Goal: Task Accomplishment & Management: Manage account settings

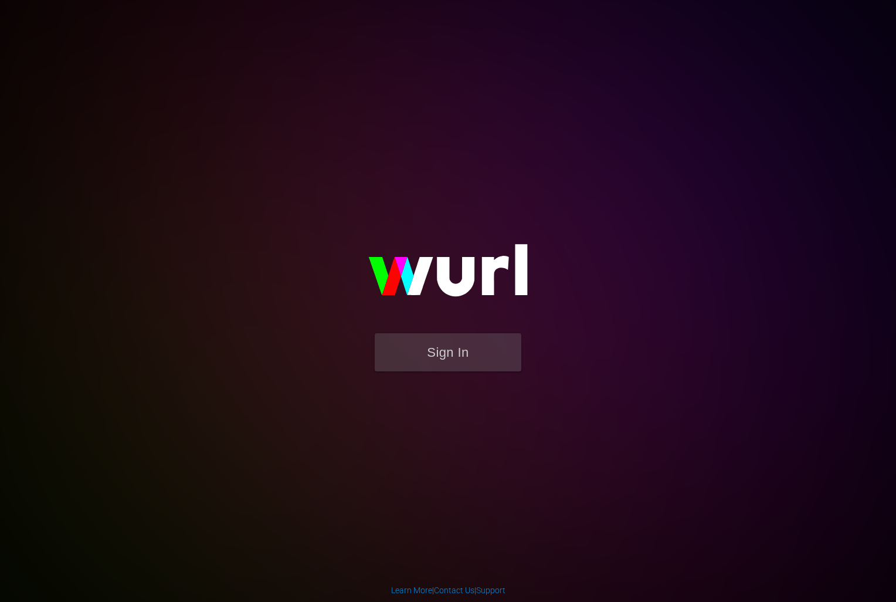
click at [512, 206] on div "Sign In" at bounding box center [448, 300] width 272 height 189
click at [457, 354] on button "Sign In" at bounding box center [448, 352] width 147 height 38
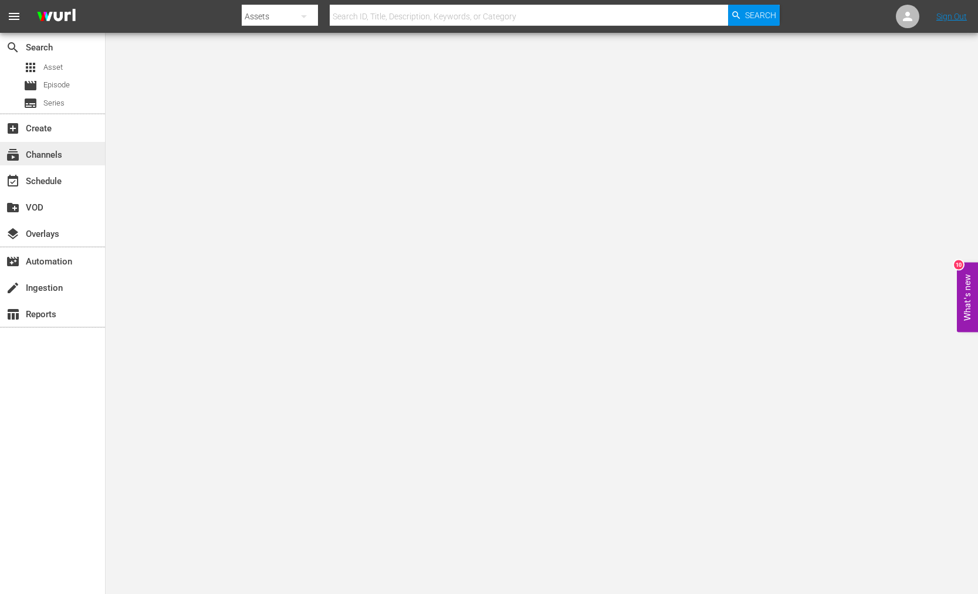
click at [50, 153] on div "subscriptions Channels" at bounding box center [33, 153] width 66 height 11
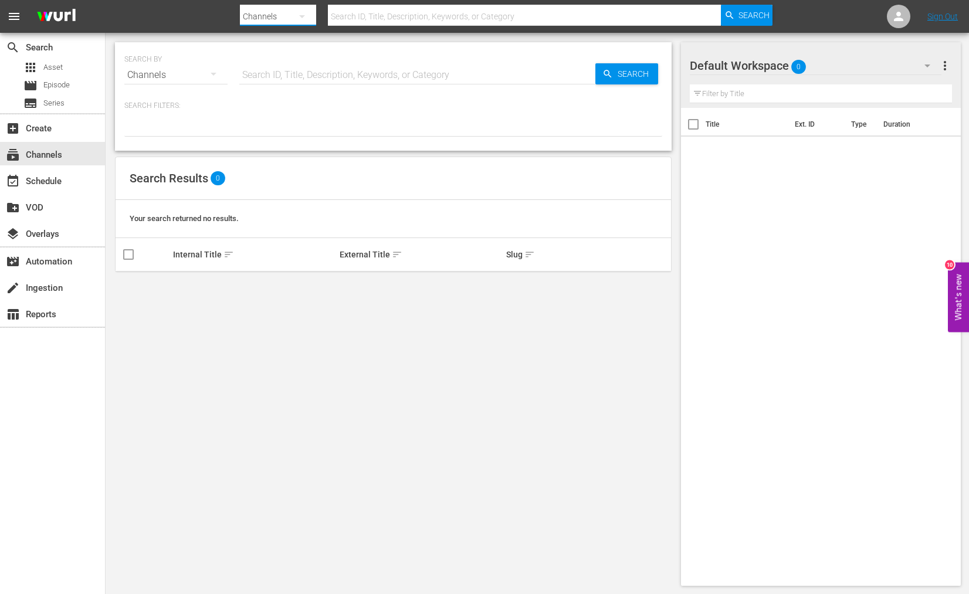
click at [312, 15] on button "button" at bounding box center [302, 16] width 28 height 28
click at [276, 46] on div "Channels" at bounding box center [277, 49] width 47 height 19
click at [218, 74] on icon "button" at bounding box center [213, 74] width 14 height 14
click at [168, 116] on div "Channels" at bounding box center [161, 116] width 47 height 19
click at [272, 72] on input "text" at bounding box center [417, 75] width 356 height 28
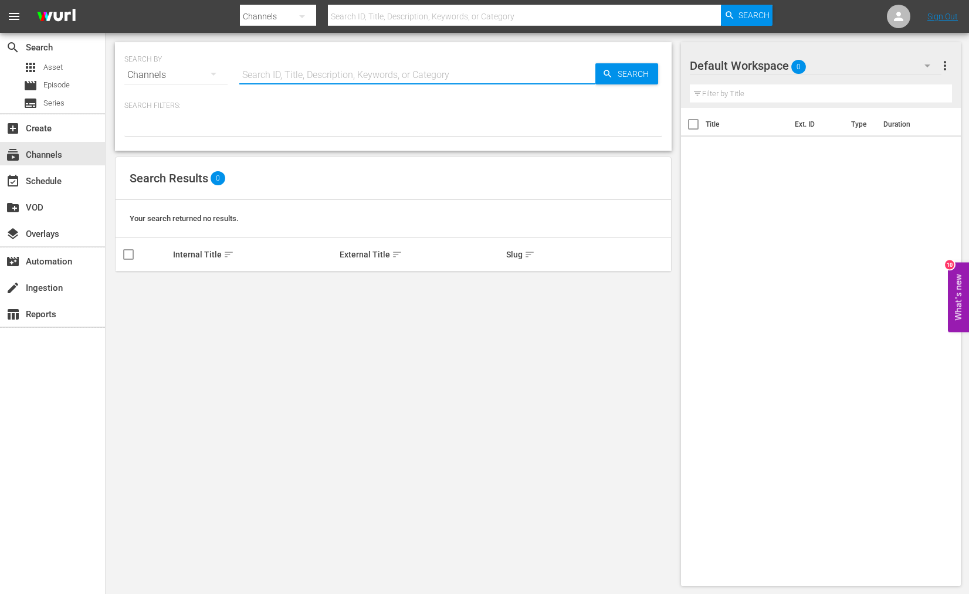
click at [265, 331] on div "SEARCH BY Search By Channels Search ID, Title, Description, Keywords, or Catego…" at bounding box center [393, 314] width 575 height 562
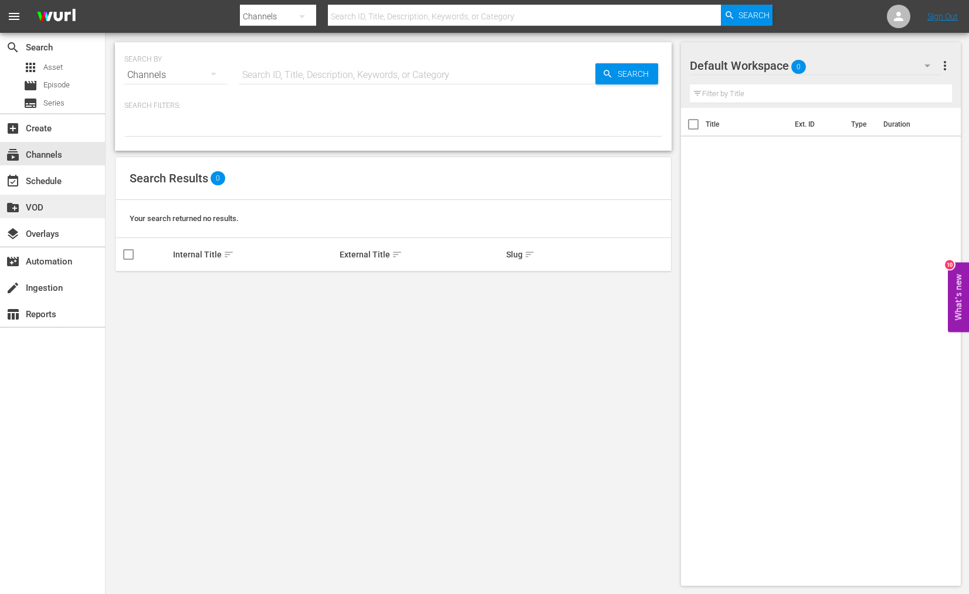
click at [46, 208] on div "create_new_folder VOD" at bounding box center [33, 206] width 66 height 11
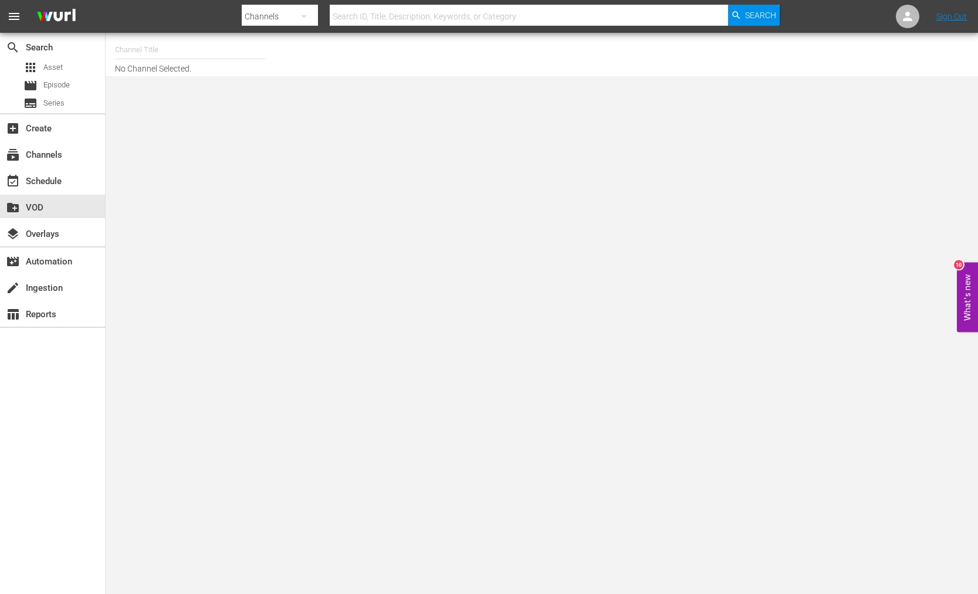
click at [306, 14] on icon "button" at bounding box center [304, 16] width 14 height 14
click at [290, 51] on div "Channels" at bounding box center [279, 49] width 47 height 19
click at [310, 17] on icon "button" at bounding box center [304, 16] width 14 height 14
click at [269, 183] on div "Channels Series Episodes Assets" at bounding box center [489, 297] width 978 height 594
click at [59, 88] on span "Episode" at bounding box center [56, 85] width 26 height 12
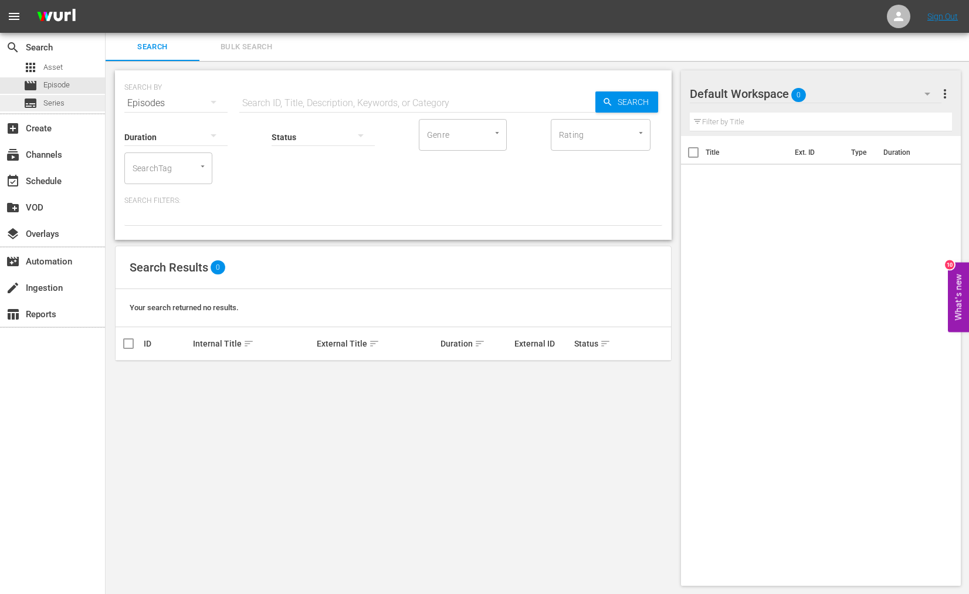
click at [55, 104] on span "Series" at bounding box center [53, 103] width 21 height 12
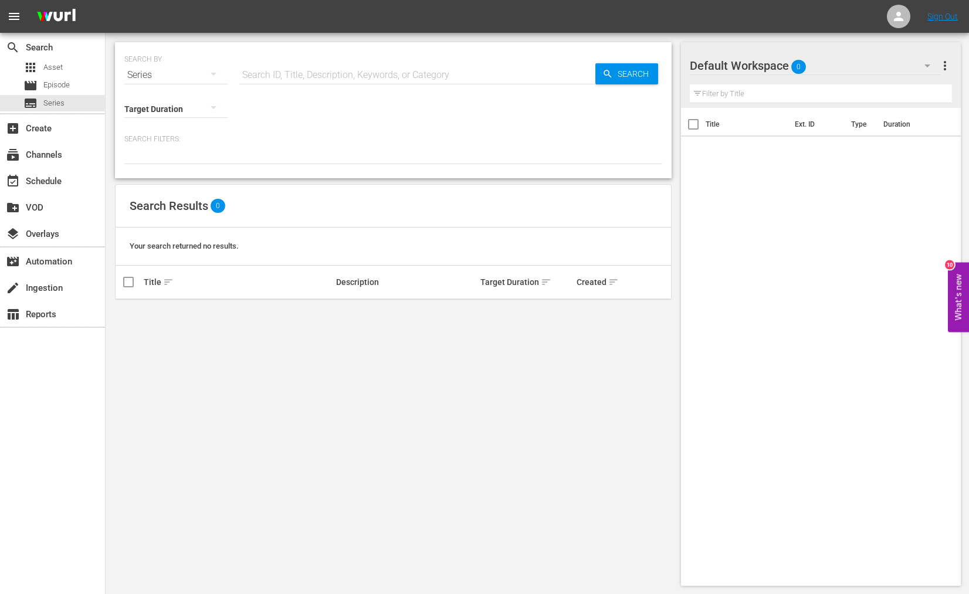
click at [199, 343] on div "SEARCH BY Search By Series Search ID, Title, Description, Keywords, or Category…" at bounding box center [393, 314] width 575 height 562
click at [51, 288] on div "create Ingestion" at bounding box center [33, 286] width 66 height 11
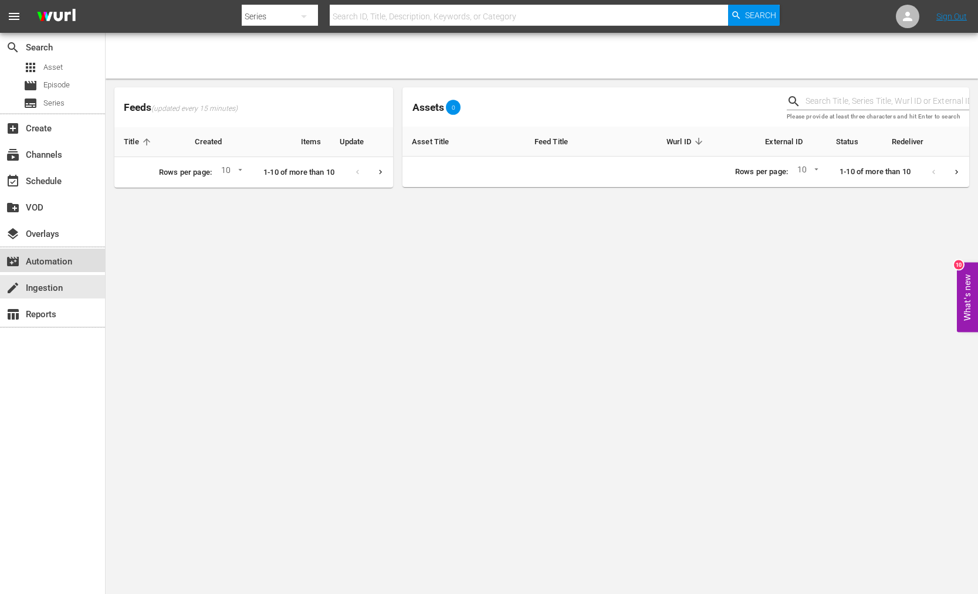
click at [44, 259] on div "movie_filter Automation" at bounding box center [33, 260] width 66 height 11
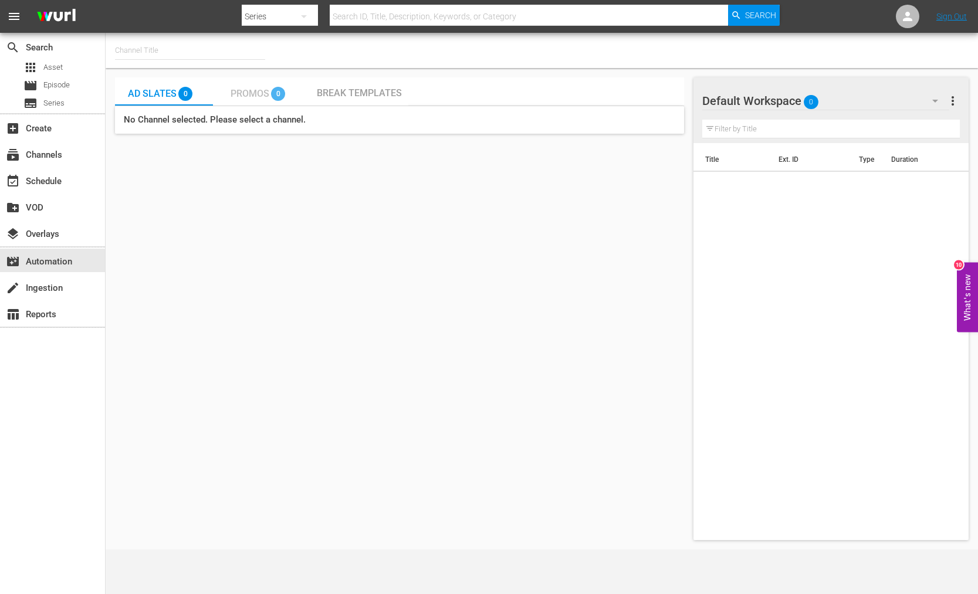
click at [244, 92] on span "Promos" at bounding box center [250, 93] width 39 height 11
click at [339, 90] on span "Break Templates" at bounding box center [359, 92] width 85 height 11
click at [149, 90] on span "Ad Slates" at bounding box center [152, 93] width 49 height 11
click at [42, 128] on div "add_box Create" at bounding box center [33, 126] width 66 height 11
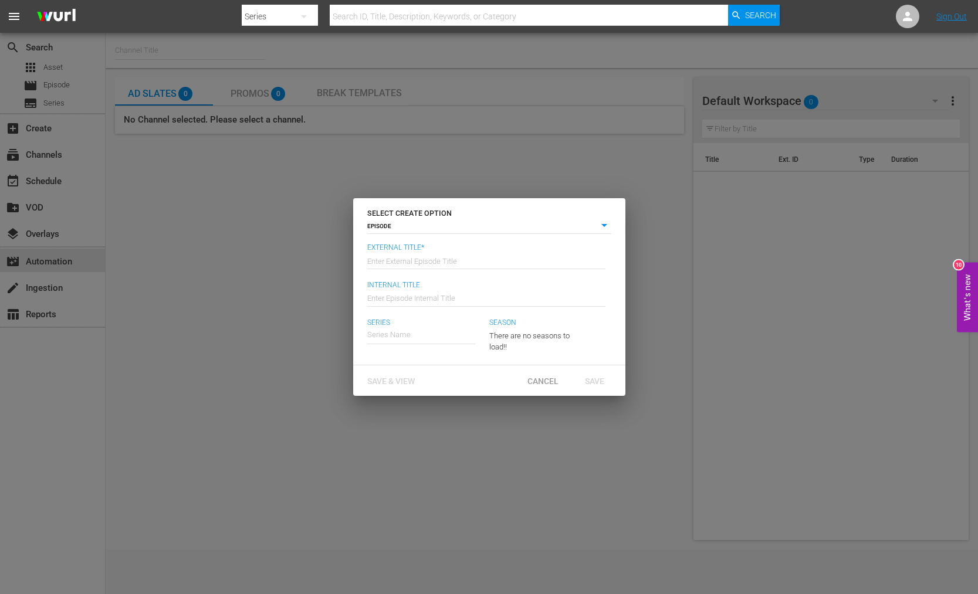
click at [410, 251] on input "text" at bounding box center [486, 260] width 238 height 28
click at [412, 228] on body "menu Search By Series Search ID, Title, Description, Keywords, or Category Sear…" at bounding box center [489, 297] width 978 height 594
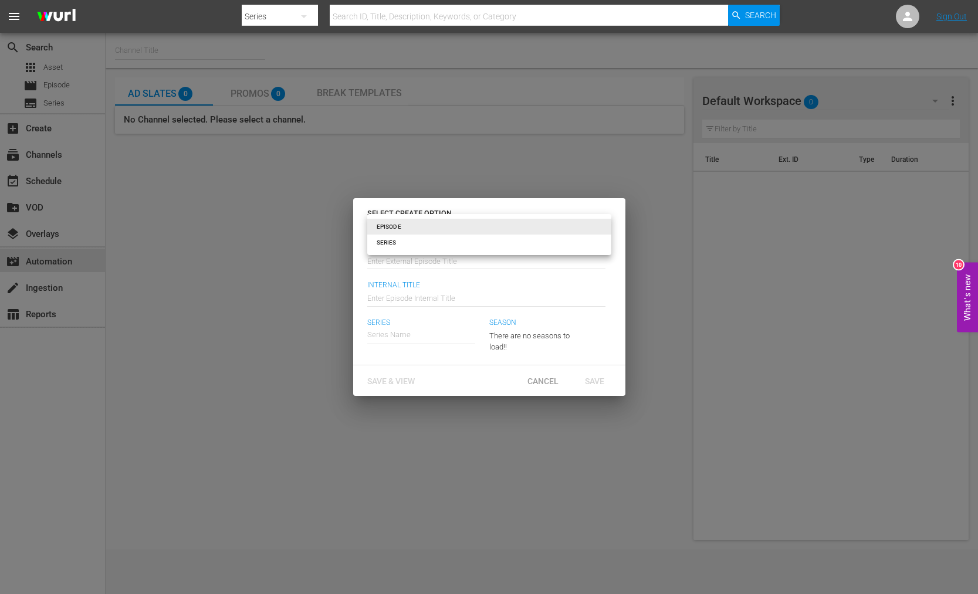
click at [414, 228] on li "EPISODE" at bounding box center [489, 227] width 244 height 16
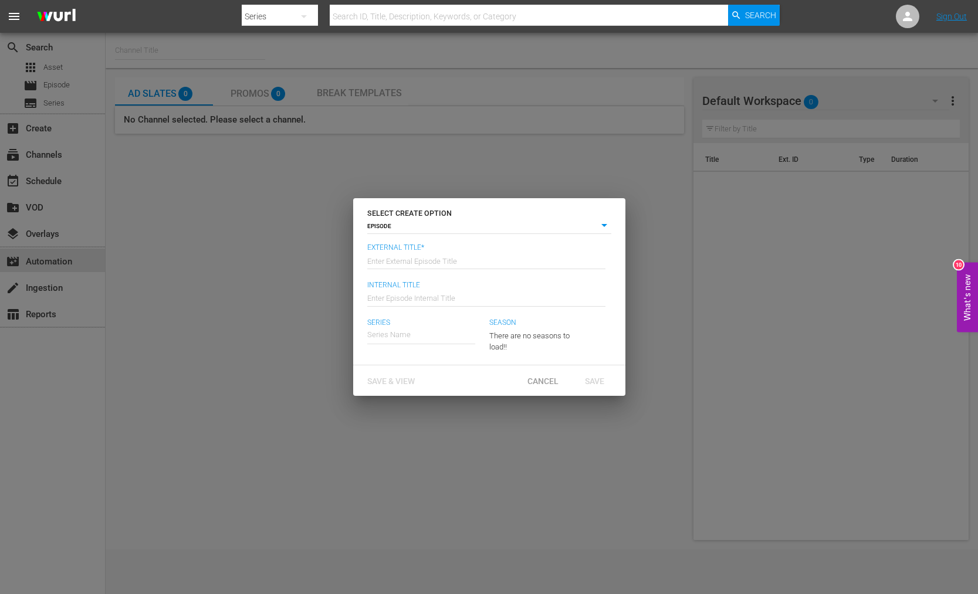
click at [251, 235] on div "SELECT CREATE OPTION EPISODE episode External Title* Enter External Episode Tit…" at bounding box center [489, 297] width 978 height 594
click at [555, 379] on span "Cancel" at bounding box center [543, 381] width 50 height 9
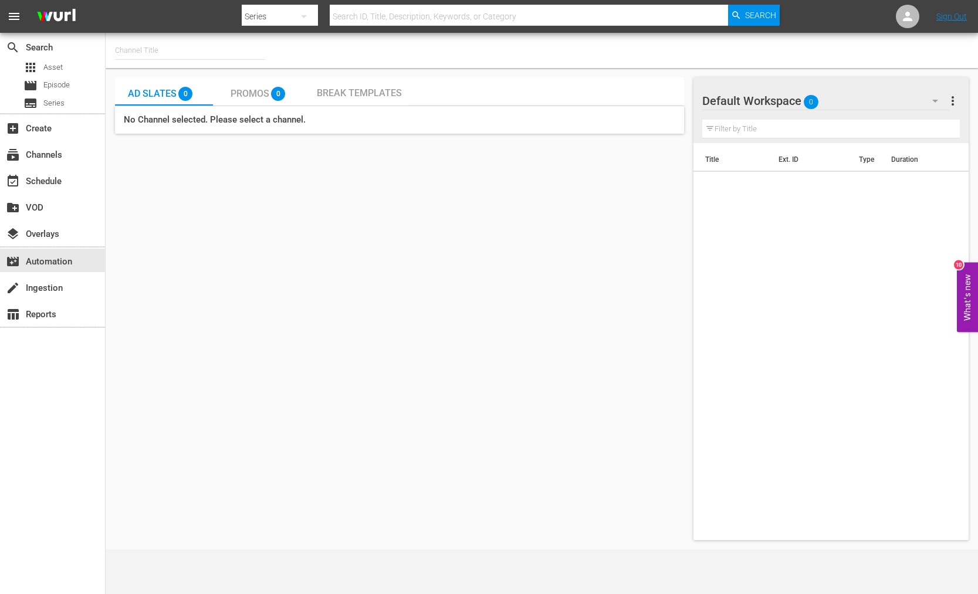
drag, startPoint x: 192, startPoint y: 248, endPoint x: 188, endPoint y: 222, distance: 26.2
click at [191, 238] on div "Ad Slates 0 Promos 0 Break Templates No Channel selected. Please select a chann…" at bounding box center [399, 308] width 569 height 463
click at [62, 67] on span "Asset" at bounding box center [52, 68] width 19 height 12
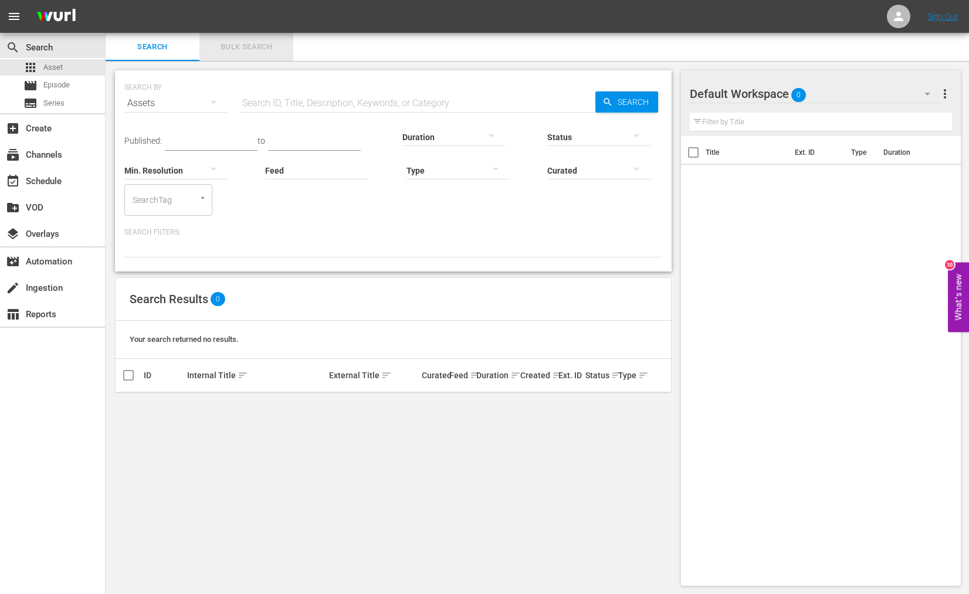
click at [239, 49] on span "Bulk Search" at bounding box center [246, 46] width 80 height 13
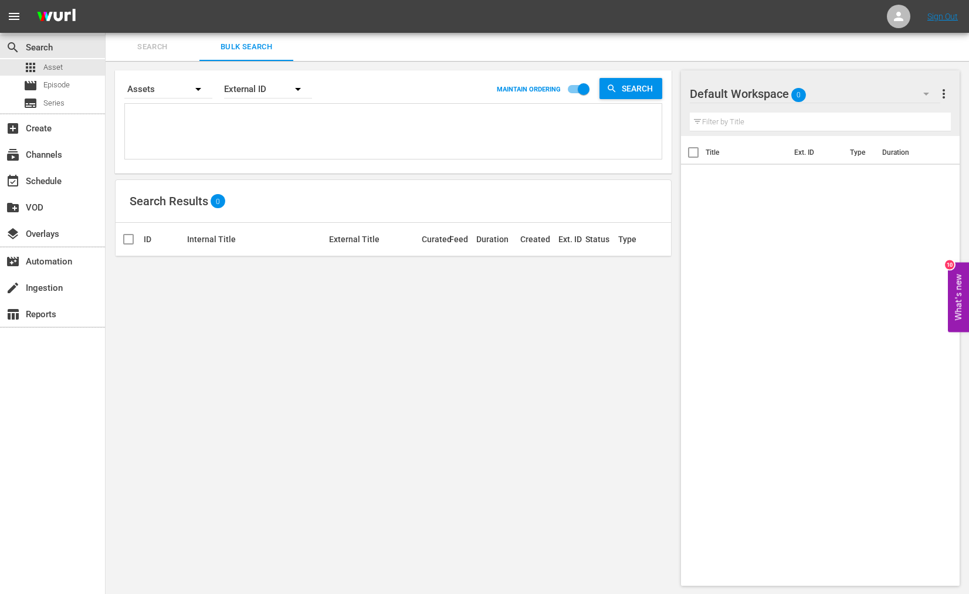
click at [125, 51] on span "Search" at bounding box center [153, 46] width 80 height 13
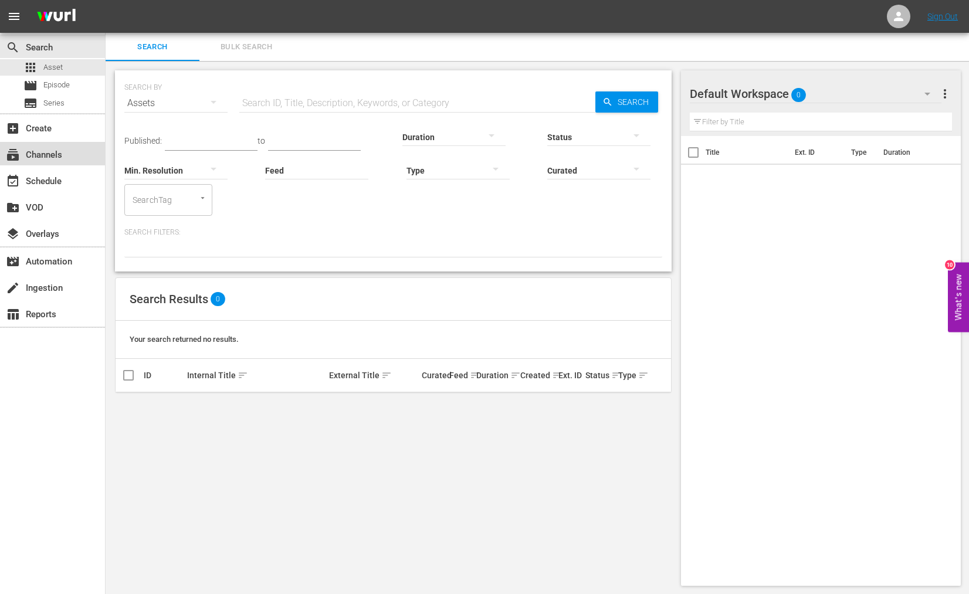
click at [39, 152] on div "subscriptions Channels" at bounding box center [33, 153] width 66 height 11
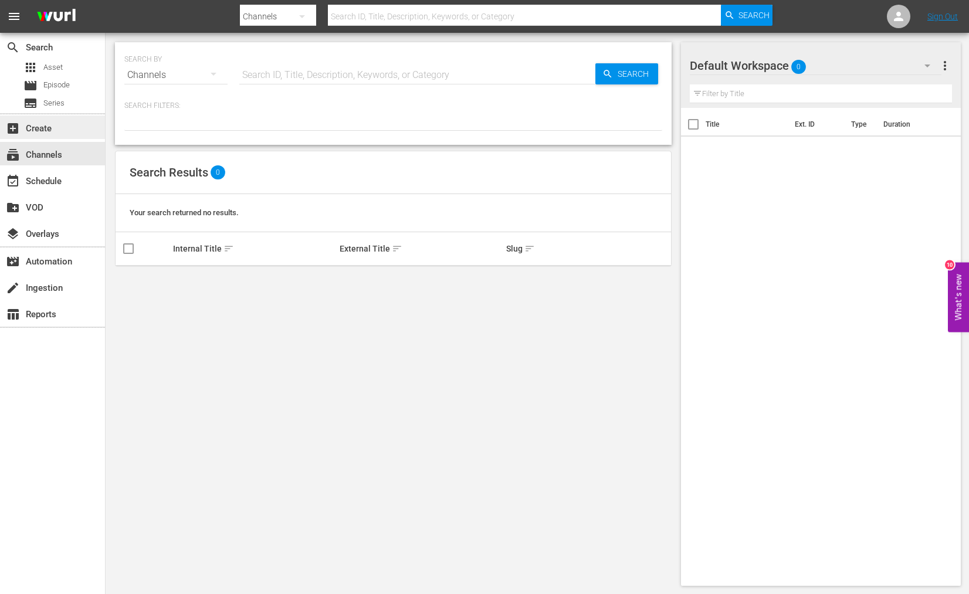
click at [38, 128] on div "add_box Create" at bounding box center [33, 126] width 66 height 11
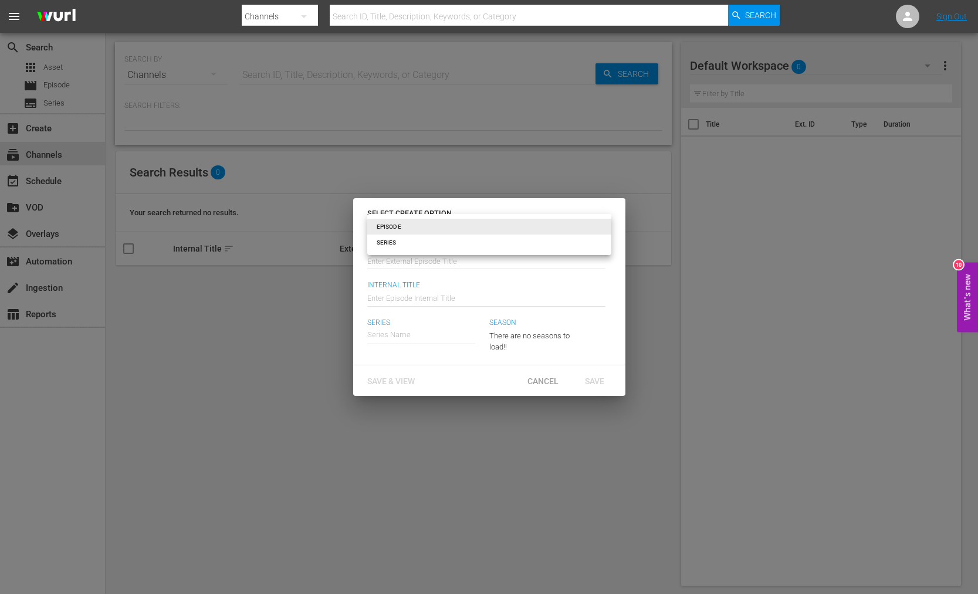
click at [606, 225] on body "menu Search By Channels Search ID, Title, Description, Keywords, or Category Se…" at bounding box center [489, 297] width 978 height 594
click at [603, 225] on li "EPISODE" at bounding box center [489, 227] width 244 height 16
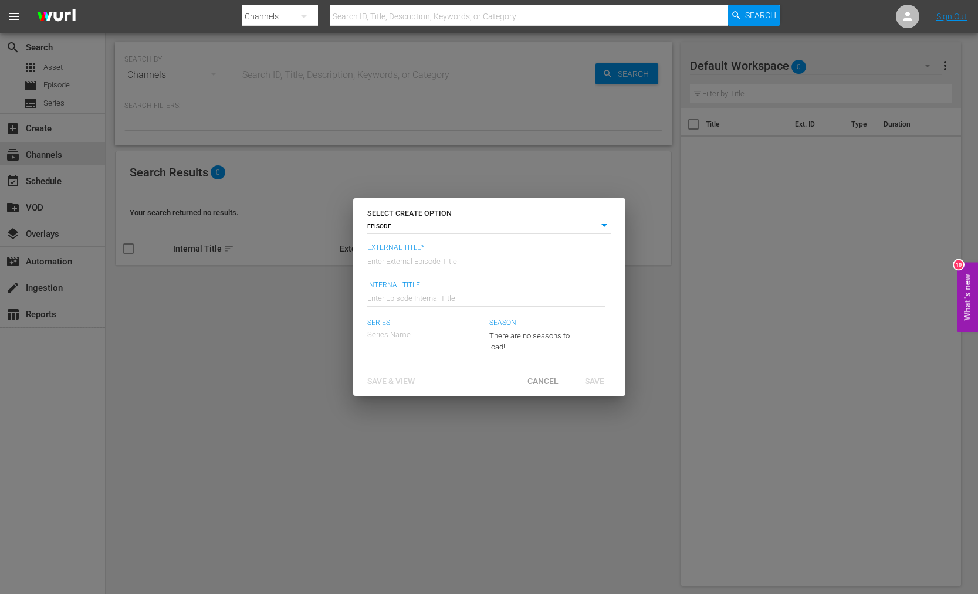
click at [396, 265] on input "text" at bounding box center [486, 260] width 238 height 28
click at [412, 299] on input "text" at bounding box center [486, 297] width 238 height 28
click at [418, 265] on input "miguel_test" at bounding box center [486, 260] width 238 height 28
click at [418, 265] on input "miguel_test_external_title" at bounding box center [486, 260] width 238 height 28
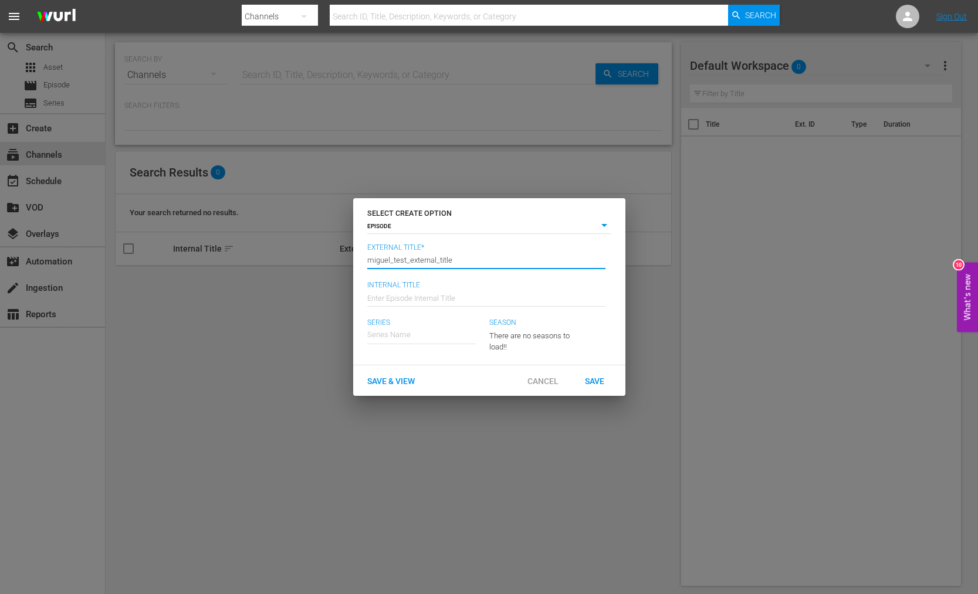
type input "miguel_test_external_title"
click at [409, 297] on input "text" at bounding box center [486, 297] width 238 height 28
paste input "miguel_test_external_title"
click at [415, 300] on input "miguel_test_external_title" at bounding box center [486, 297] width 238 height 28
click at [415, 299] on input "miguel_test_external_title" at bounding box center [486, 297] width 238 height 28
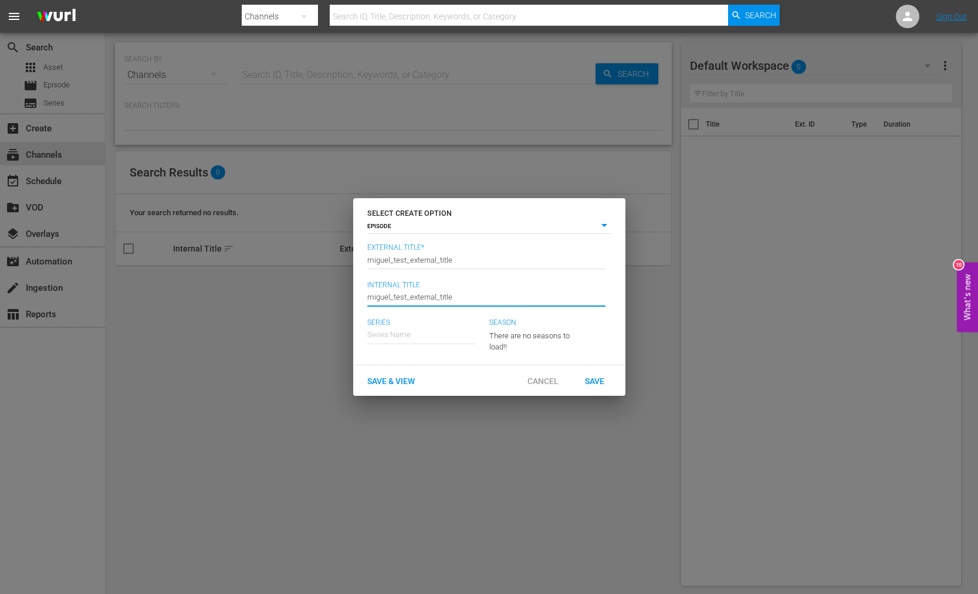
click at [415, 299] on input "miguel_test_external_title" at bounding box center [486, 297] width 238 height 28
type input "miguel_test_internal_title"
click at [406, 337] on input "text" at bounding box center [421, 335] width 108 height 28
type input "gymnastics"
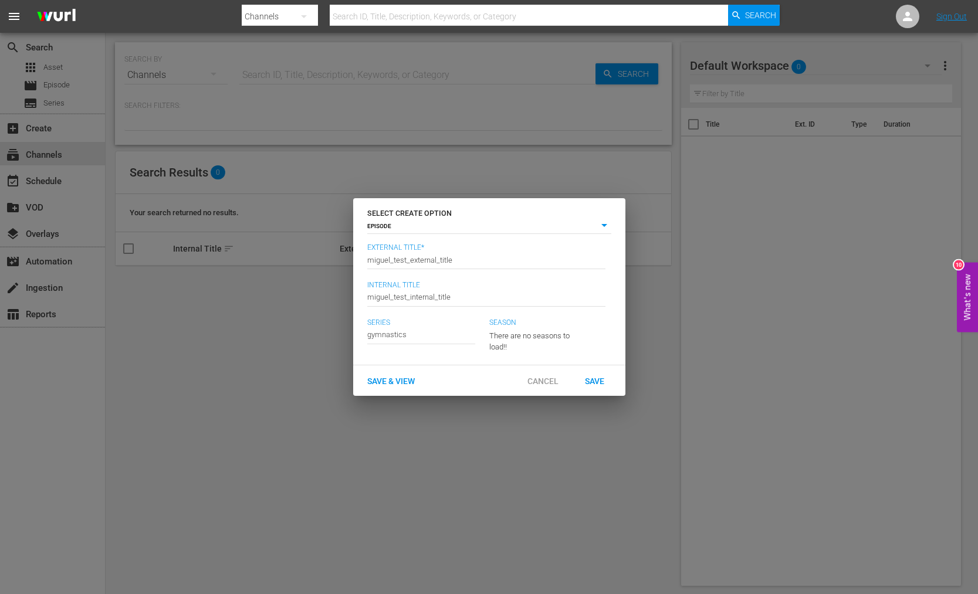
click at [554, 338] on div "There are no seasons to load!!" at bounding box center [534, 337] width 91 height 32
click at [383, 381] on span "Save & View" at bounding box center [391, 381] width 66 height 9
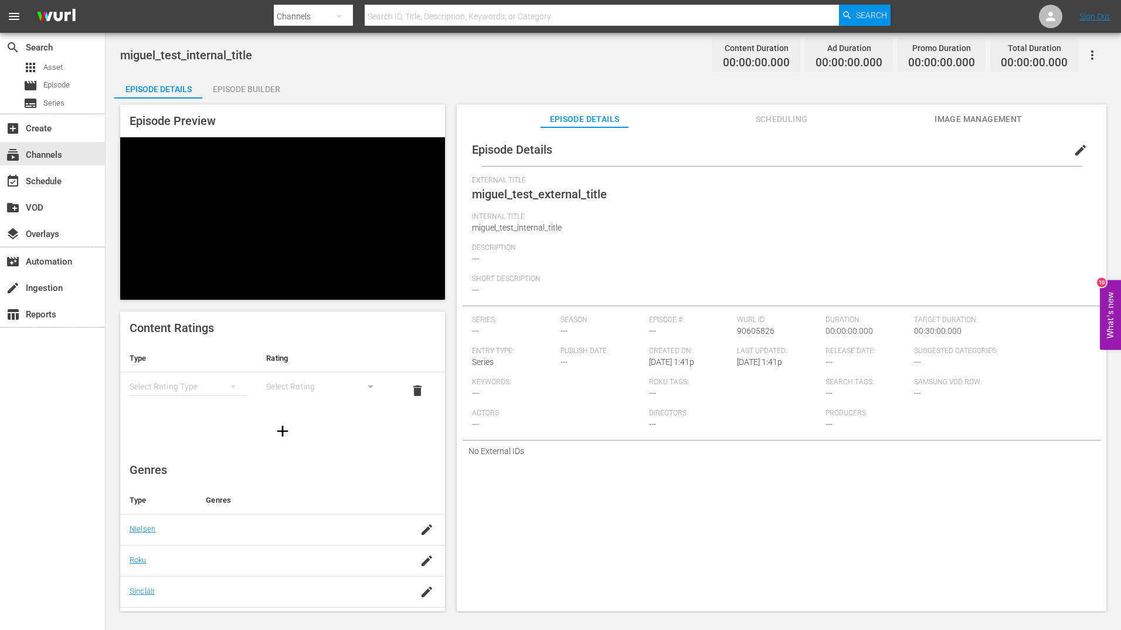
click at [241, 87] on div "Episode Builder" at bounding box center [246, 89] width 88 height 28
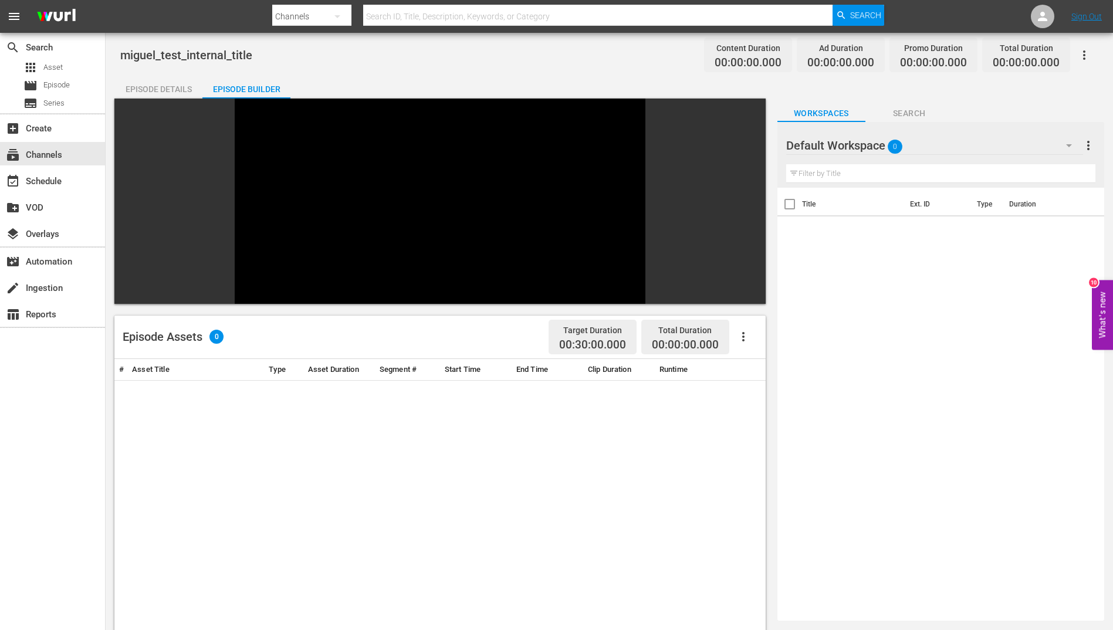
click at [146, 88] on div "Episode Details" at bounding box center [158, 89] width 88 height 28
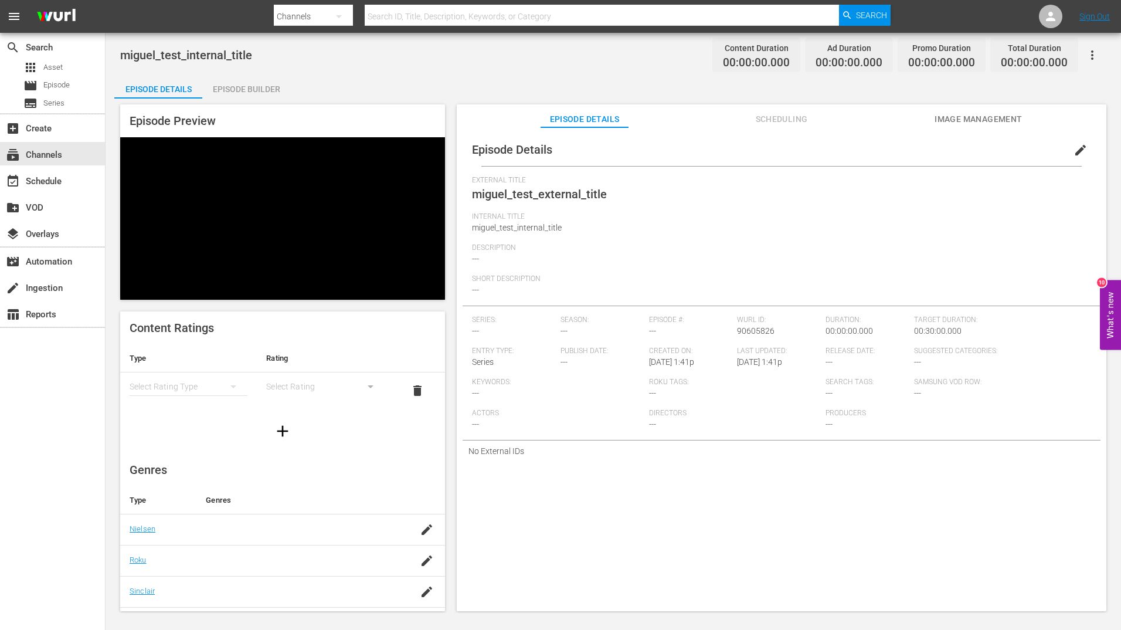
scroll to position [46, 0]
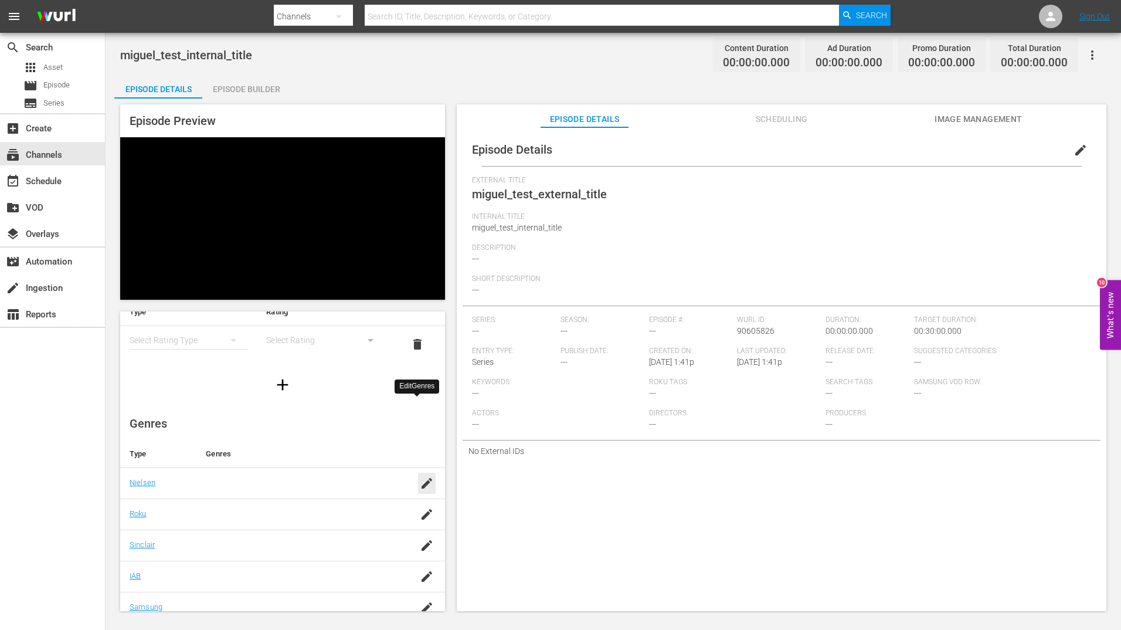
click at [422, 478] on icon "button" at bounding box center [427, 483] width 11 height 11
click at [207, 467] on td "Search for nielsen genres" at bounding box center [296, 487] width 201 height 40
click at [328, 475] on input "text" at bounding box center [297, 489] width 182 height 28
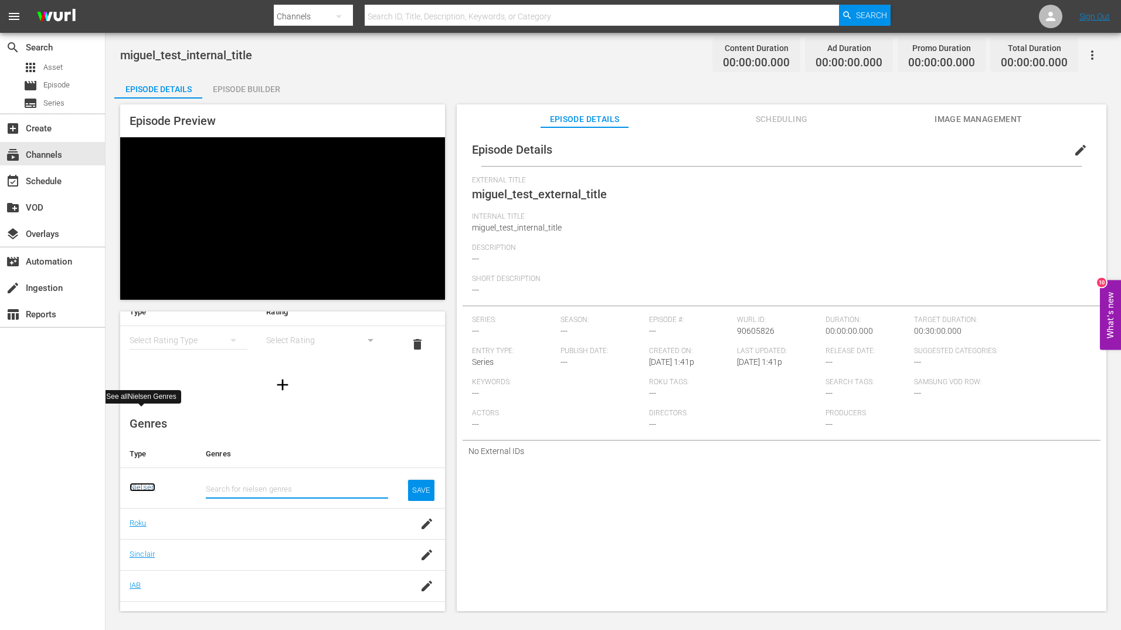
click at [138, 483] on link "Nielsen" at bounding box center [143, 487] width 26 height 9
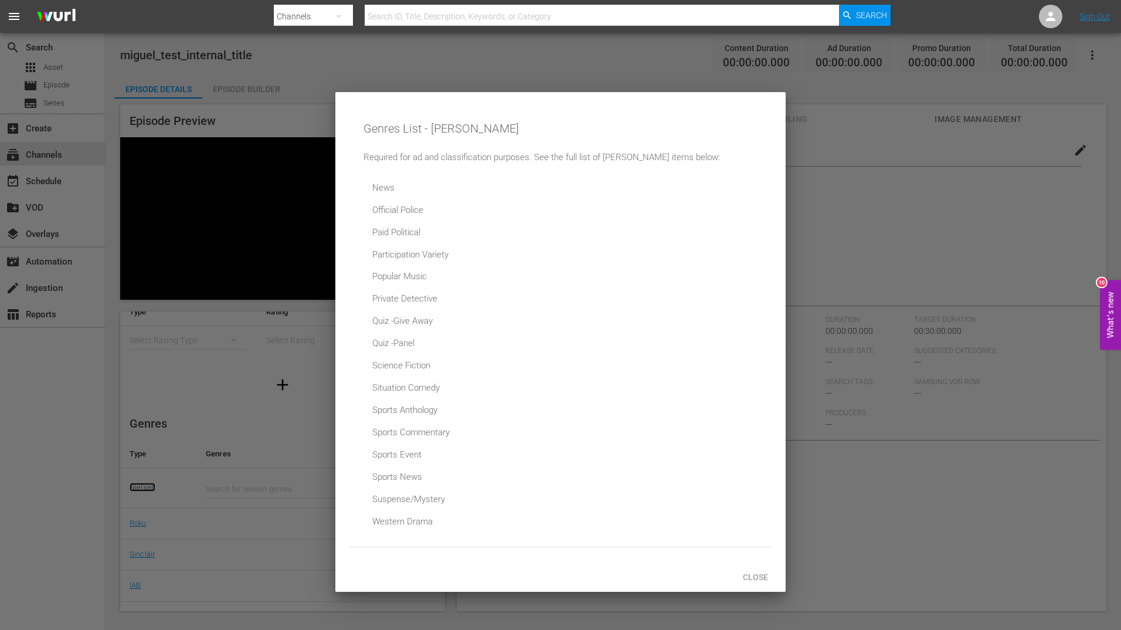
scroll to position [446, 0]
click at [757, 575] on span "Close" at bounding box center [756, 576] width 44 height 9
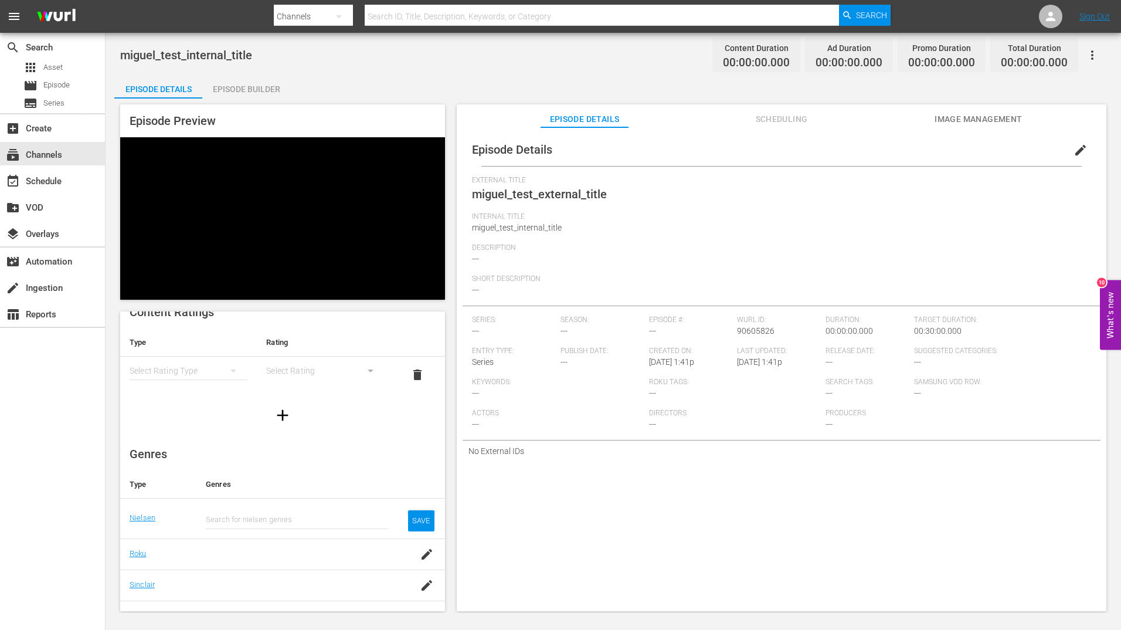
scroll to position [0, 0]
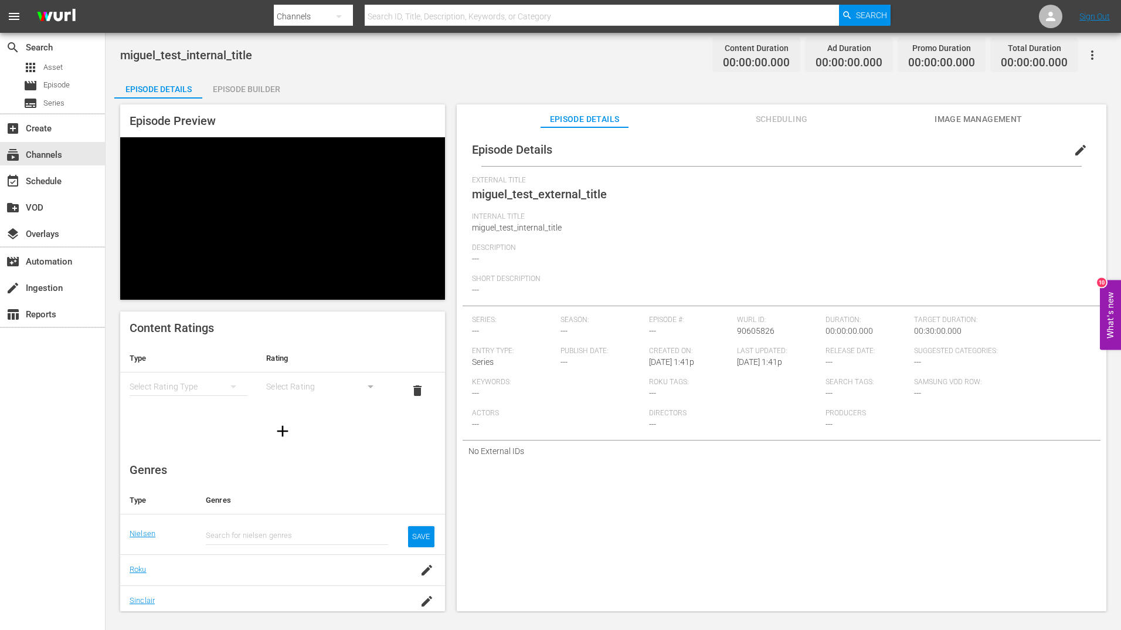
click at [170, 344] on th "Type" at bounding box center [188, 358] width 137 height 28
click at [174, 370] on div "simple table" at bounding box center [189, 386] width 118 height 33
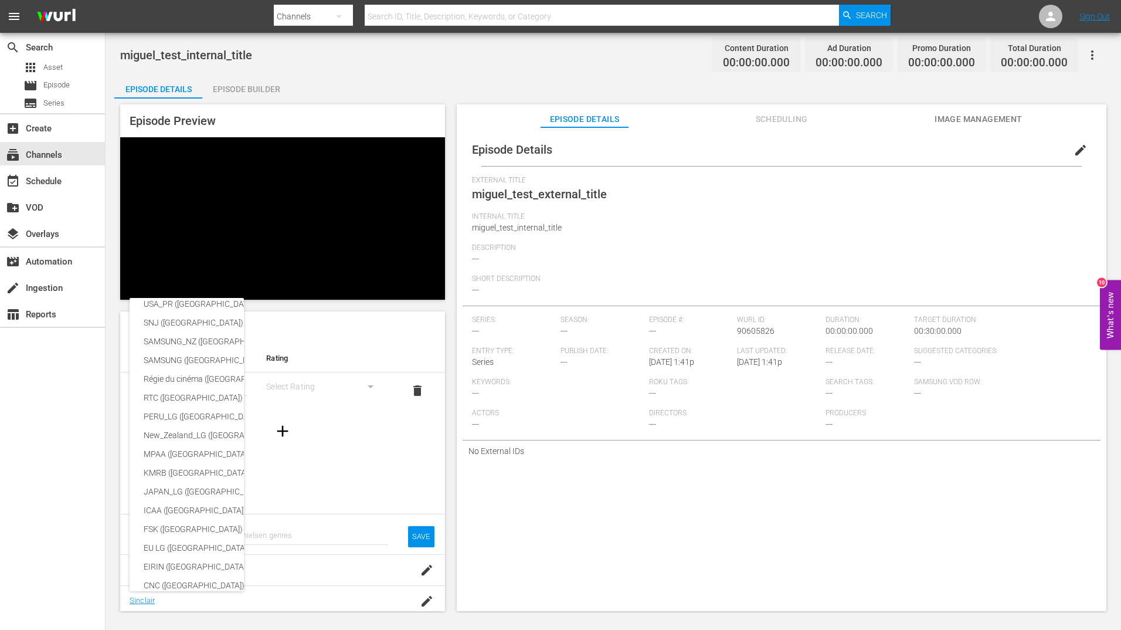
click at [250, 262] on div "USA_PR ([GEOGRAPHIC_DATA] ([GEOGRAPHIC_DATA])) SNJ ([GEOGRAPHIC_DATA]) SAMSUNG_…" at bounding box center [560, 315] width 1121 height 630
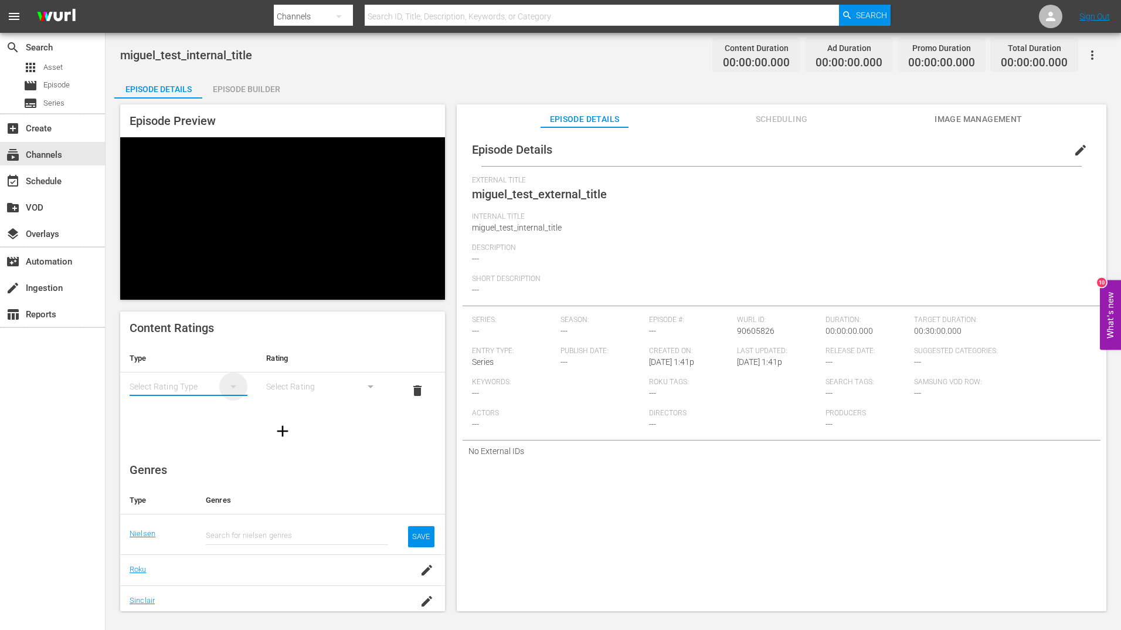
click at [228, 379] on icon "simple table" at bounding box center [233, 386] width 14 height 14
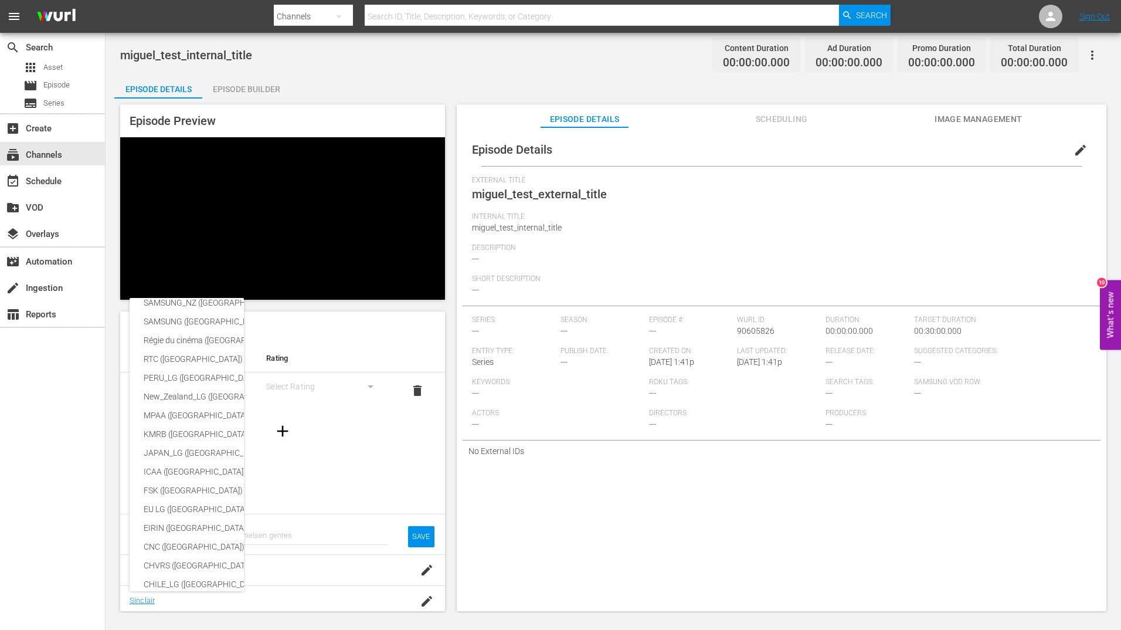
scroll to position [0, 0]
click at [210, 286] on div "USA_PR ([GEOGRAPHIC_DATA] ([GEOGRAPHIC_DATA])) SNJ ([GEOGRAPHIC_DATA]) SAMSUNG_…" at bounding box center [560, 315] width 1121 height 630
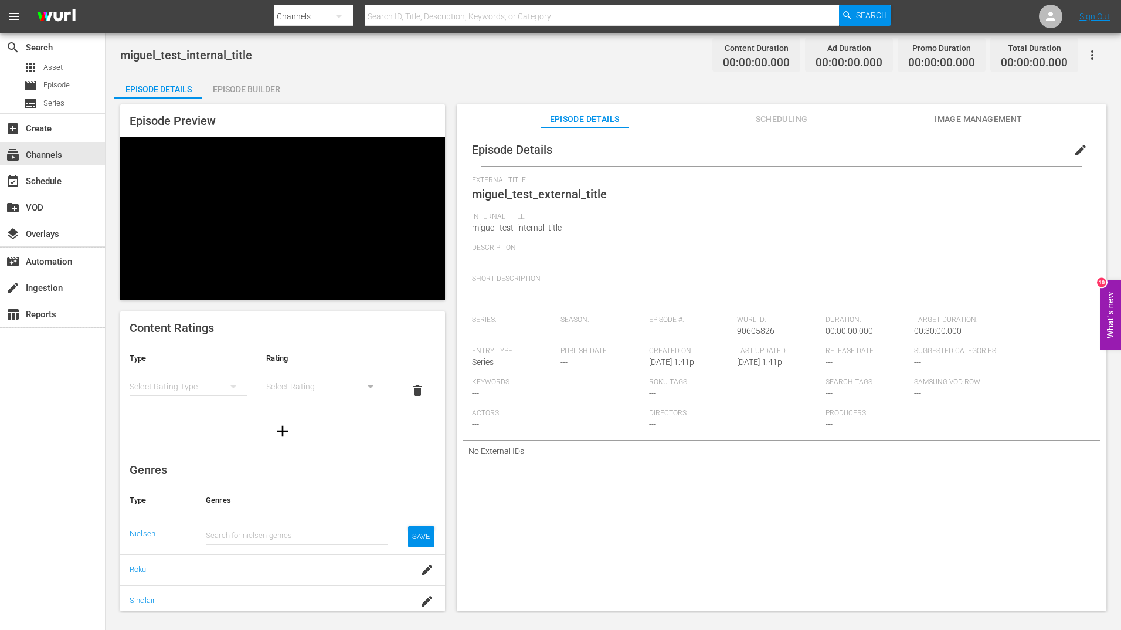
click at [180, 370] on div "simple table" at bounding box center [189, 386] width 118 height 33
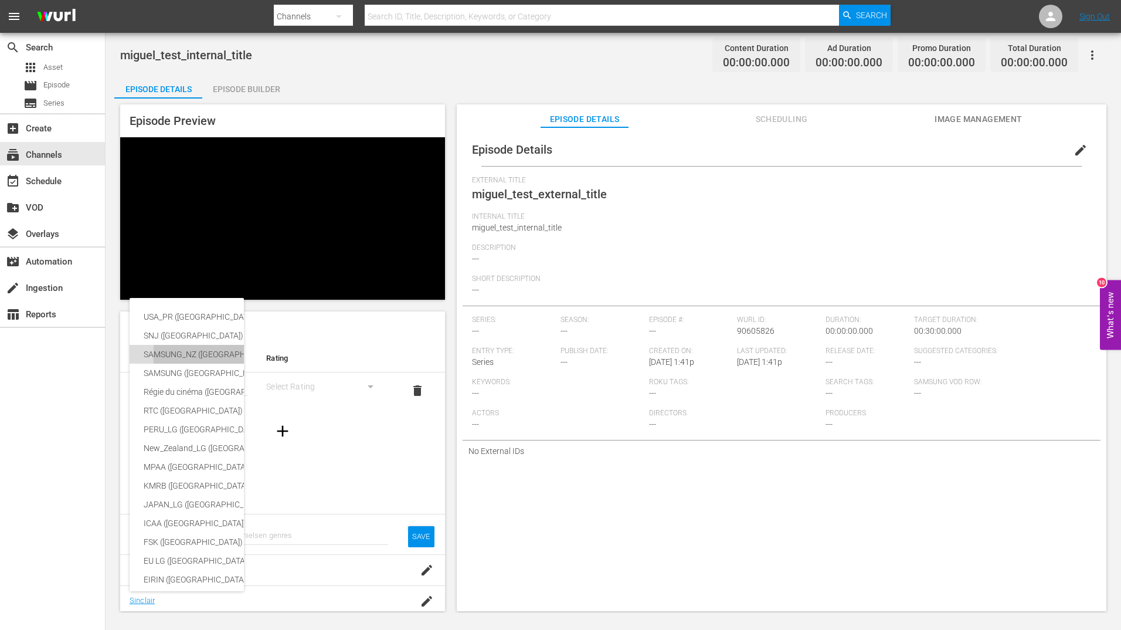
click at [195, 354] on div "SAMSUNG_NZ ([GEOGRAPHIC_DATA])" at bounding box center [288, 354] width 288 height 19
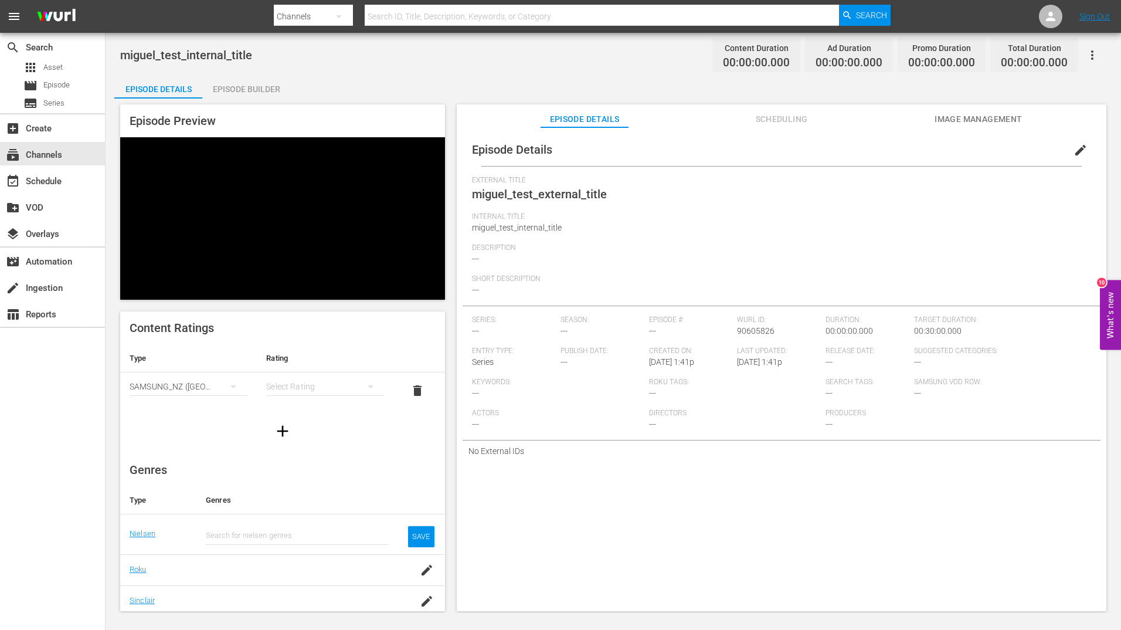
click at [303, 370] on div "simple table" at bounding box center [325, 386] width 118 height 33
click at [304, 316] on div "G" at bounding box center [320, 316] width 86 height 19
click at [345, 376] on div "Content Ratings Type Rating Select Rating Type SAMSUNG_NZ ([GEOGRAPHIC_DATA]) S…" at bounding box center [282, 461] width 325 height 300
click at [254, 83] on div "Episode Builder" at bounding box center [246, 89] width 88 height 28
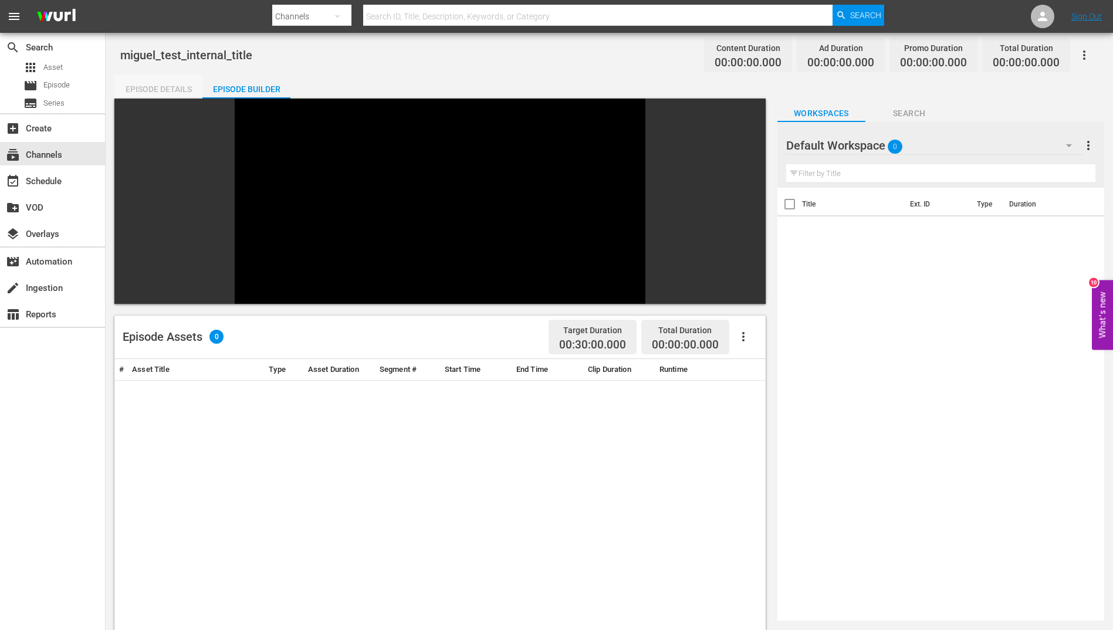
click at [155, 88] on div "Episode Details" at bounding box center [158, 89] width 88 height 28
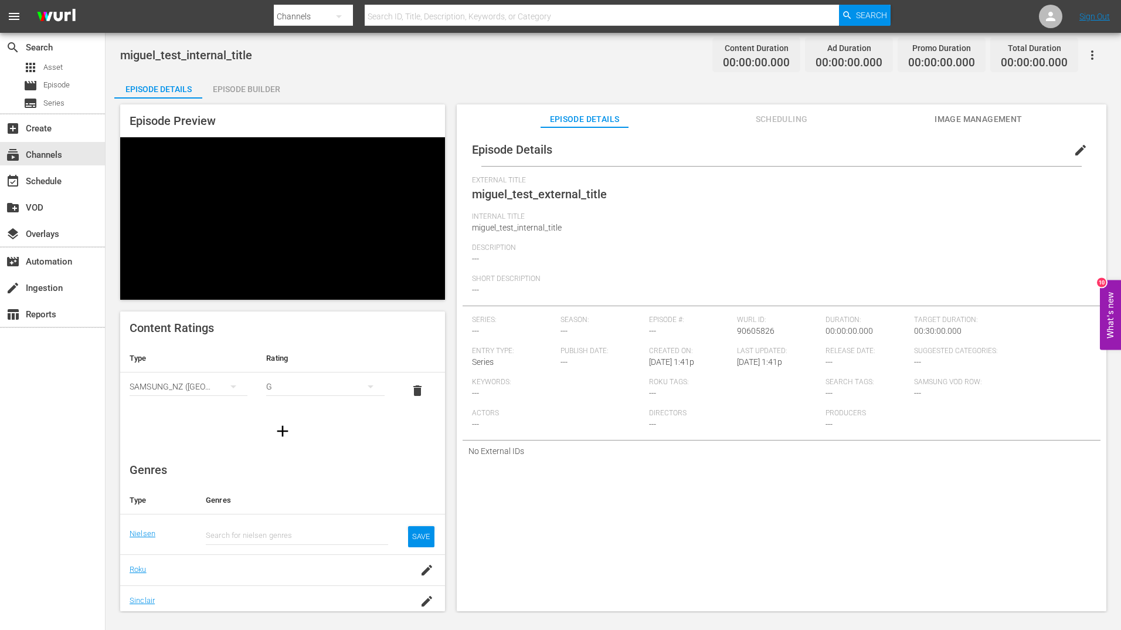
click at [490, 256] on div "Description ---" at bounding box center [781, 258] width 619 height 31
click at [896, 147] on button "edit" at bounding box center [1081, 150] width 28 height 28
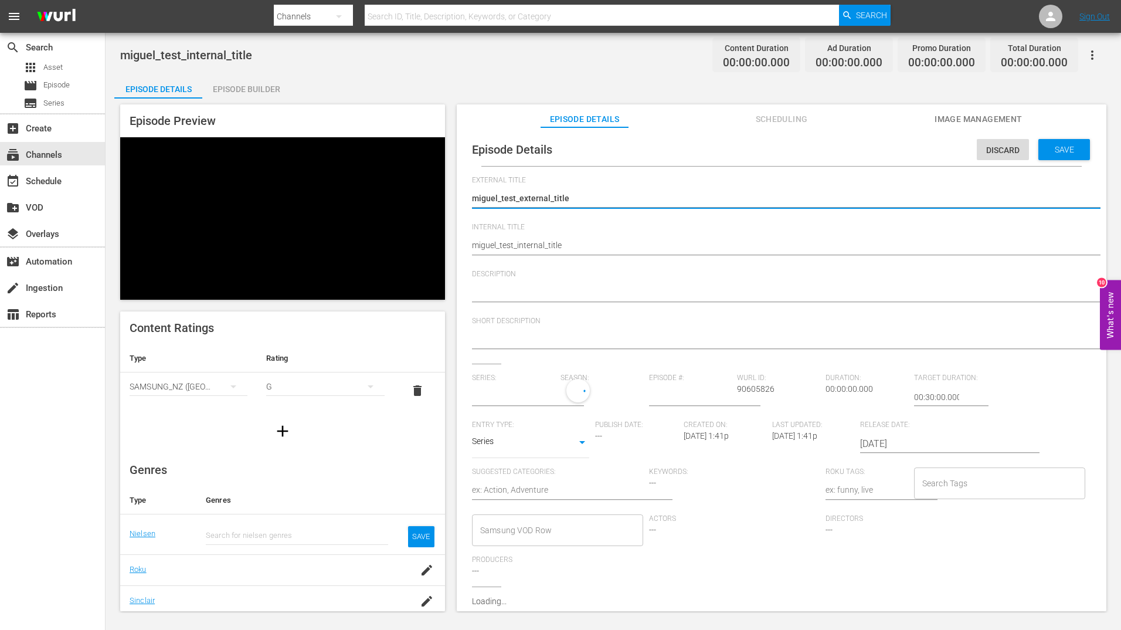
type input "No Series"
click at [508, 277] on span "Description" at bounding box center [779, 274] width 614 height 9
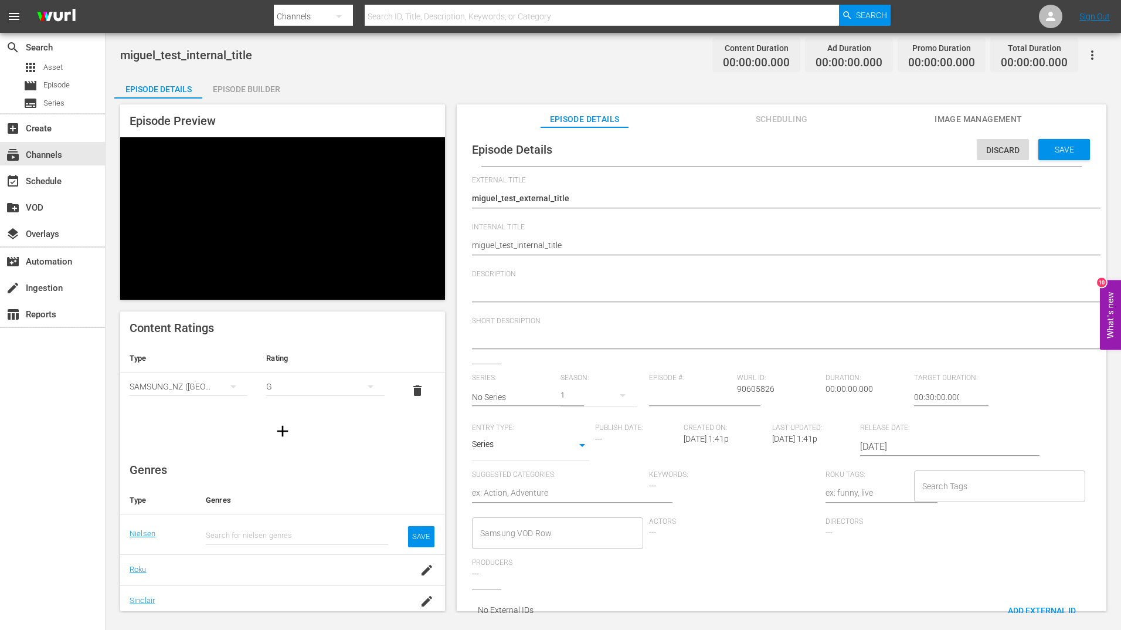
click at [477, 273] on span "Description" at bounding box center [779, 274] width 614 height 9
click at [494, 296] on textarea at bounding box center [779, 293] width 614 height 14
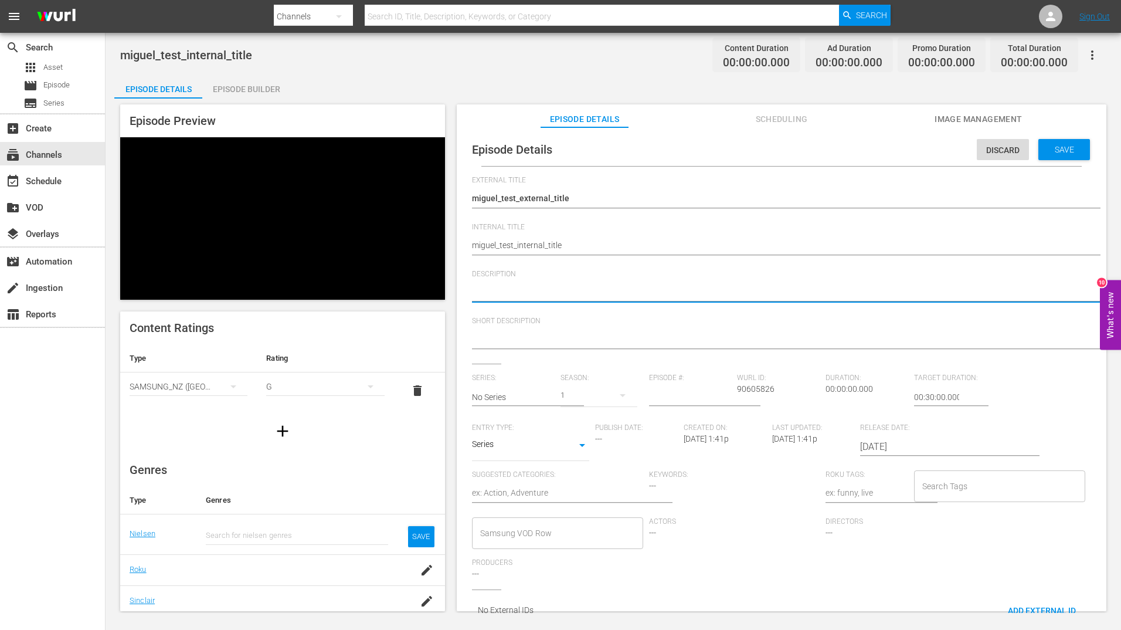
type textarea "d"
type textarea "de"
type textarea "des"
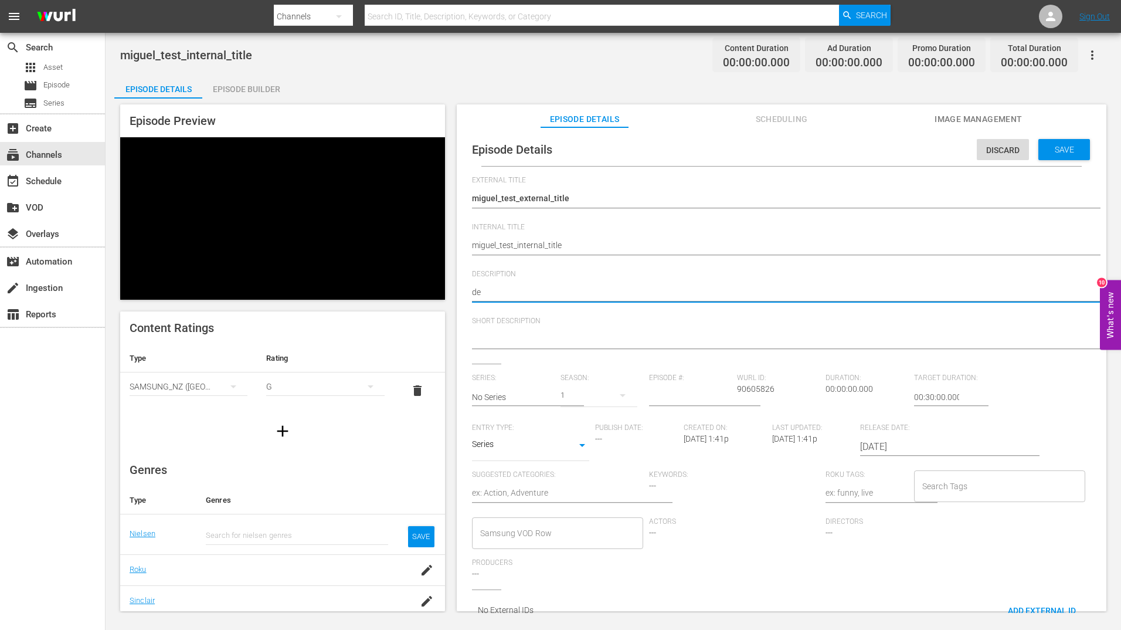
type textarea "des"
type textarea "desc"
type textarea "descr"
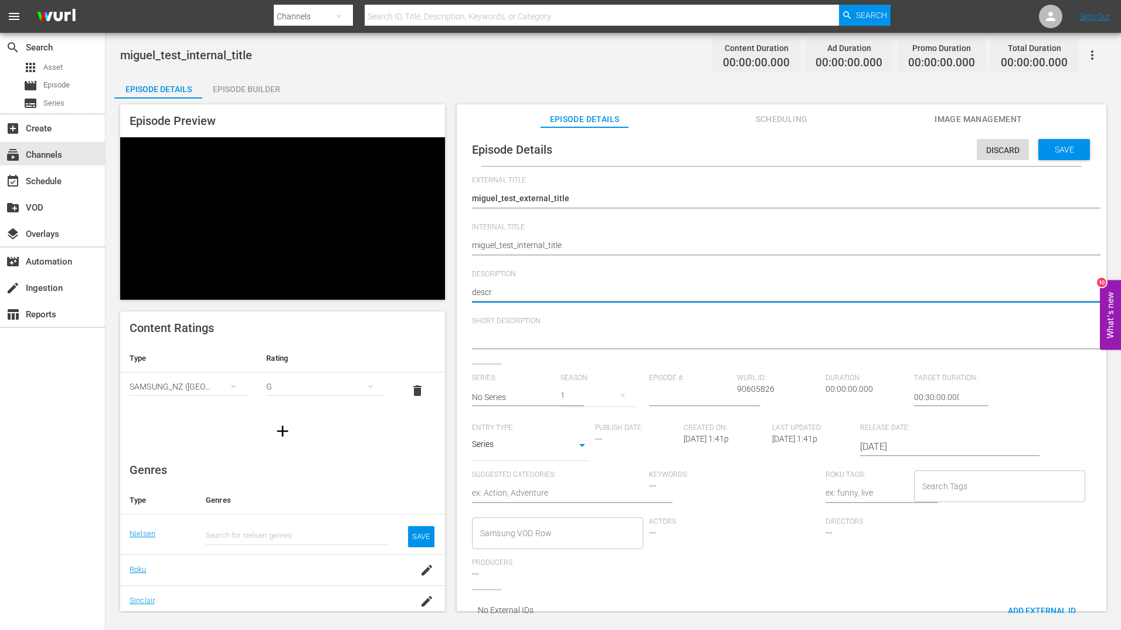
type textarea "descri"
type textarea "descrip"
type textarea "descript"
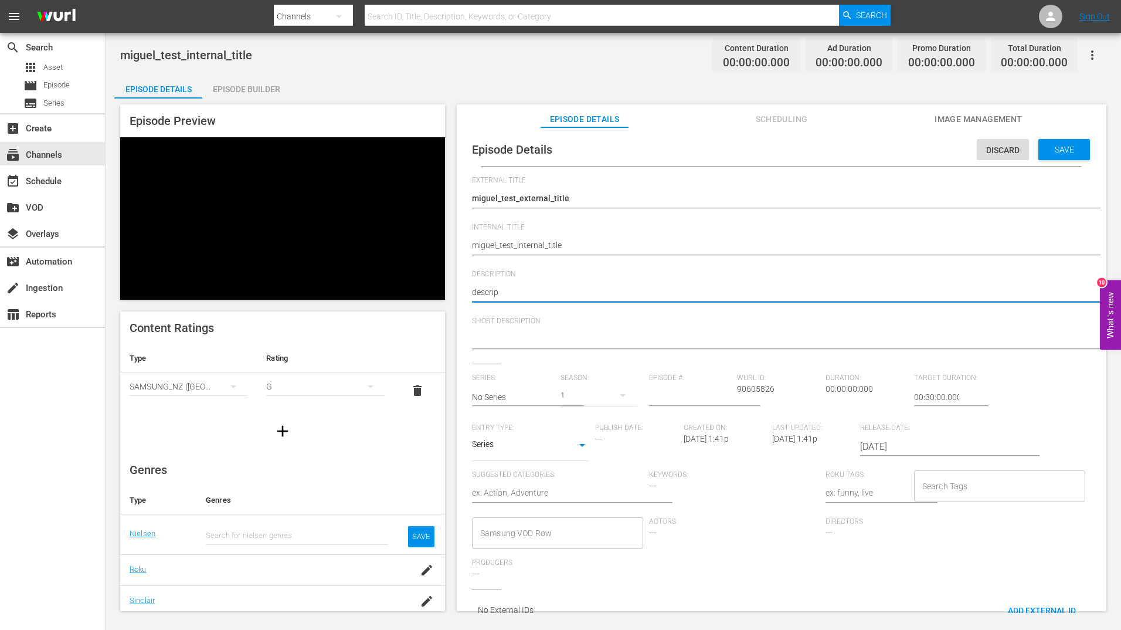
type textarea "descript"
type textarea "descripti"
type textarea "descriptio"
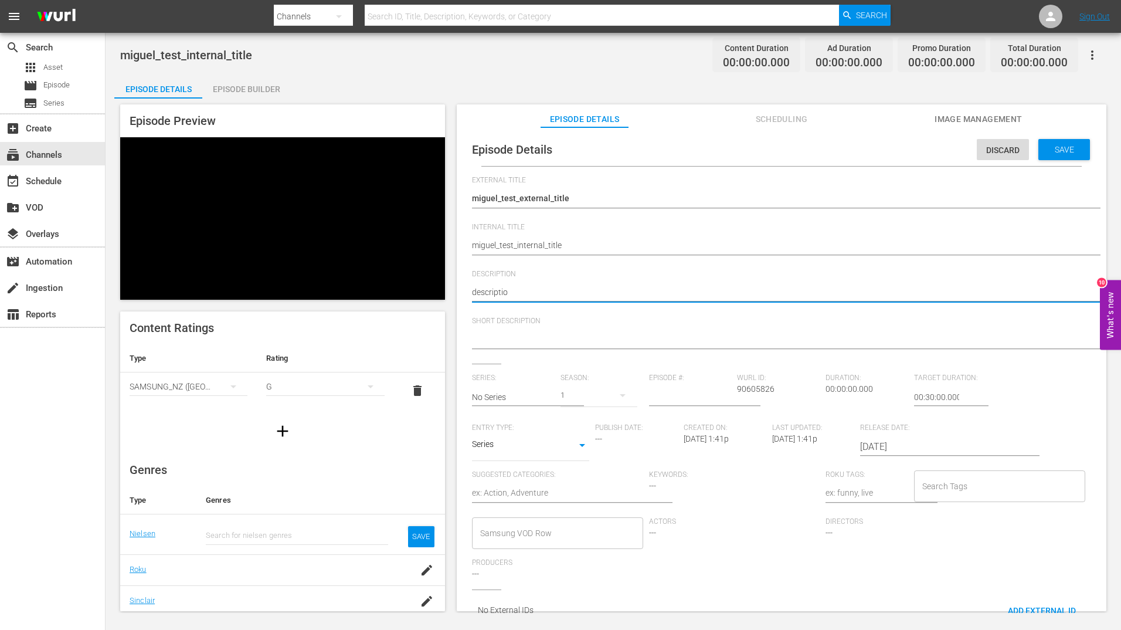
type textarea "description"
type textarea "description o"
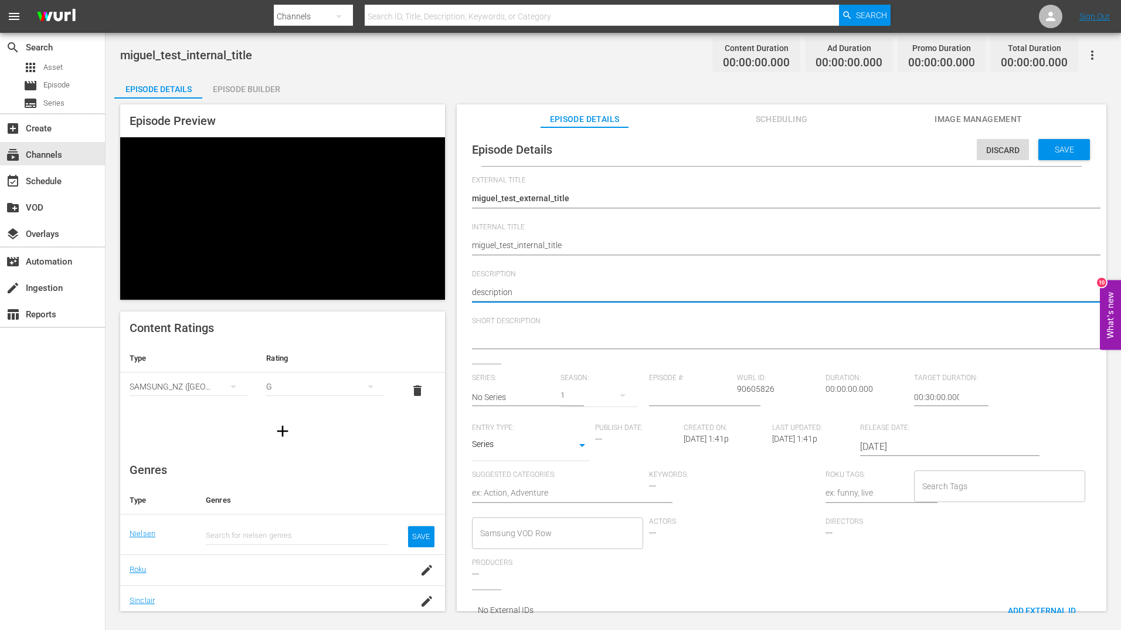
type textarea "description o"
type textarea "description of"
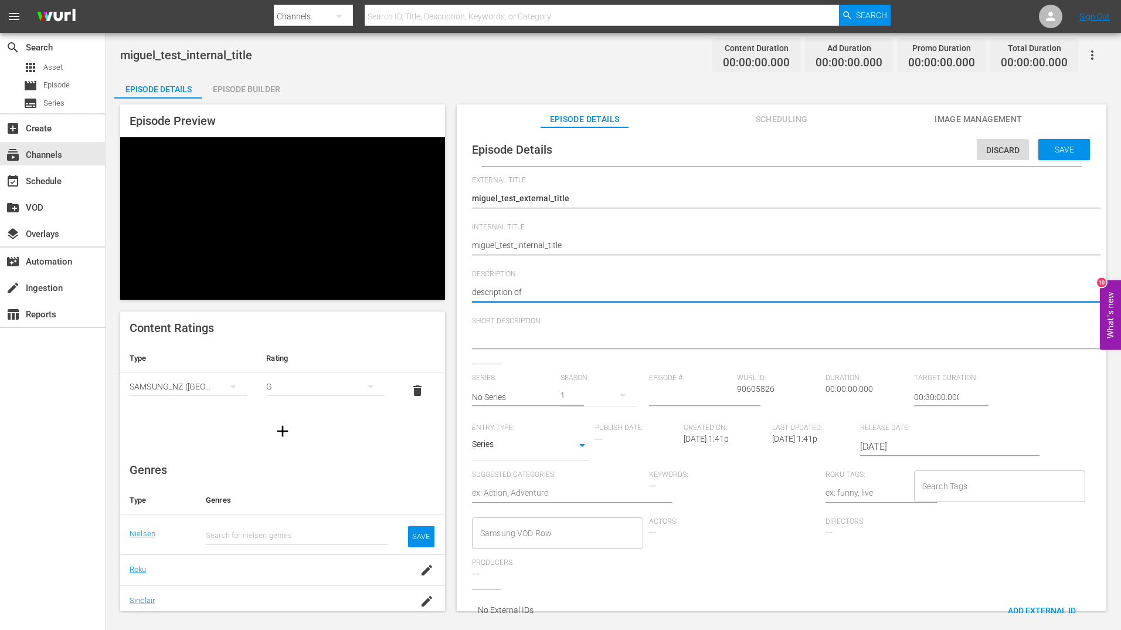
type textarea "description of m"
type textarea "description of mi"
type textarea "description of mig"
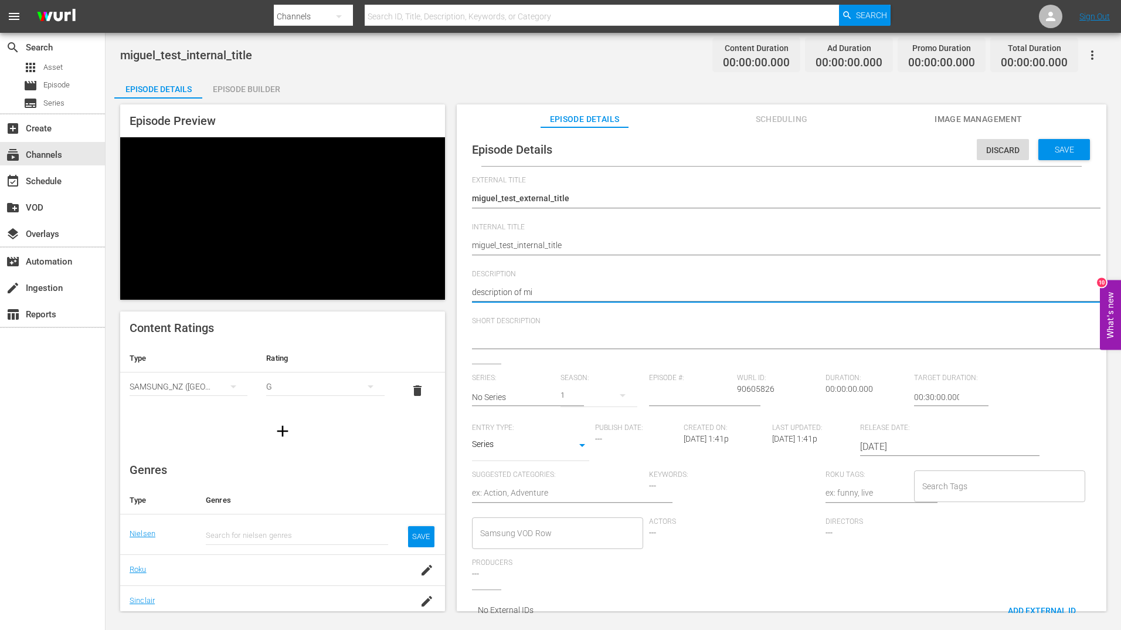
type textarea "description of mig"
type textarea "description of migu"
type textarea "description of migue"
type textarea "description of [PERSON_NAME]"
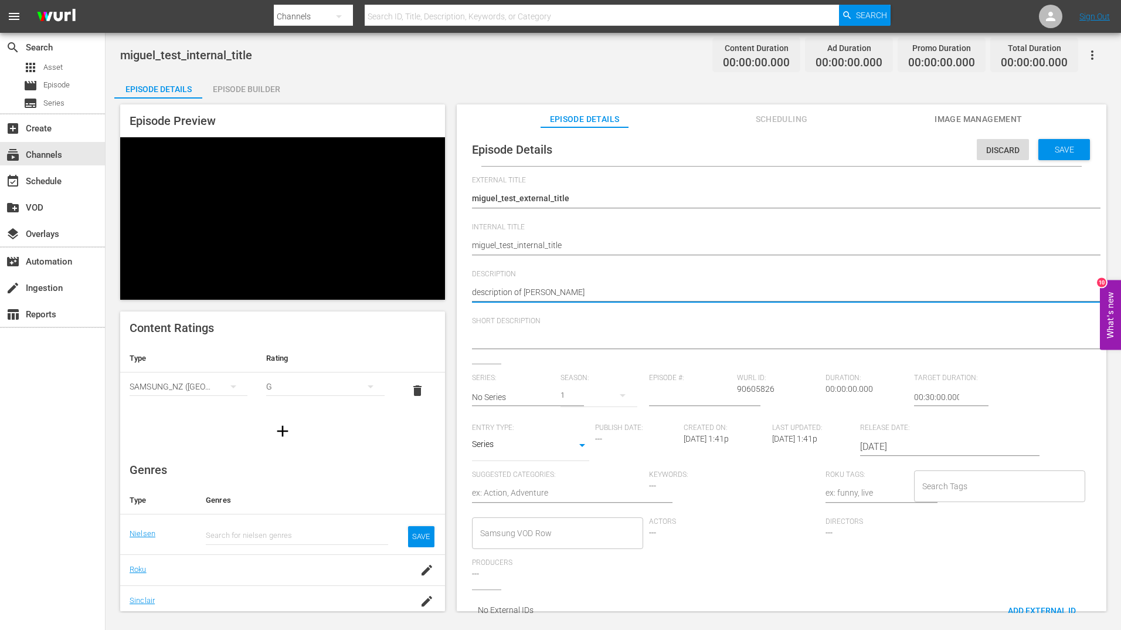
type textarea "description of [PERSON_NAME]"
type textarea "description of miguel_"
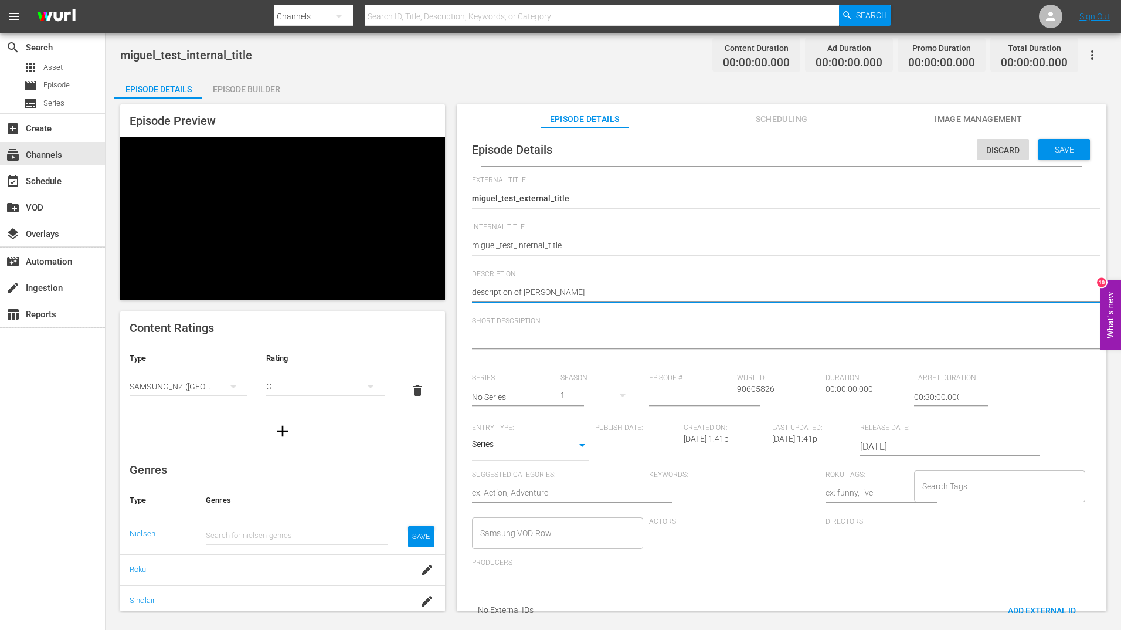
type textarea "description of miguel_"
type textarea "description of miguel_t"
type textarea "description of miguel_te"
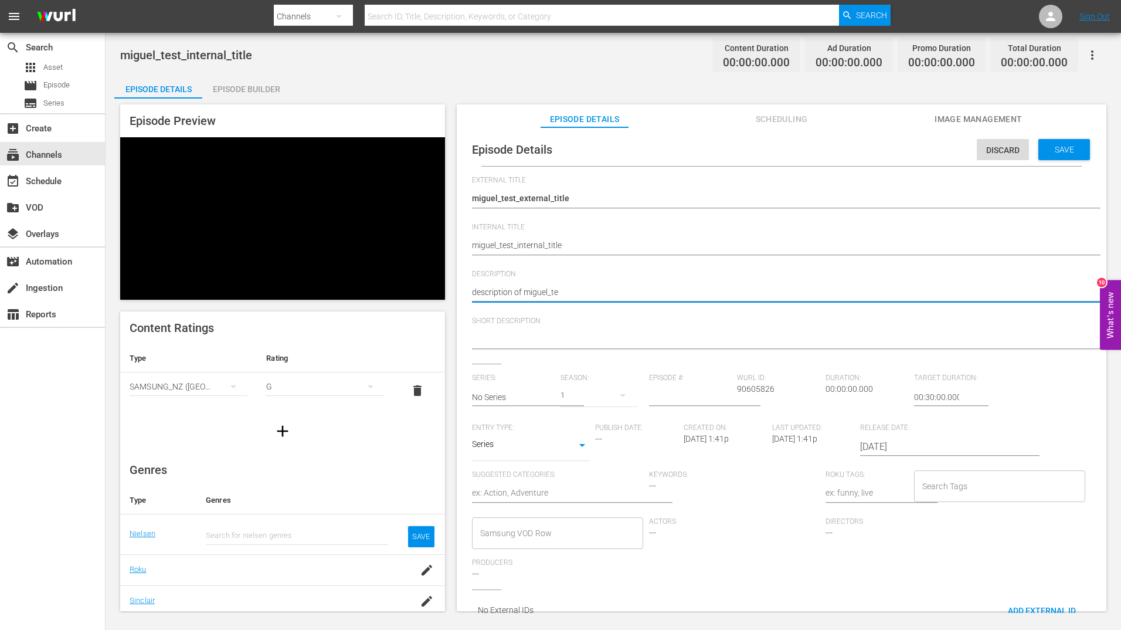
type textarea "description of miguel_tes"
type textarea "description of miguel_test"
type textarea "description of miguel_test_"
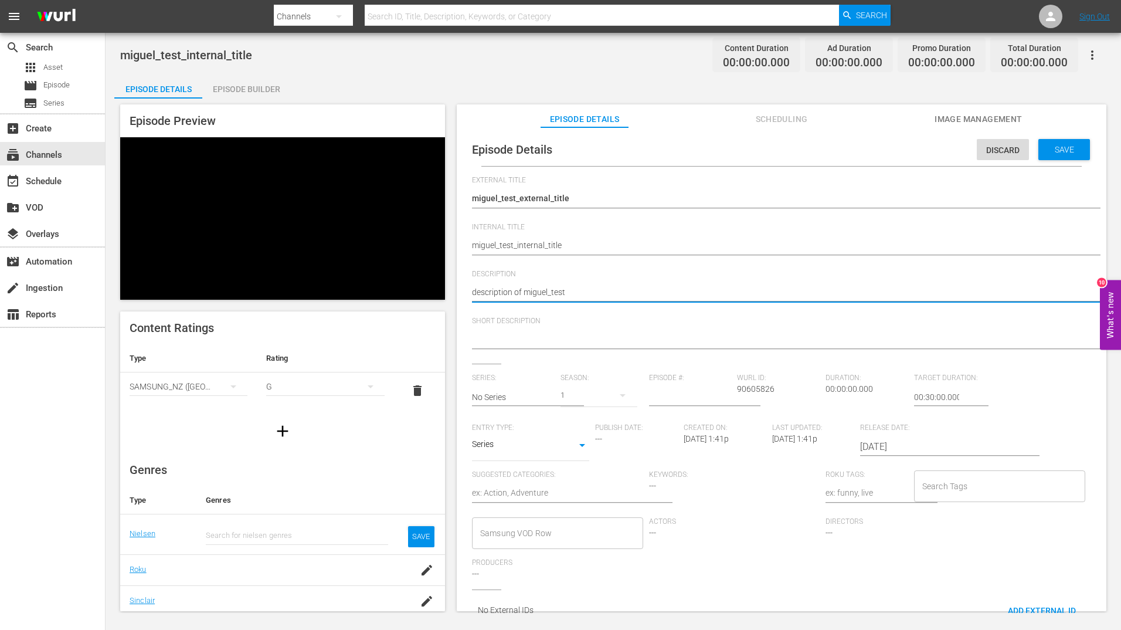
type textarea "description of miguel_test_"
type textarea "description of miguel_test_e"
type textarea "description of miguel_test_ex"
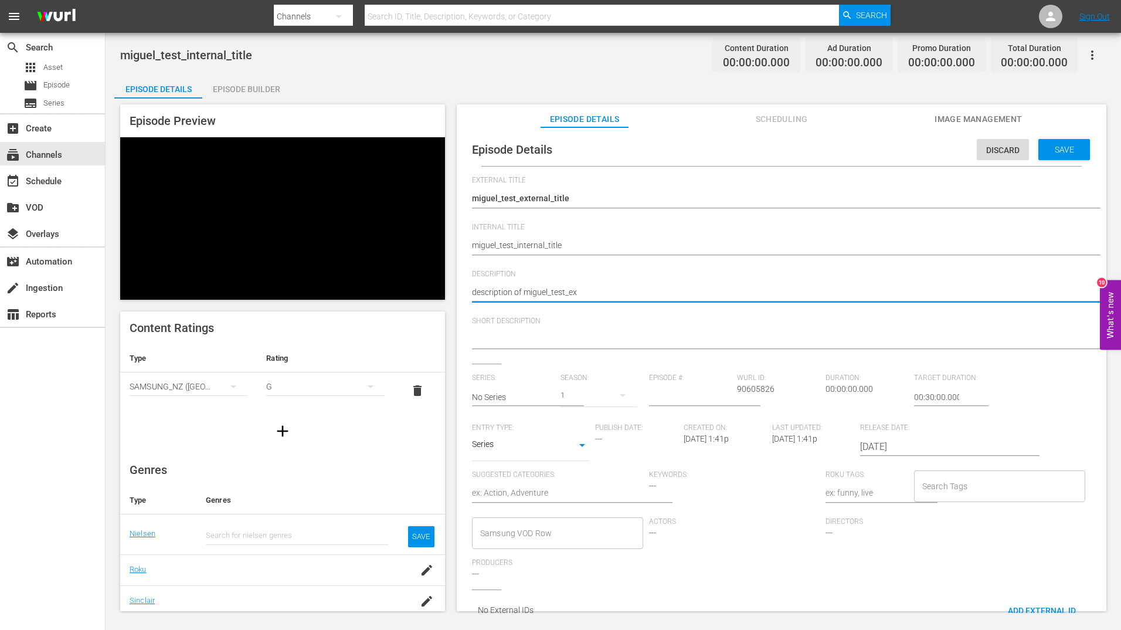
type textarea "description of [PERSON_NAME]"
type textarea "description of miguel_test_extn"
type textarea "description of miguel_test_extne"
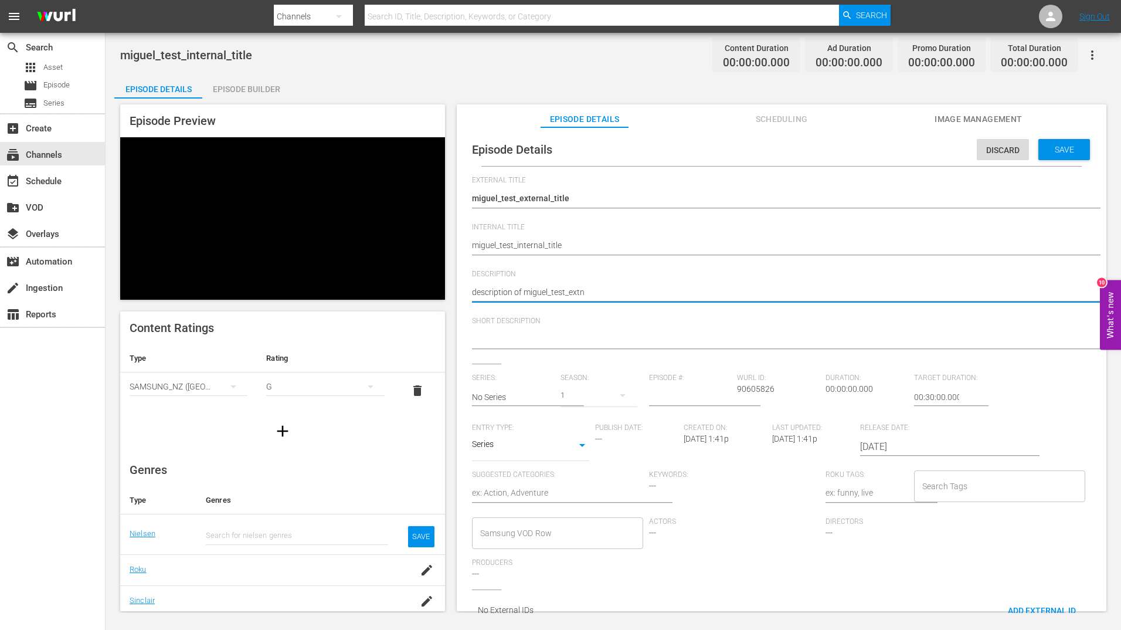
type textarea "description of miguel_test_extne"
type textarea "description of [PERSON_NAME]"
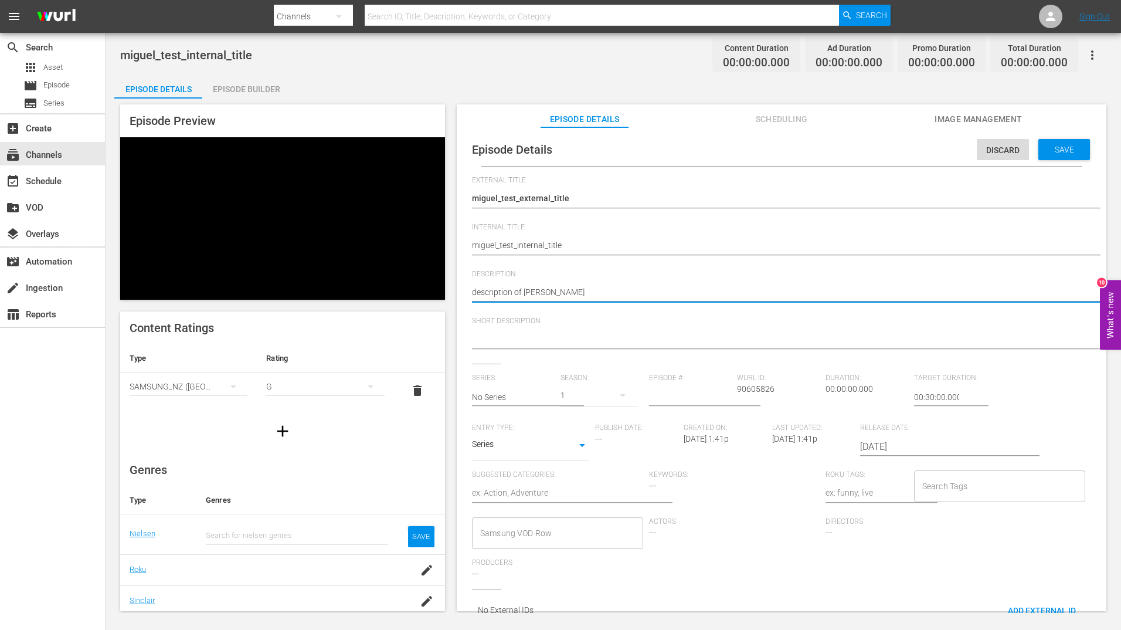
type textarea "description of [PERSON_NAME]"
type textarea "description of miguel_test_extne"
type textarea "description of miguel_test_extn"
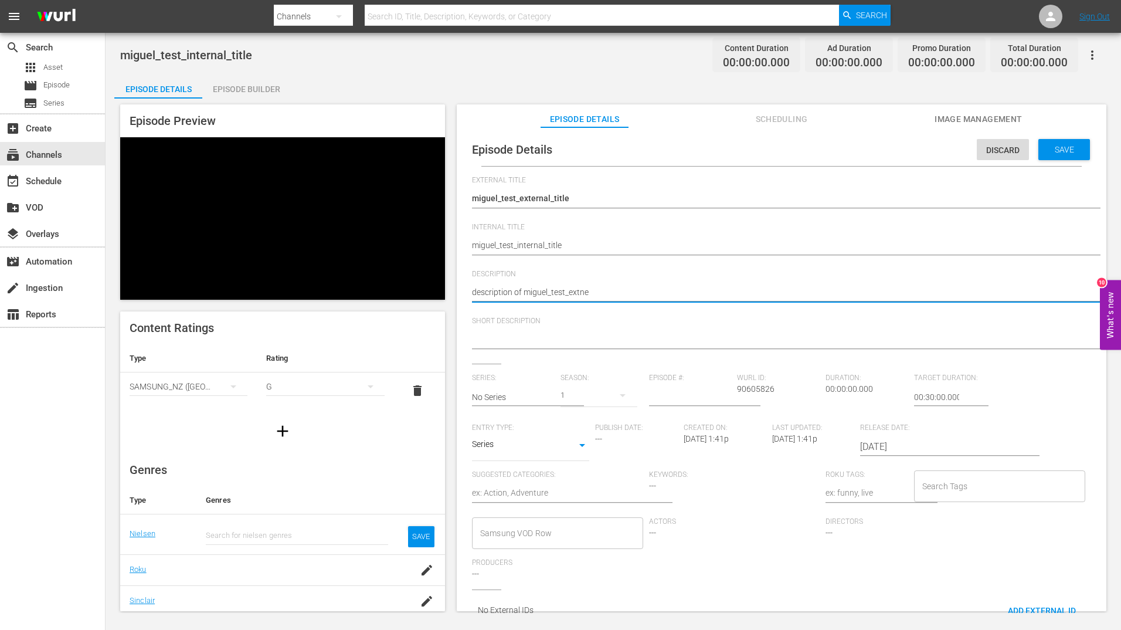
type textarea "description of miguel_test_extn"
type textarea "description of [PERSON_NAME]"
type textarea "description of miguel_test_ex"
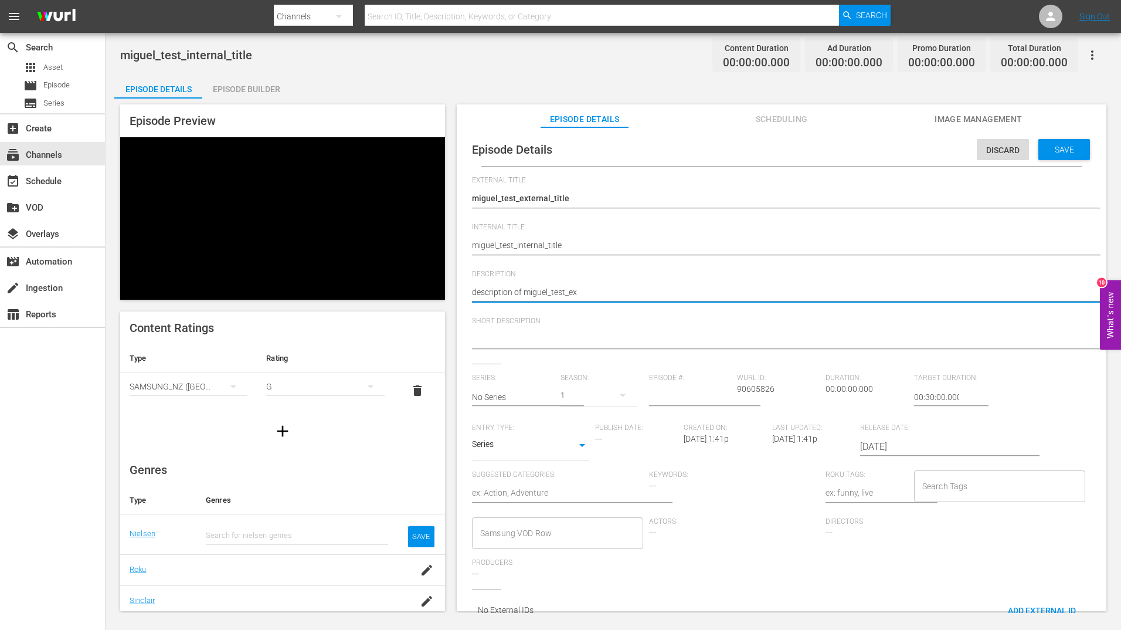
type textarea "description of miguel_test_e"
type textarea "description of miguel_test_"
type textarea "description of miguel_test"
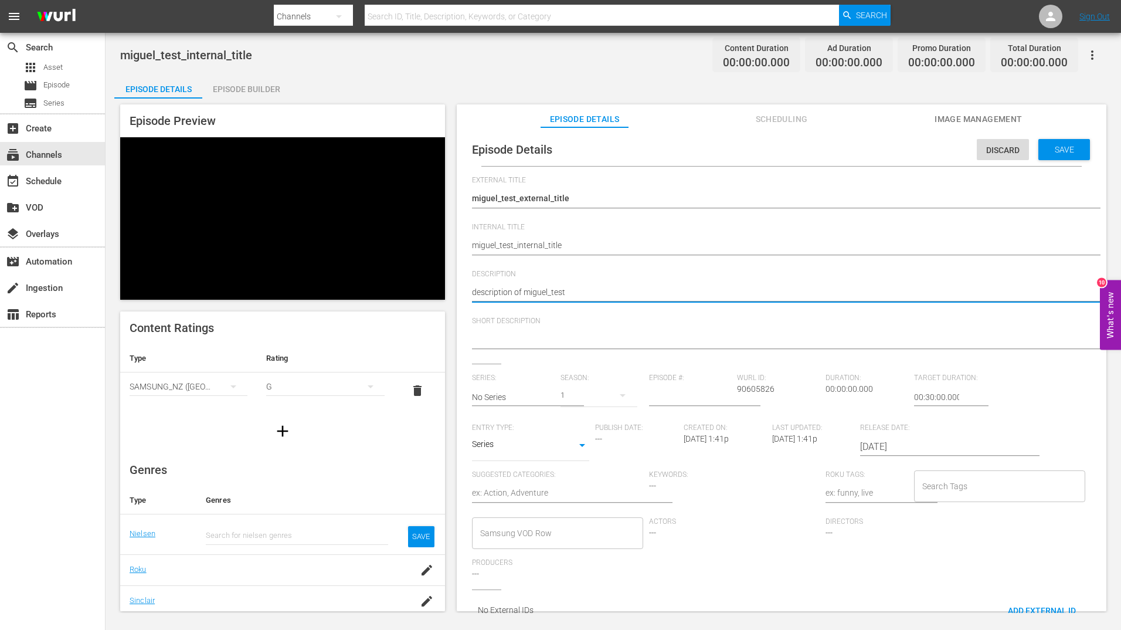
type textarea "description of miguel_test"
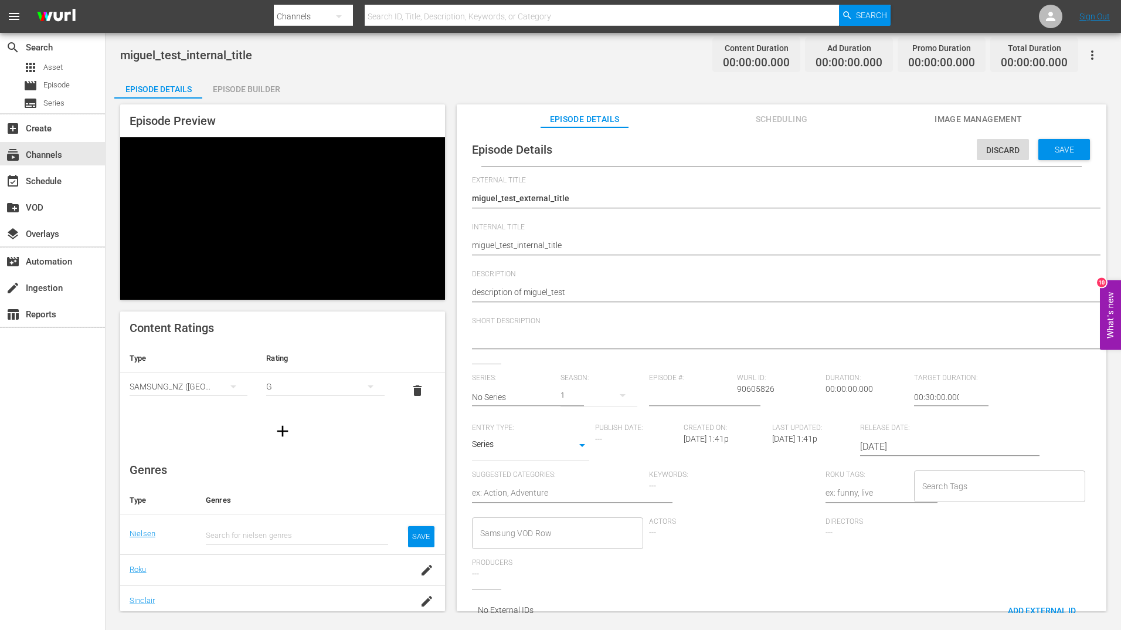
click at [492, 331] on div at bounding box center [779, 340] width 614 height 28
click at [489, 340] on textarea at bounding box center [779, 340] width 614 height 14
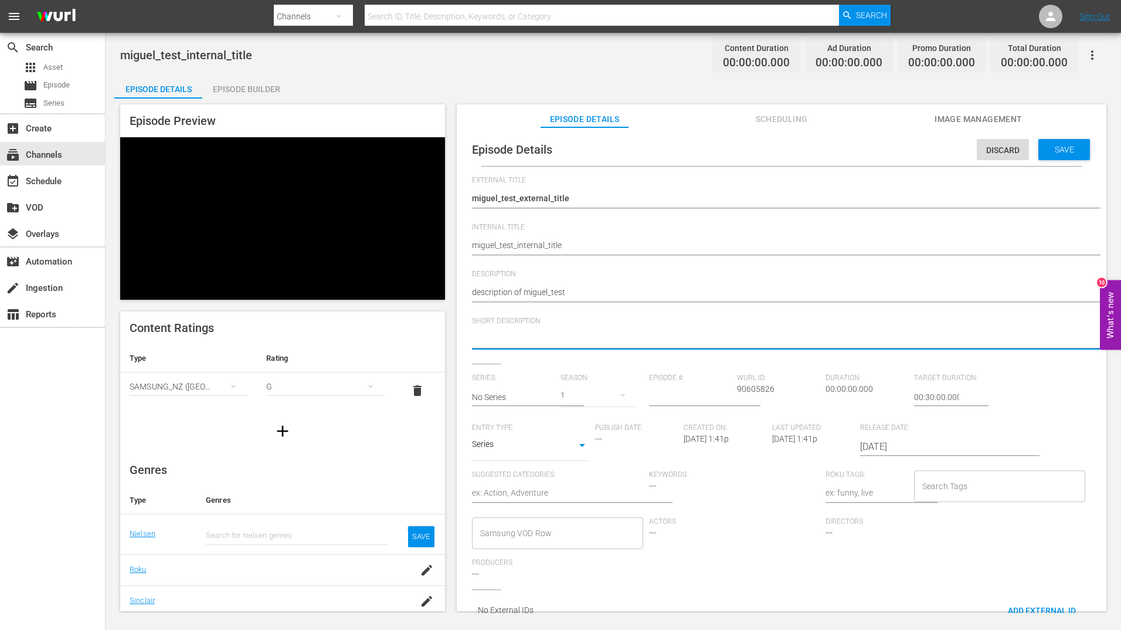
click at [470, 290] on div "Episode Details Discard Save External Title miguel_test_external_title miguel_t…" at bounding box center [782, 381] width 638 height 497
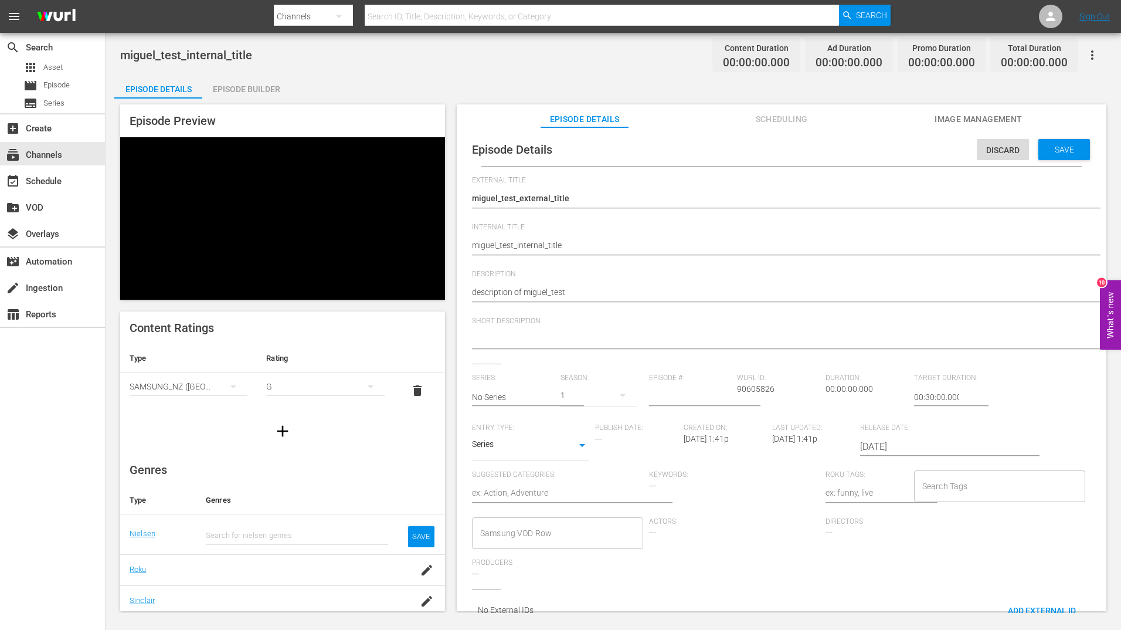
scroll to position [11, 0]
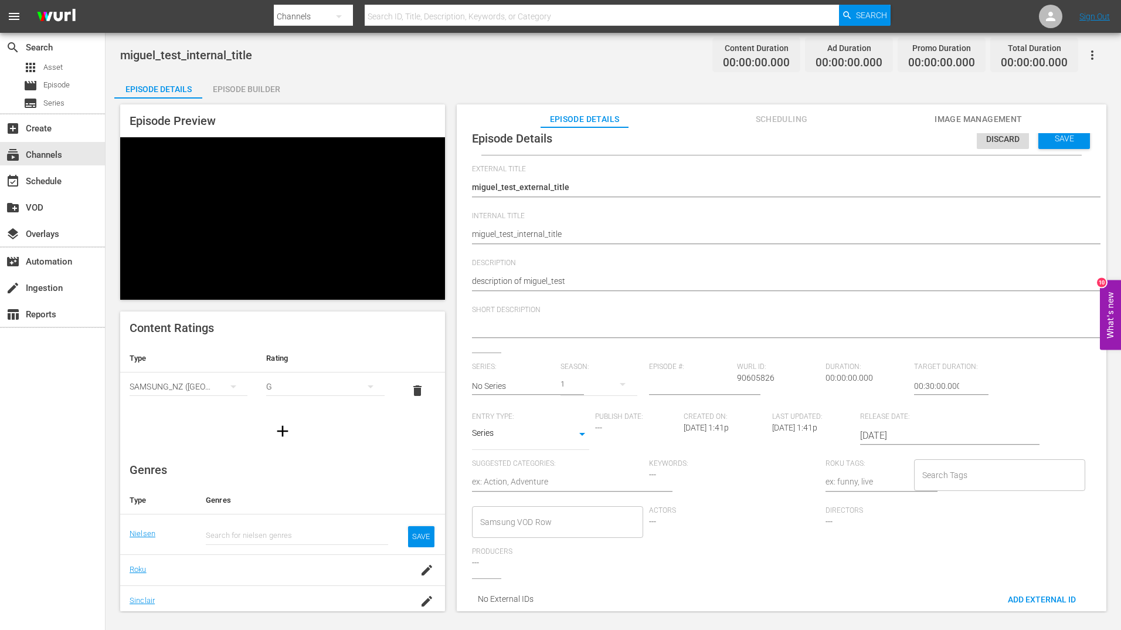
click at [475, 284] on textarea "description of miguel_test" at bounding box center [779, 282] width 614 height 14
click at [471, 283] on div "Episode Details Discard Save External Title miguel_test_external_title miguel_t…" at bounding box center [782, 370] width 638 height 497
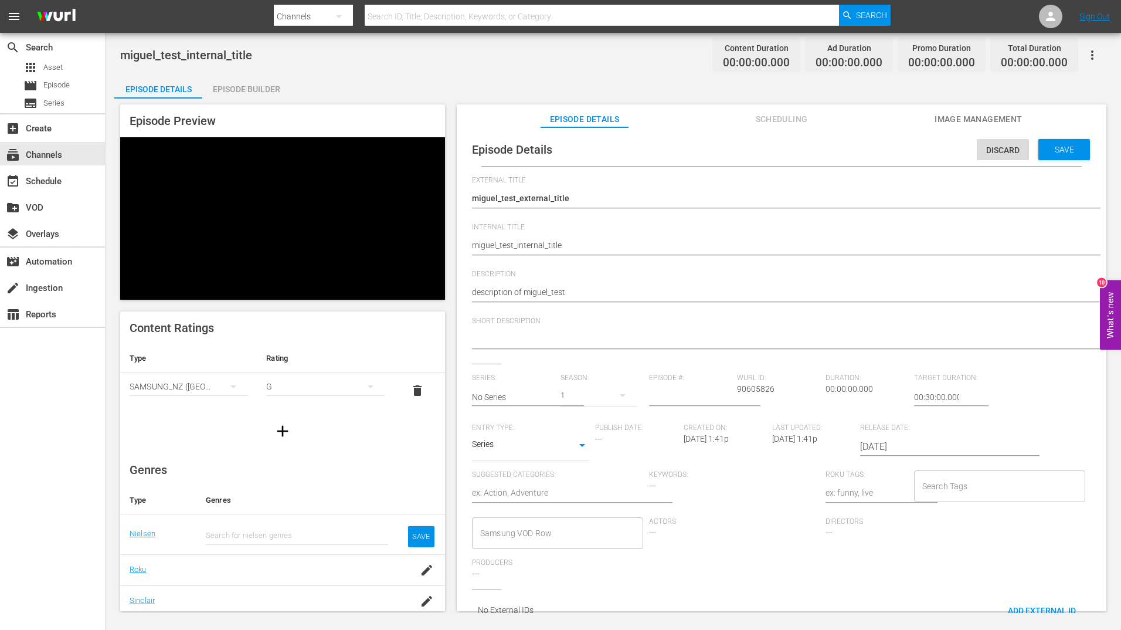
click at [585, 291] on textarea "description of miguel_test" at bounding box center [779, 293] width 614 height 14
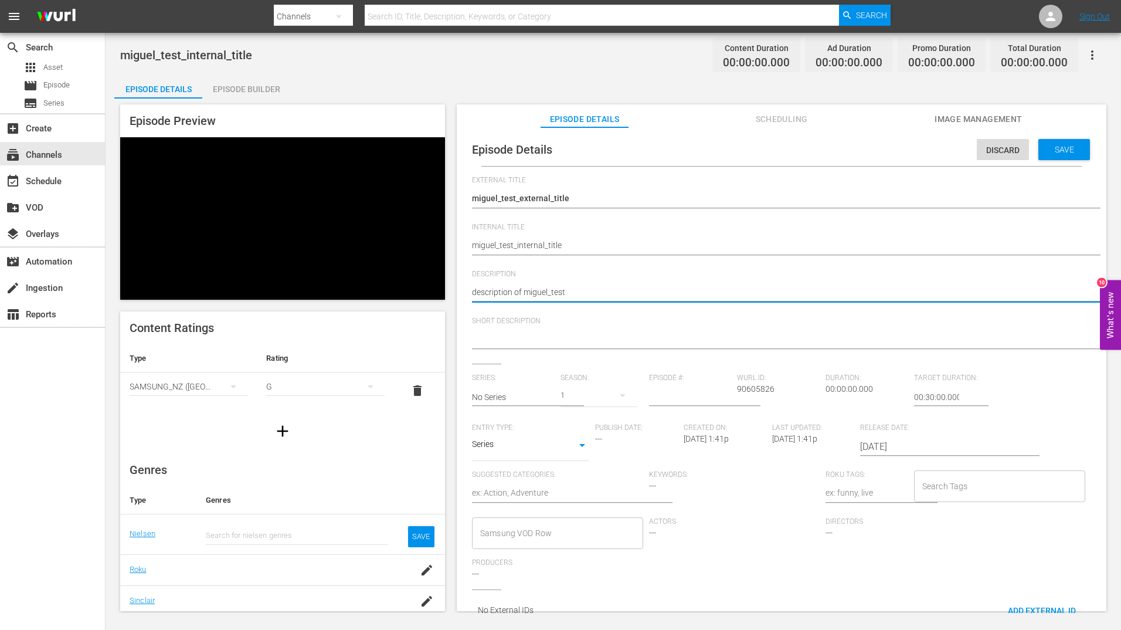
type textarea "description of miguel_test"
click at [588, 291] on textarea "description of miguel_test" at bounding box center [779, 293] width 614 height 14
type textarea "description of miguel_test"
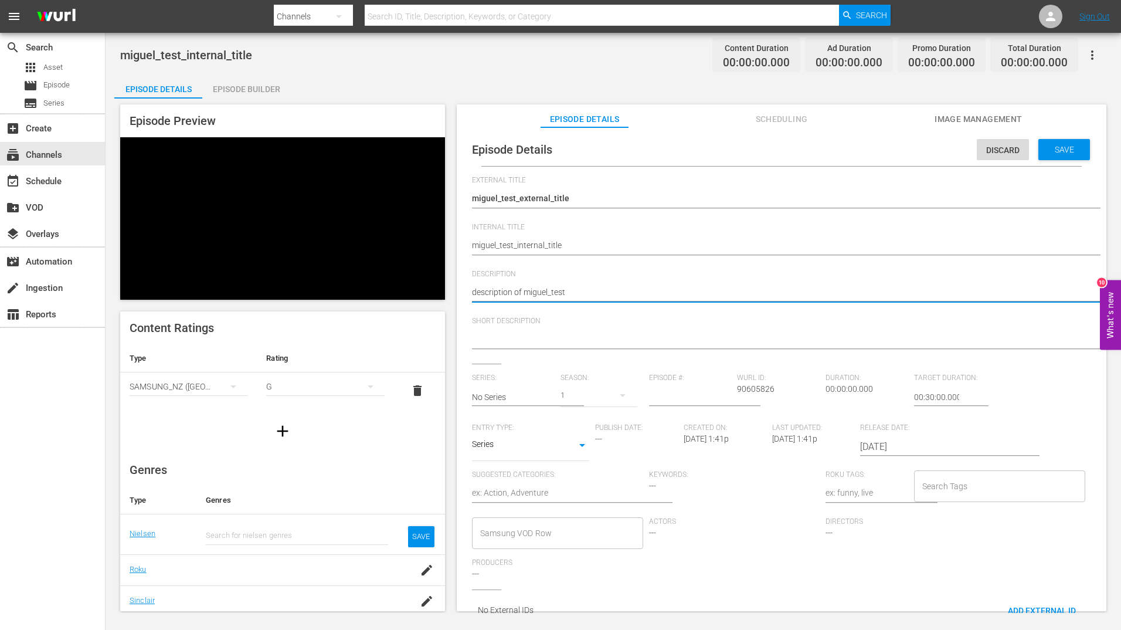
type textarea "description of fmiguel_test"
type textarea "description of miguel_test"
type textarea "ldescription of miguel_test"
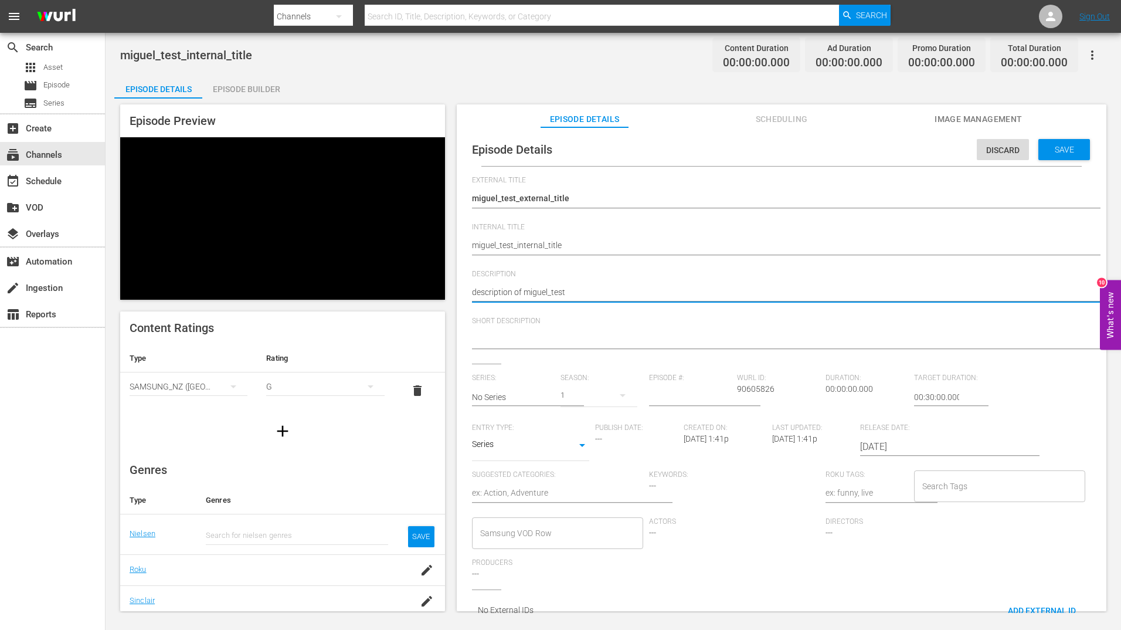
type textarea "ldescription of miguel_test"
type textarea "lodescription of miguel_test"
type textarea "londescription of miguel_test"
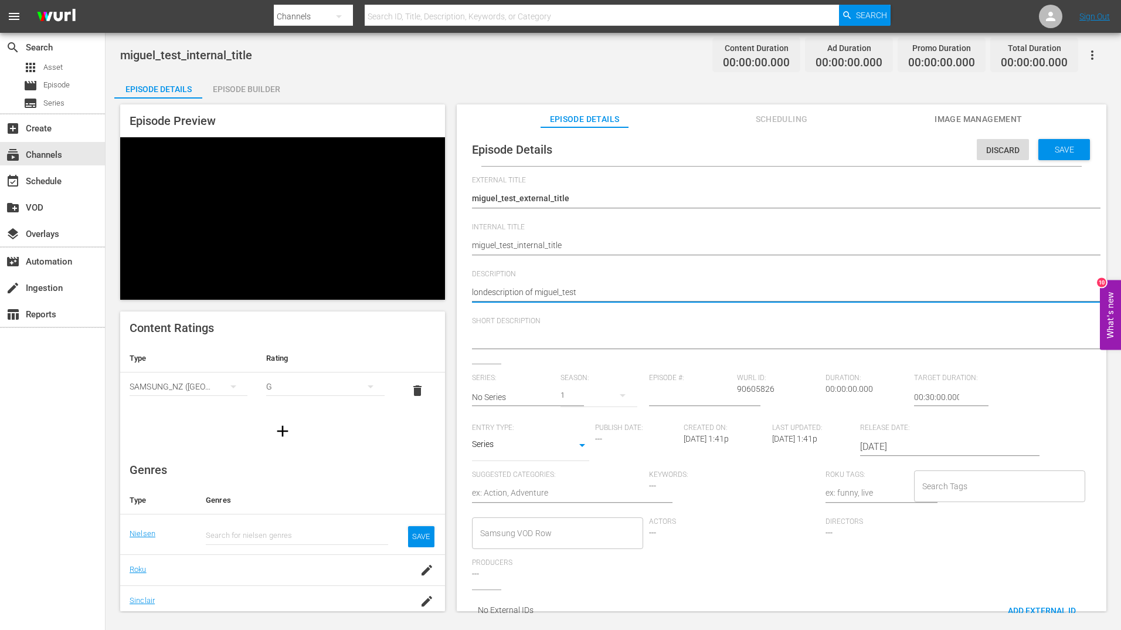
type textarea "longdescription of miguel_test"
type textarea "long description of miguel_test"
type textarea "long adescription of miguel_test"
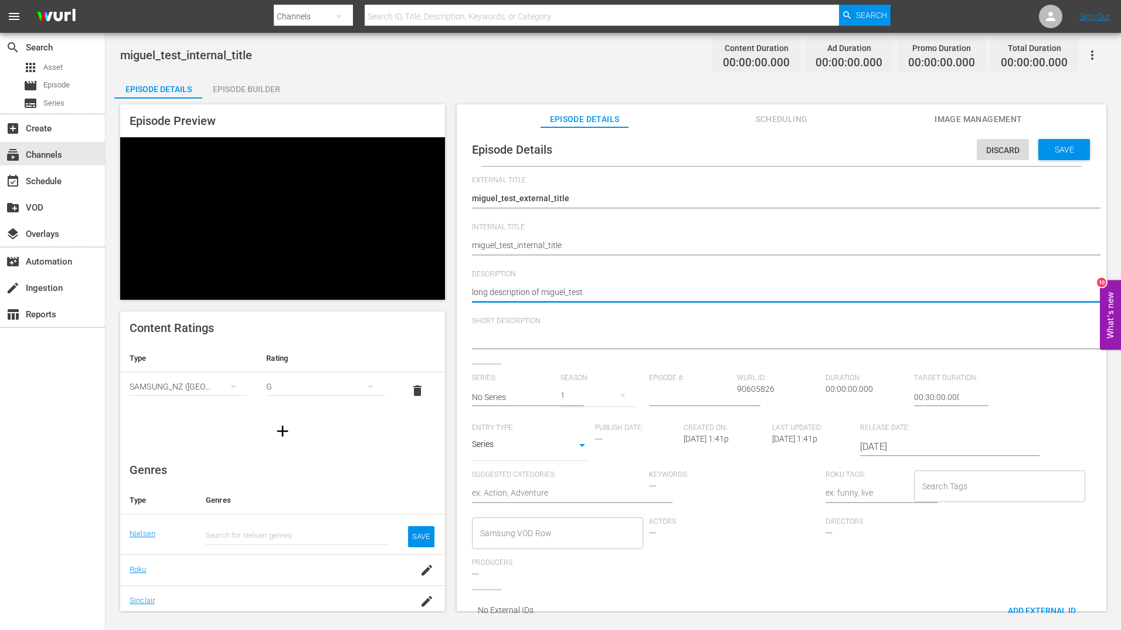
type textarea "long adescription of miguel_test"
type textarea "long andescription of miguel_test"
type textarea "long anddescription of miguel_test"
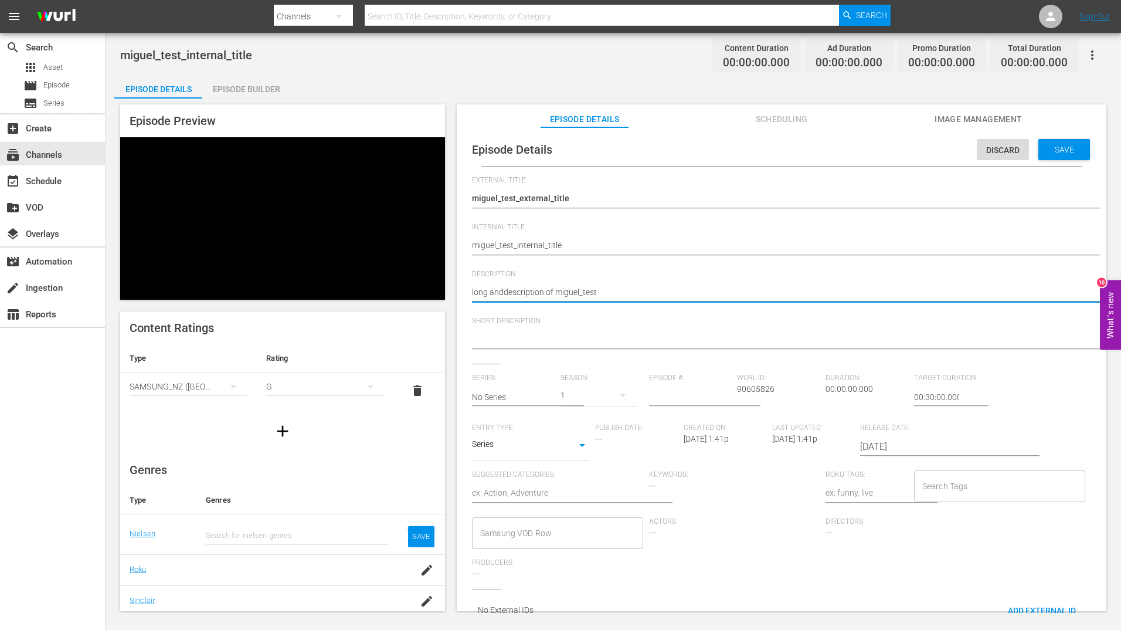
type textarea "long and description of miguel_test"
type textarea "long and edescription of miguel_test"
type textarea "long and exdescription of miguel_test"
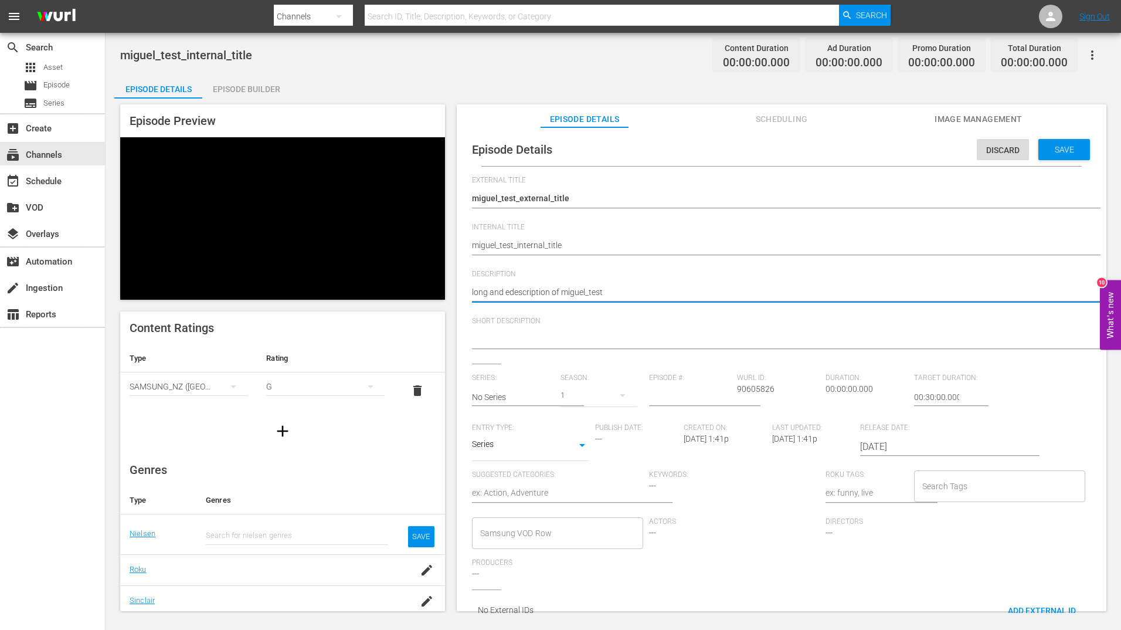
type textarea "long and exdescription of miguel_test"
type textarea "long and extdescription of miguel_test"
type textarea "long and extedescription of miguel_test"
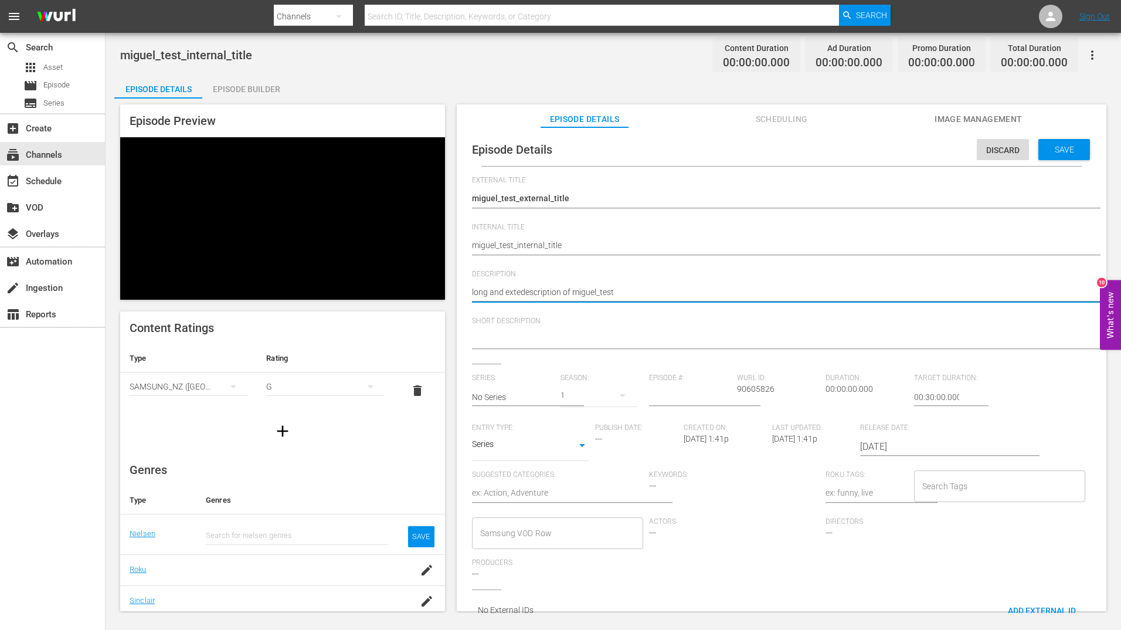
type textarea "long and extendescription of miguel_test"
type textarea "long and extensdescription of miguel_test"
type textarea "long and extensidescription of miguel_test"
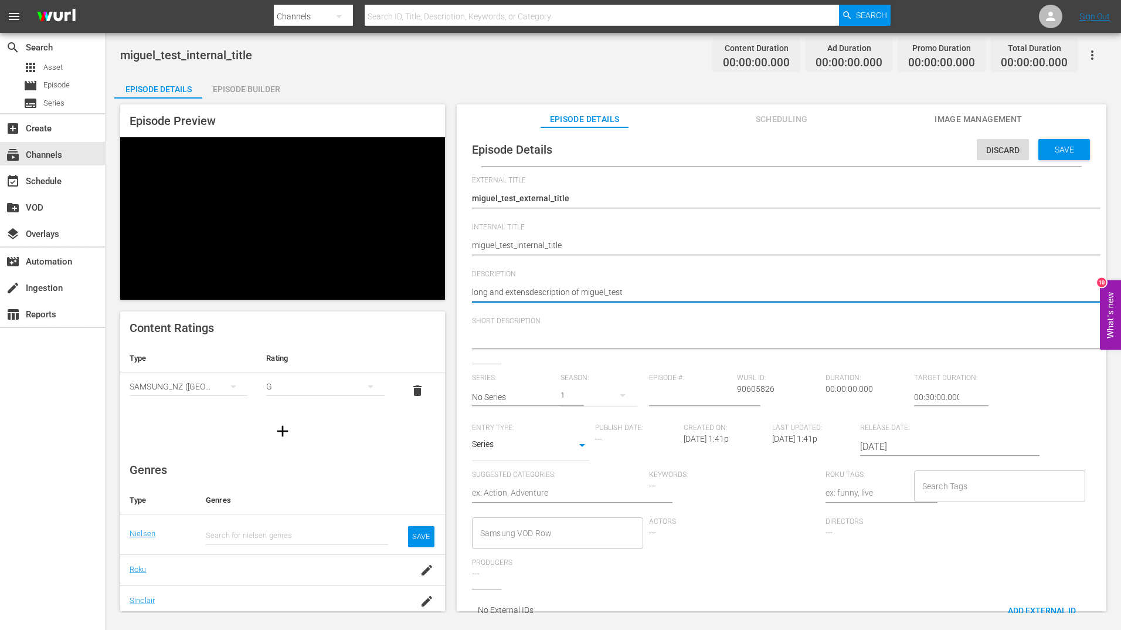
type textarea "long and extensidescription of miguel_test"
type textarea "long and extensiddescription of miguel_test"
type textarea "long and extensidedescription of miguel_test"
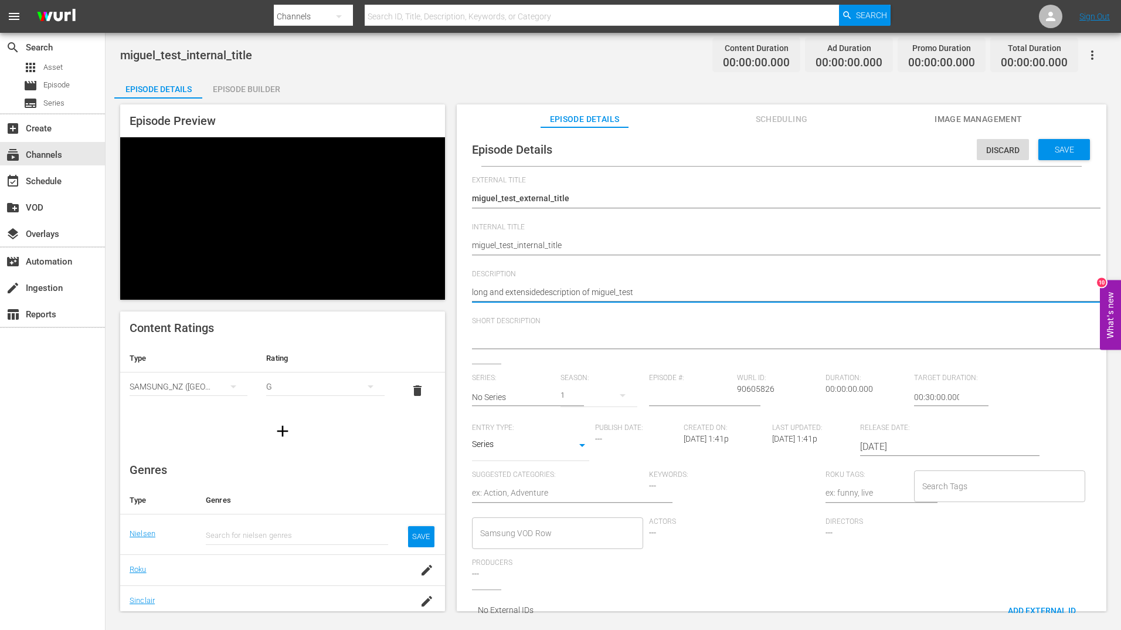
type textarea "long and extensiddescription of miguel_test"
type textarea "long and extensidvdescription of miguel_test"
type textarea "long and extensidvedescription of miguel_test"
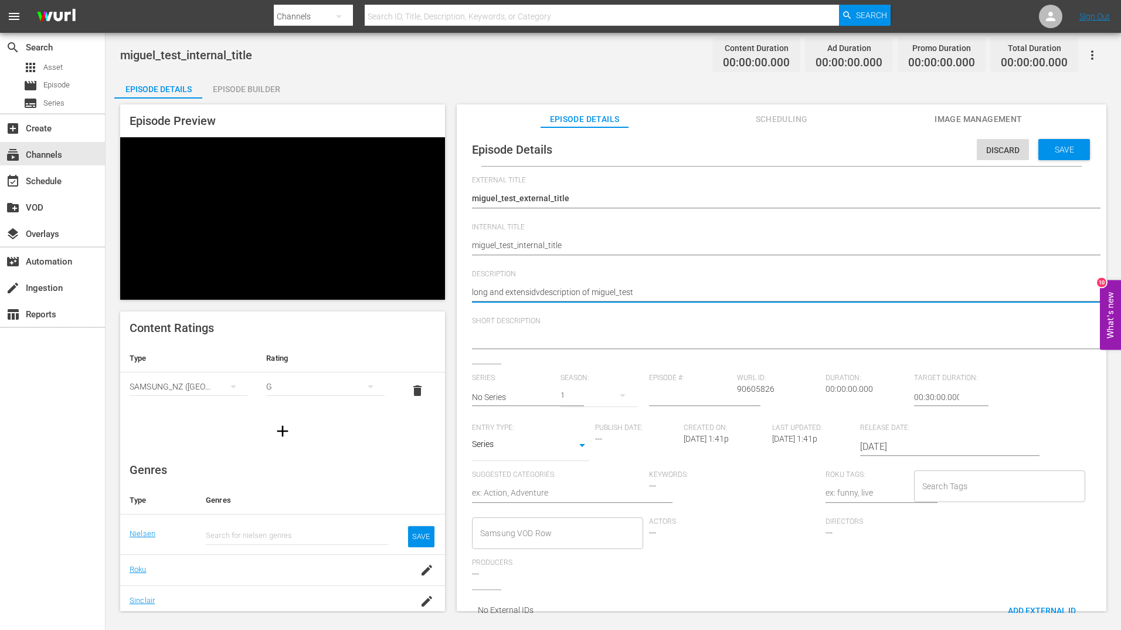
type textarea "long and extensidvedescription of miguel_test"
type textarea "long and extensidvdescription of miguel_test"
type textarea "long and extensiddescription of miguel_test"
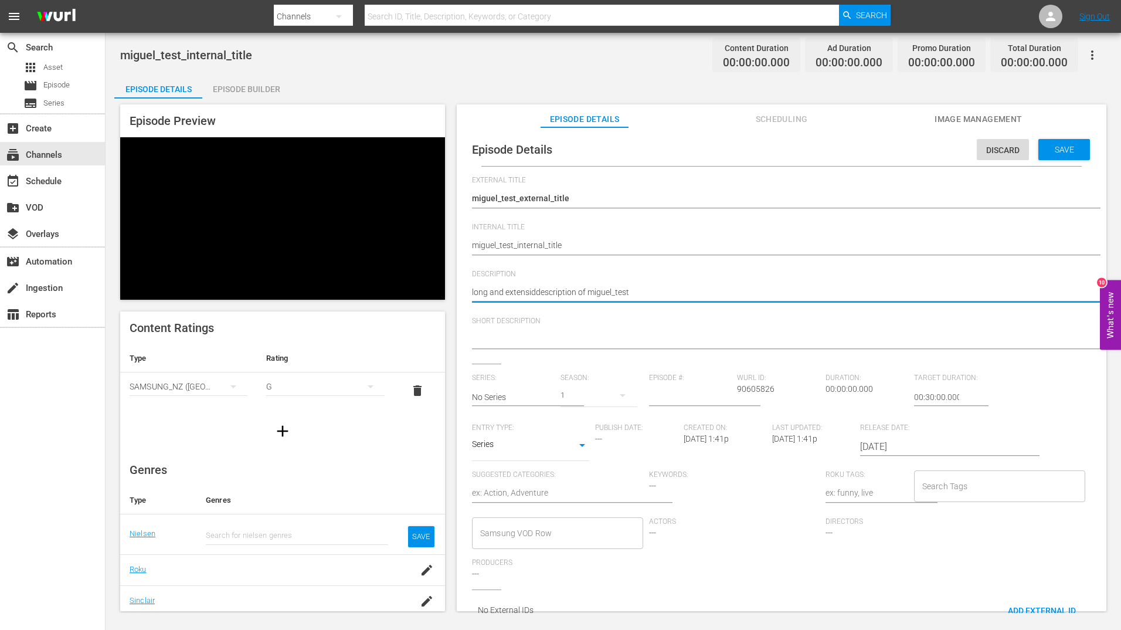
type textarea "long and extensidescription of miguel_test"
type textarea "long and extensivdescription of miguel_test"
type textarea "long and extensivedescription of miguel_test"
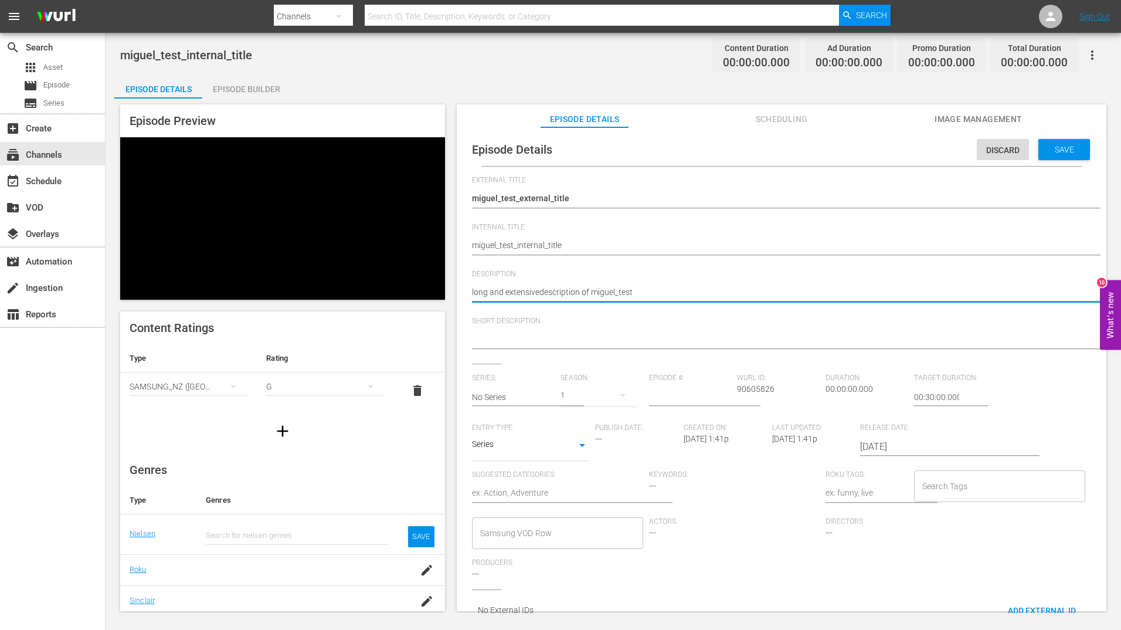
type textarea "long and extensive description of miguel_test"
click at [588, 291] on textarea "long and extensive description of miguel_test" at bounding box center [779, 293] width 614 height 14
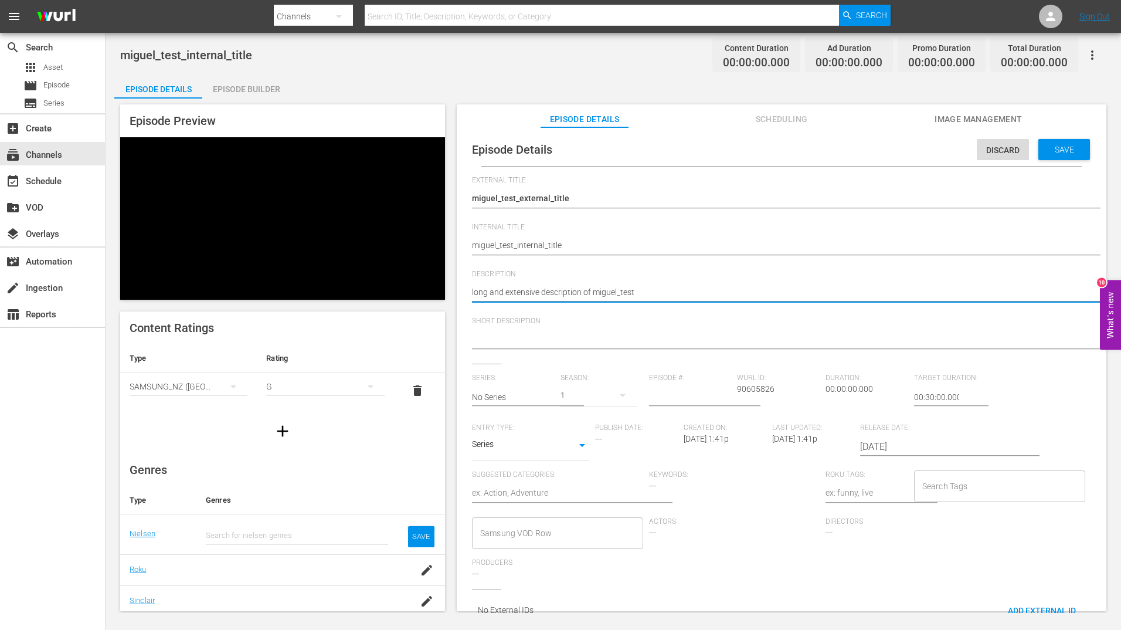
type textarea "long and extensive description of miguel_test"
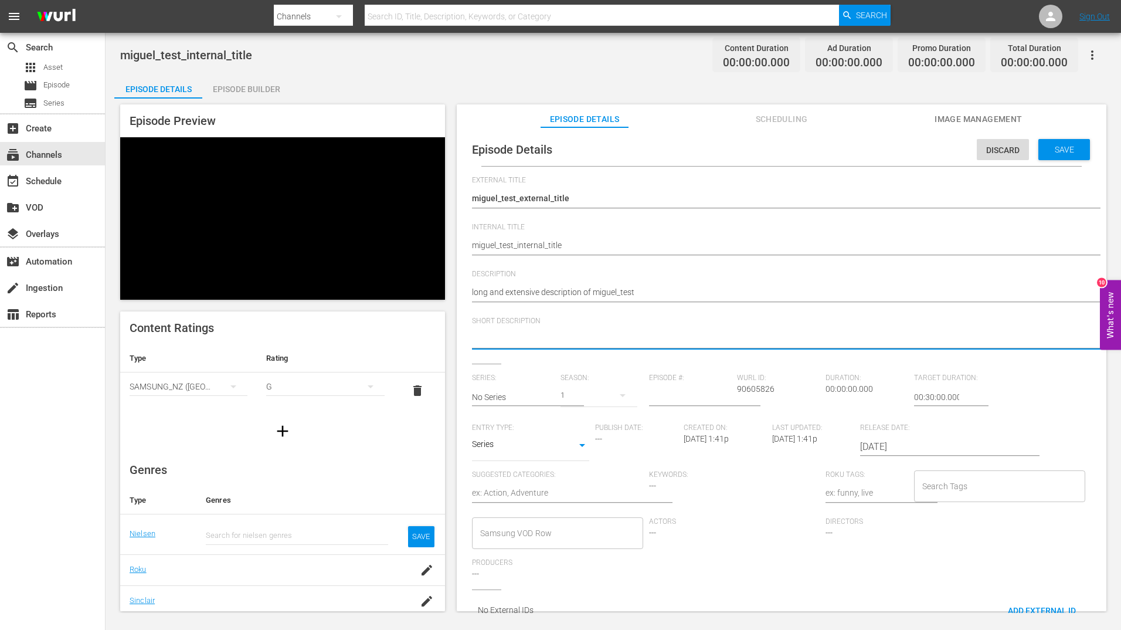
click at [566, 334] on textarea at bounding box center [779, 340] width 614 height 14
paste textarea "long and extensive description of miguel_test"
type textarea "long and extensive description of miguel_test"
drag, startPoint x: 538, startPoint y: 341, endPoint x: 429, endPoint y: 341, distance: 109.1
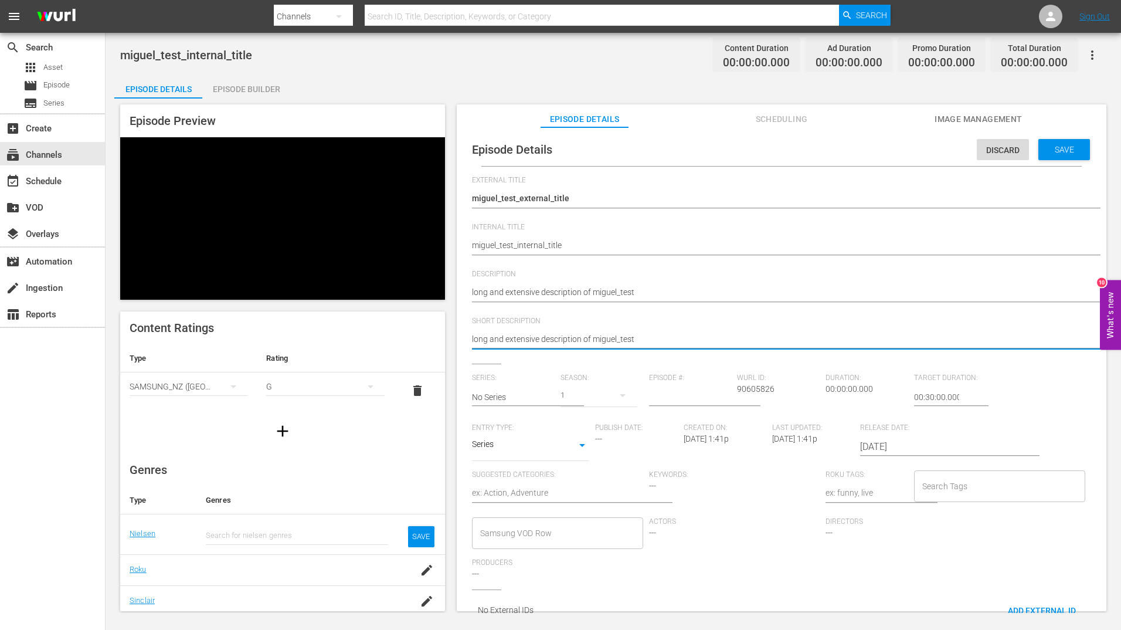
click at [429, 341] on div "Episode Preview Content Ratings Type Rating Select Rating Type SAMSUNG_NZ ([GEO…" at bounding box center [613, 360] width 998 height 522
type textarea "s description of miguel_test"
type textarea "sh description of miguel_test"
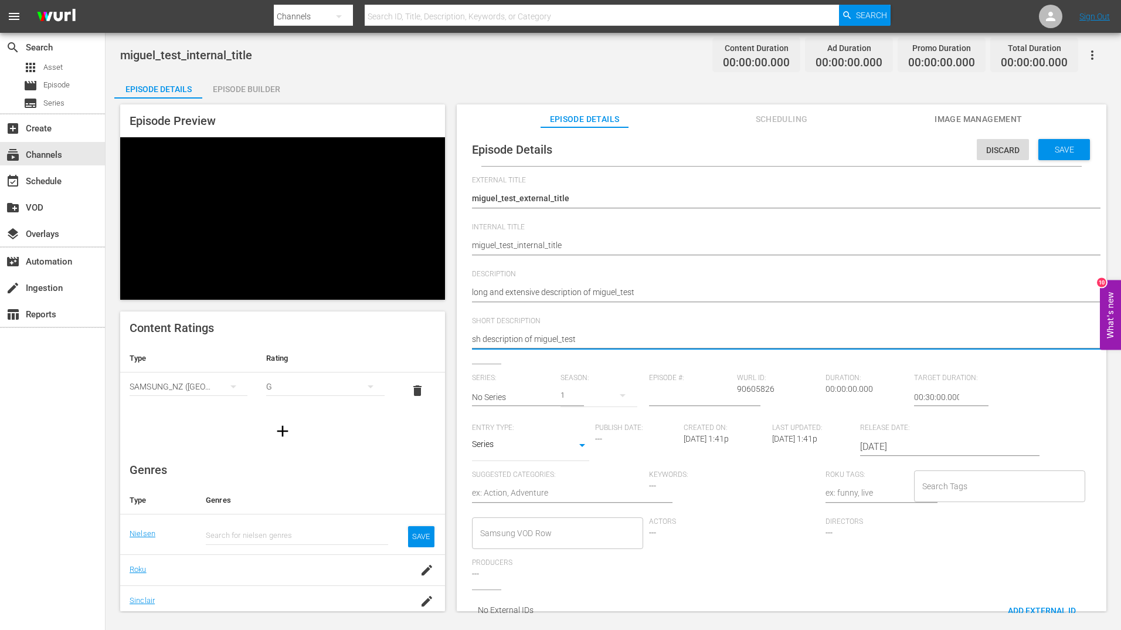
type textarea "sho description of miguel_test"
type textarea "shor description of miguel_test"
type textarea "short description of miguel_test"
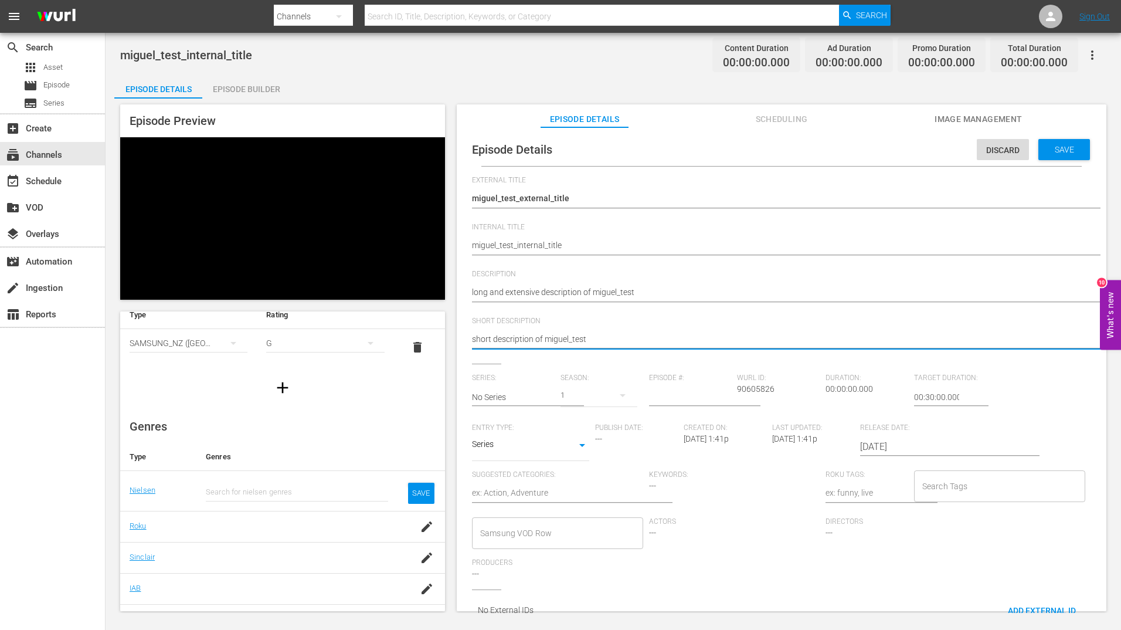
scroll to position [56, 0]
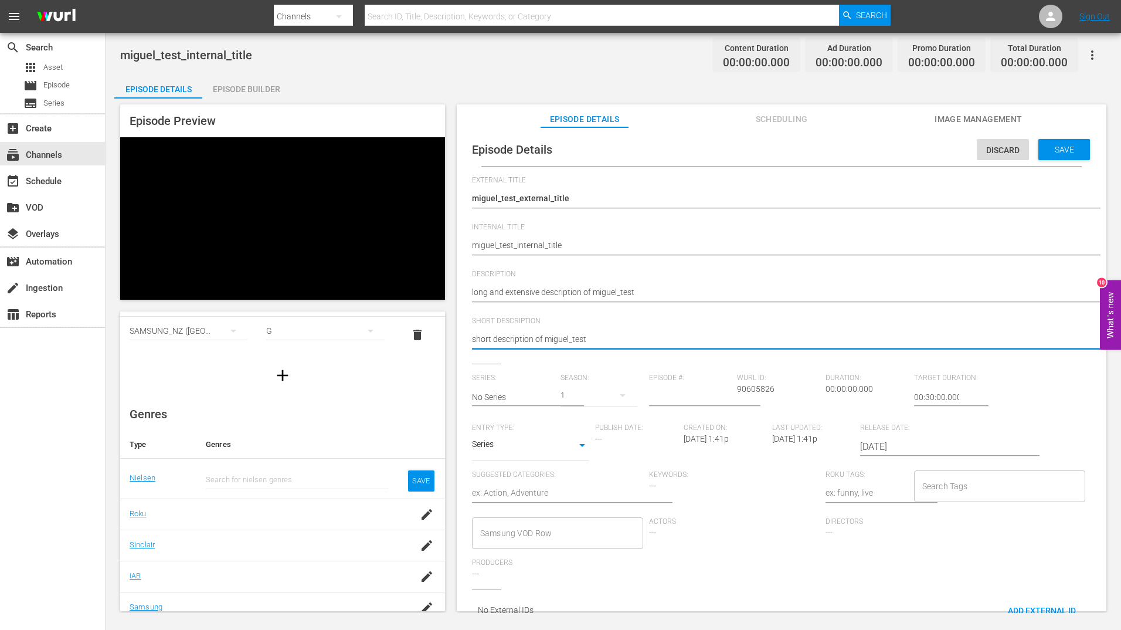
type textarea "short description of miguel_test"
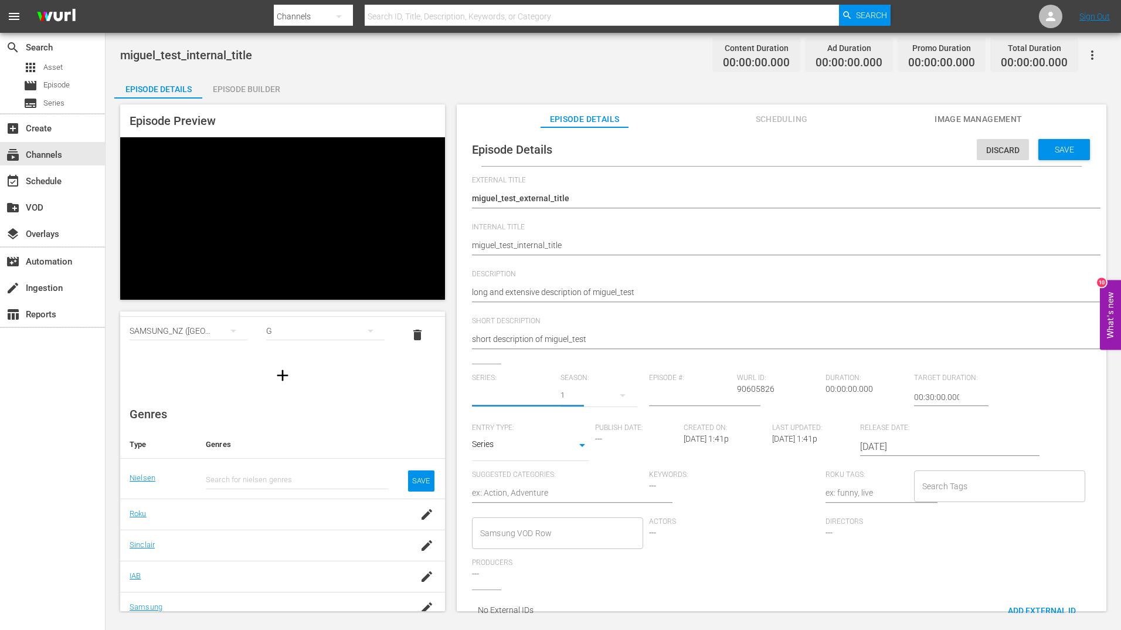
click at [503, 398] on input "text" at bounding box center [513, 397] width 83 height 28
click at [564, 396] on div "1" at bounding box center [599, 395] width 77 height 33
click at [564, 396] on div "1" at bounding box center [560, 315] width 1121 height 630
click at [618, 399] on icon "button" at bounding box center [623, 395] width 14 height 14
click at [618, 399] on div "1" at bounding box center [560, 315] width 1121 height 630
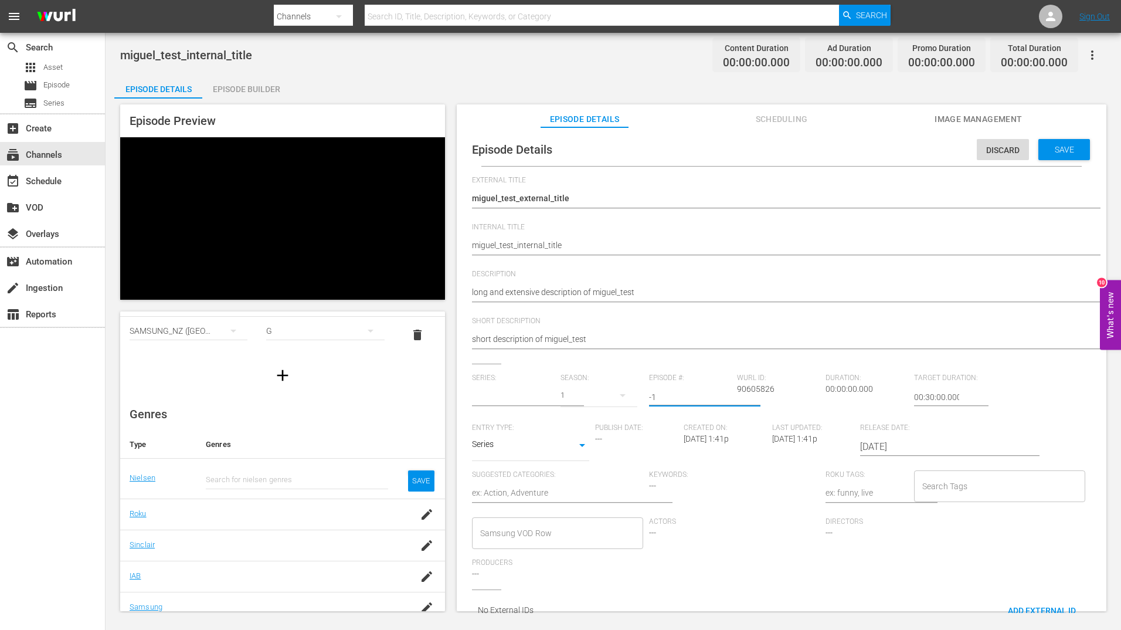
click at [724, 398] on input "-1" at bounding box center [690, 397] width 83 height 28
click at [723, 395] on input "0" at bounding box center [690, 397] width 83 height 28
type input "1"
click at [723, 395] on input "1" at bounding box center [690, 397] width 83 height 28
click at [896, 399] on input "00:30:00.000" at bounding box center [936, 397] width 45 height 28
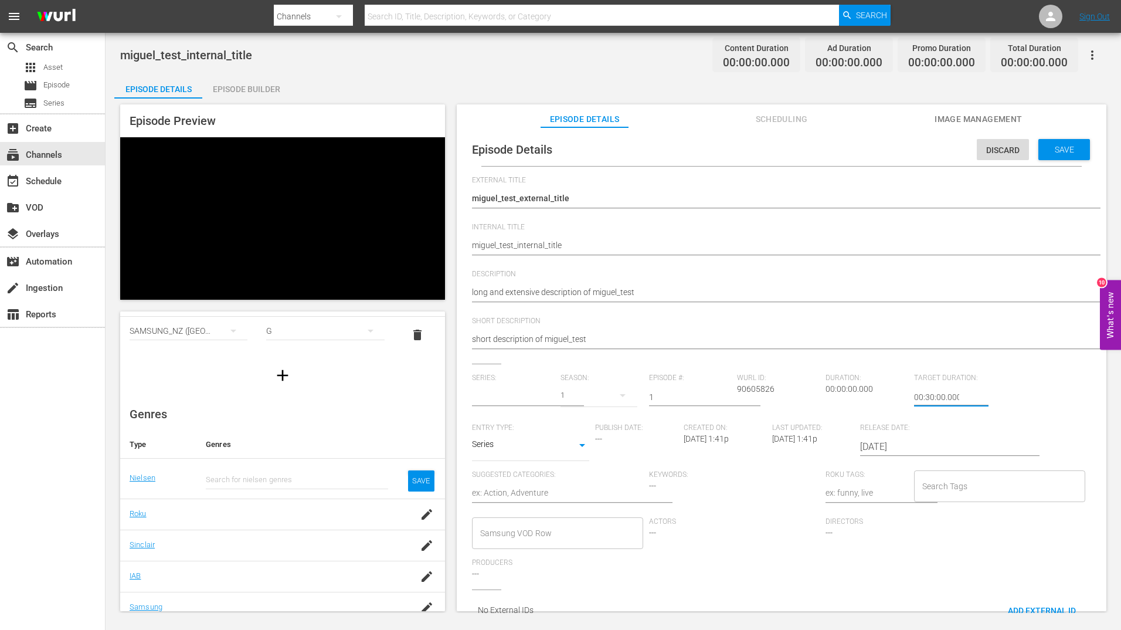
scroll to position [11, 0]
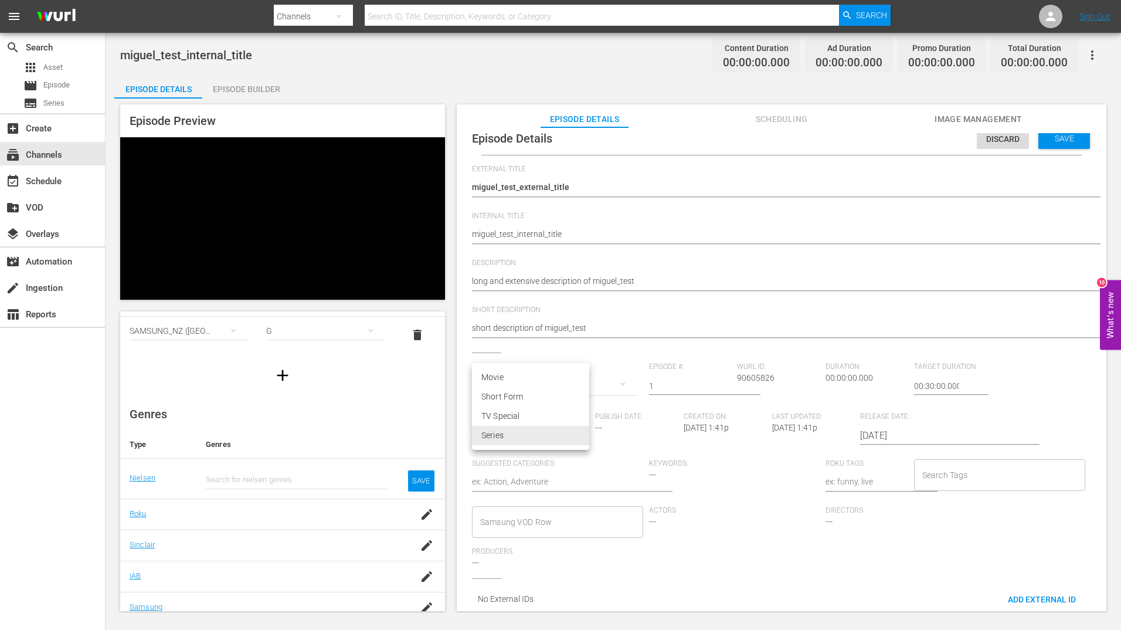
click at [582, 435] on body "menu Search By Channels Search ID, Title, Description, Keywords, or Category Se…" at bounding box center [560, 315] width 1121 height 630
click at [582, 435] on li "Series" at bounding box center [530, 435] width 117 height 19
click at [621, 428] on div "Publish Date: ---" at bounding box center [639, 435] width 89 height 47
click at [601, 429] on span "---" at bounding box center [598, 427] width 7 height 9
click at [699, 432] on span "[DATE] 1:41p" at bounding box center [706, 427] width 45 height 9
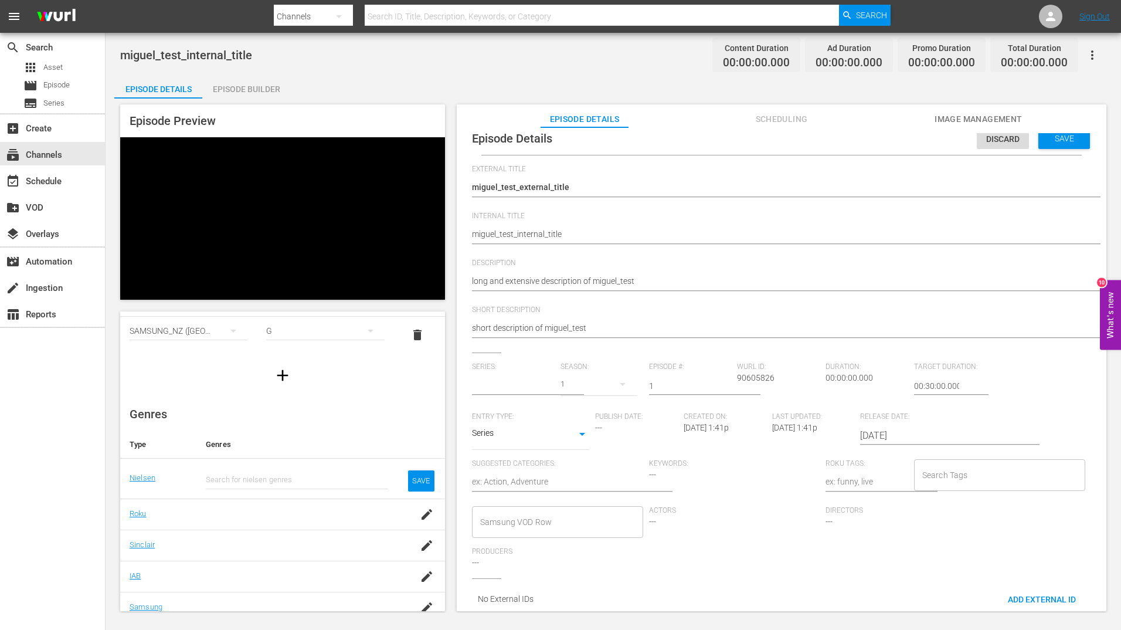
scroll to position [23, 0]
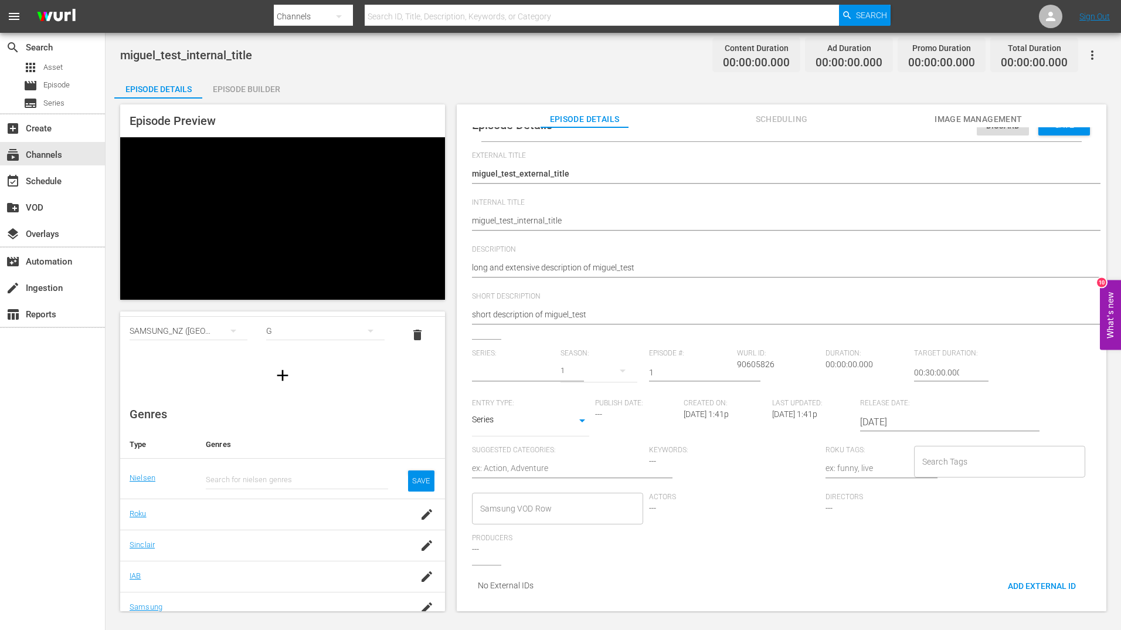
click at [893, 412] on input "[DATE]" at bounding box center [935, 422] width 150 height 28
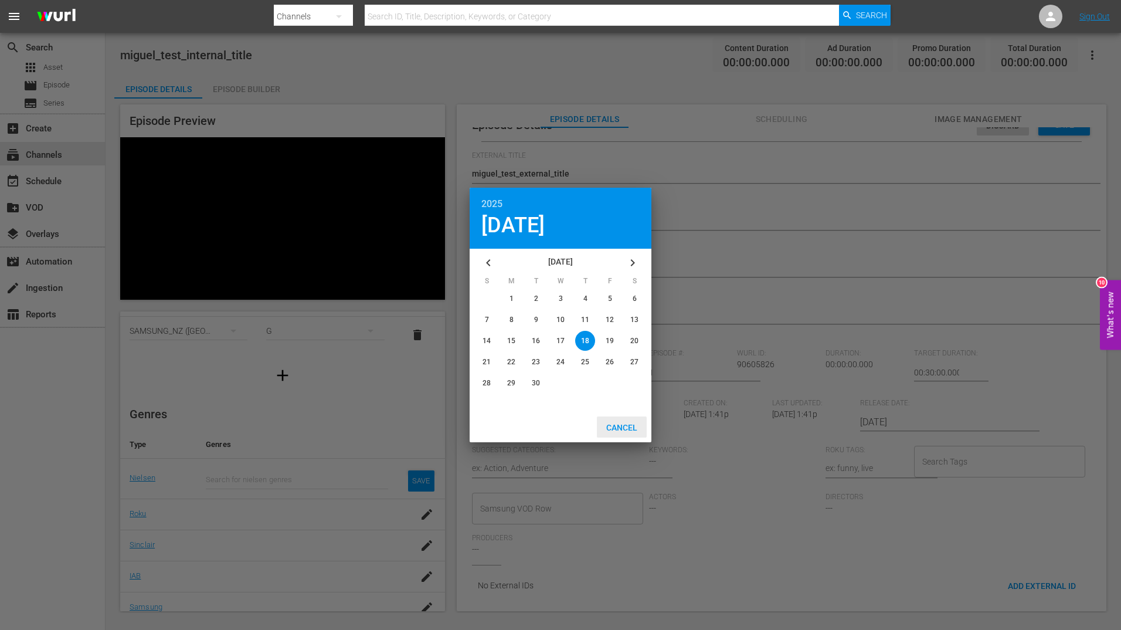
click at [621, 421] on div "Cancel" at bounding box center [622, 427] width 50 height 22
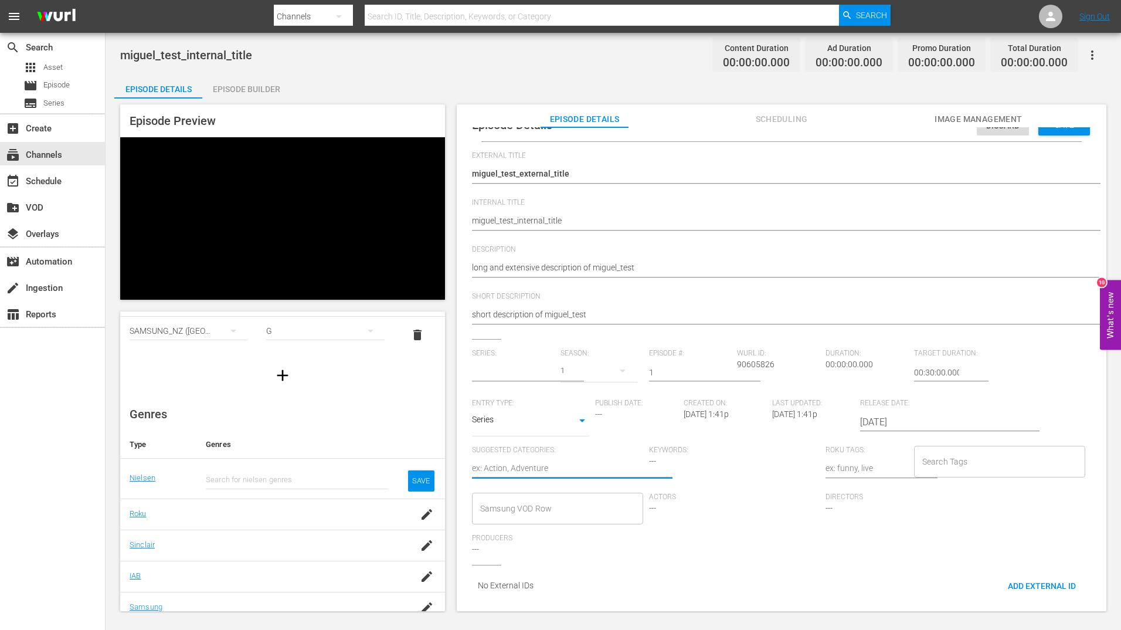
click at [515, 462] on textarea at bounding box center [557, 469] width 171 height 14
type textarea "s"
type textarea "sp"
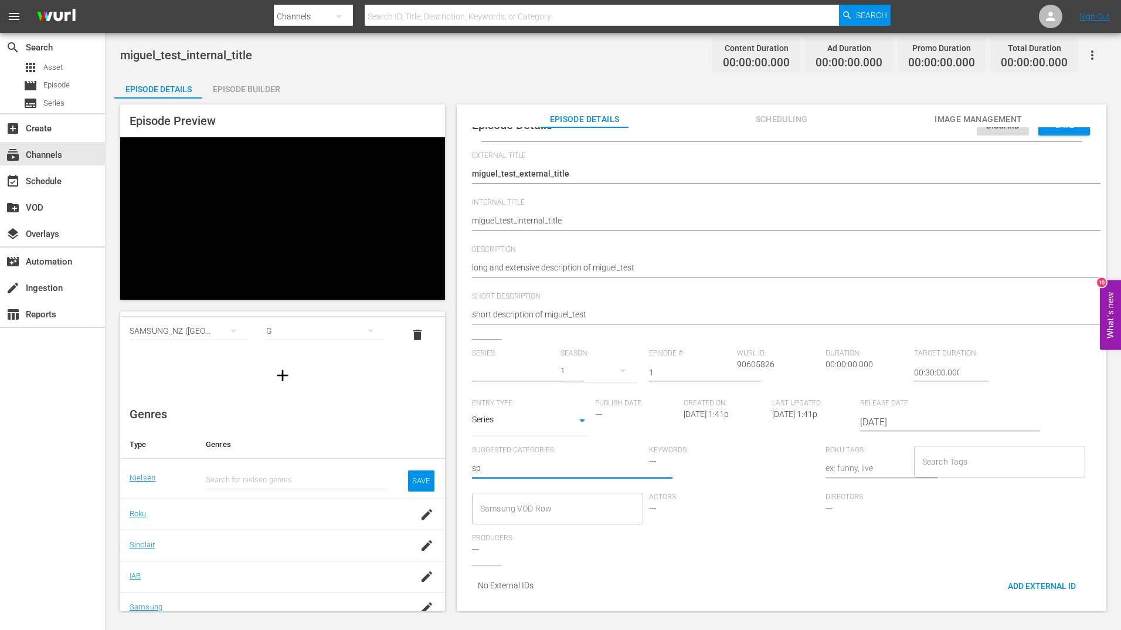
type textarea "spo"
type textarea "spor"
type textarea "sport"
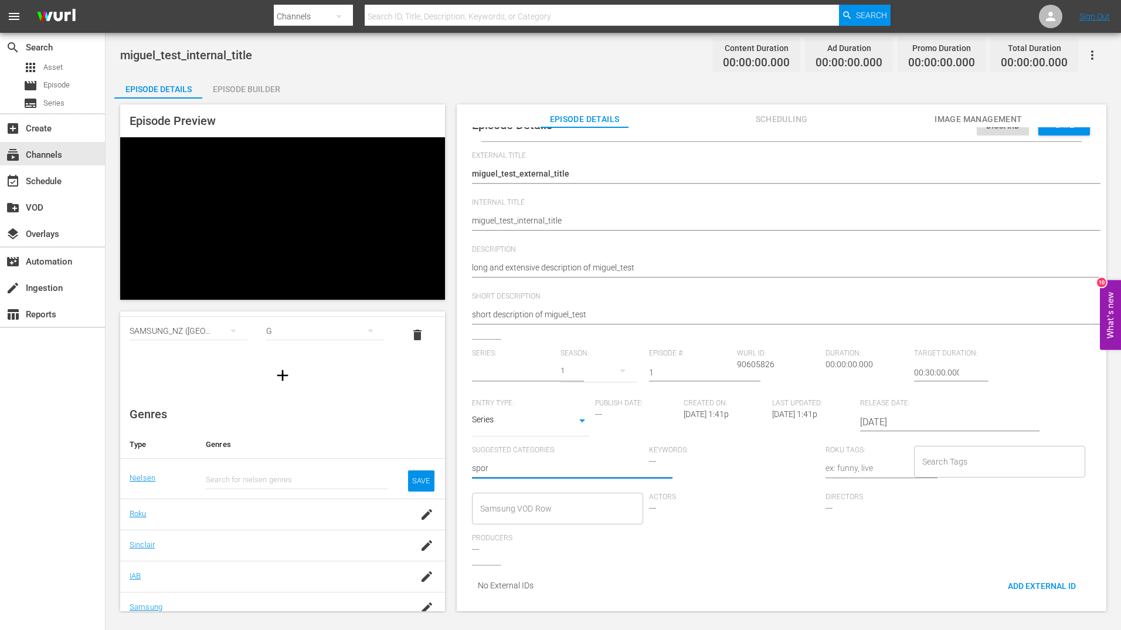
type textarea "sport"
type textarea "sports"
click at [659, 455] on div "Keywords: ---" at bounding box center [737, 469] width 177 height 47
click at [663, 481] on div "Keywords: ---" at bounding box center [737, 469] width 177 height 47
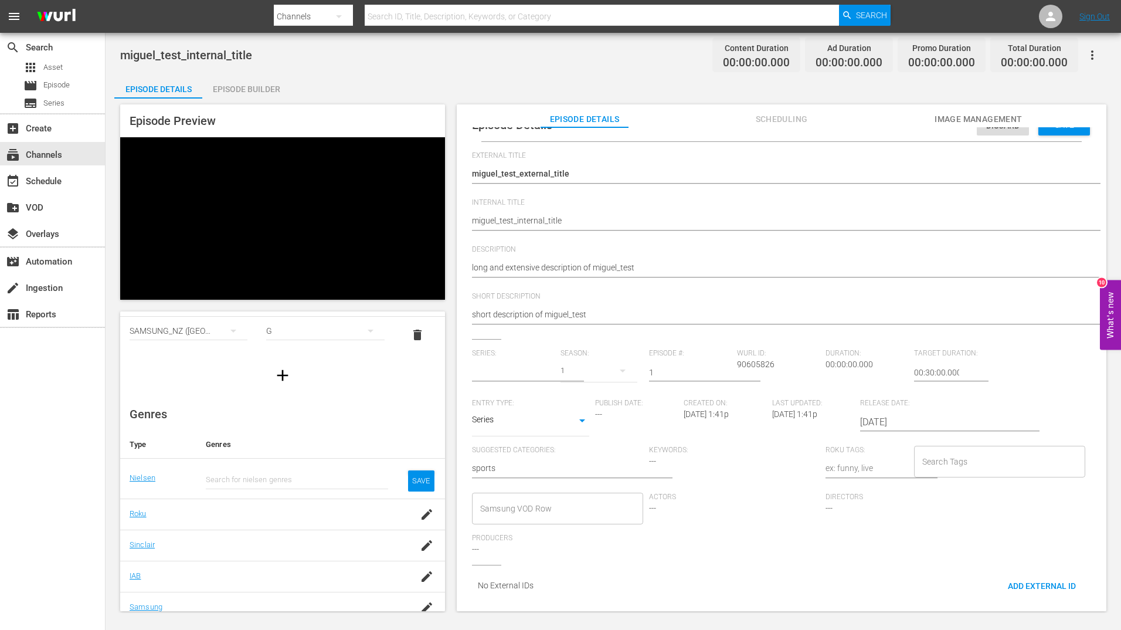
click at [649, 456] on span "---" at bounding box center [652, 460] width 7 height 9
click at [828, 455] on div at bounding box center [867, 469] width 83 height 28
click at [848, 446] on span "Roku Tags:" at bounding box center [867, 450] width 83 height 9
click at [896, 451] on input "Search Tags" at bounding box center [991, 461] width 143 height 21
type input "sports"
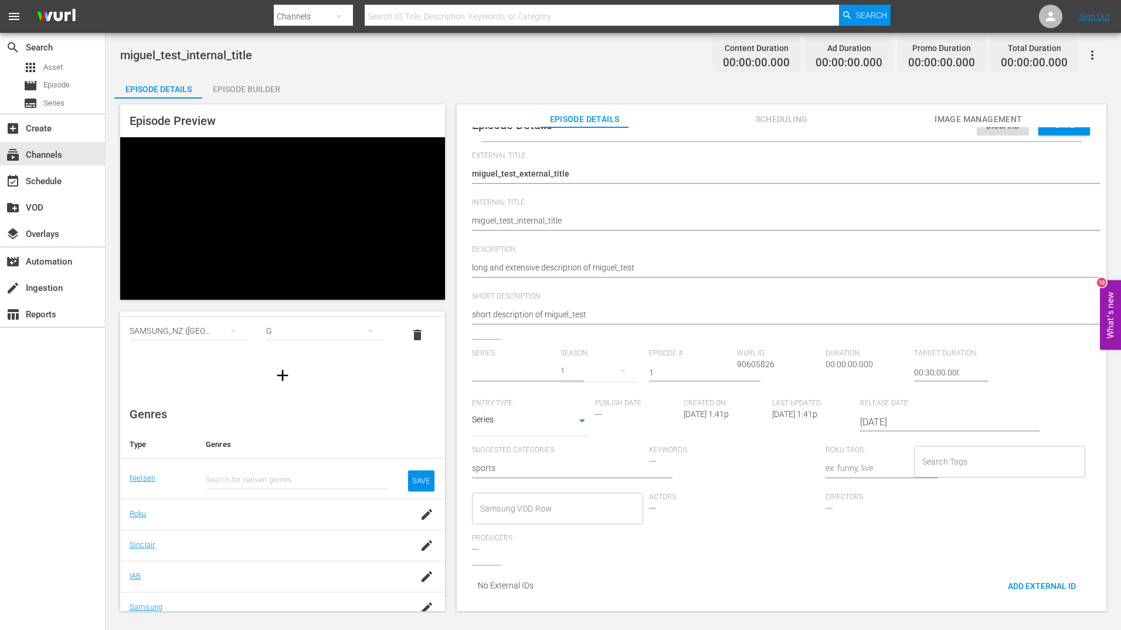
click at [896, 534] on div "Series: Season: 1 Episode #: 1 [PERSON_NAME] ID: 90605826 Duration: 00:00:00.00…" at bounding box center [781, 457] width 619 height 216
click at [513, 494] on div "Samsung VOD Row" at bounding box center [557, 509] width 171 height 32
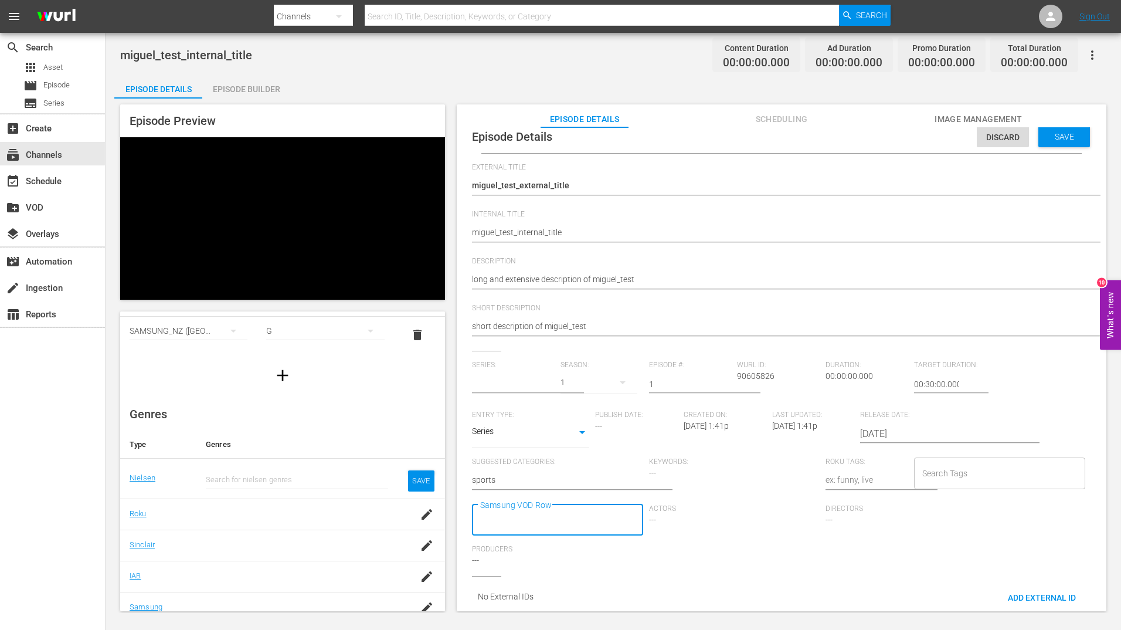
scroll to position [0, 0]
click at [692, 538] on div "Series: Season: 1 Episode #: 1 [PERSON_NAME] ID: 90605826 Duration: 00:00:00.00…" at bounding box center [781, 468] width 619 height 215
click at [843, 511] on div "Directors ---" at bounding box center [914, 524] width 177 height 41
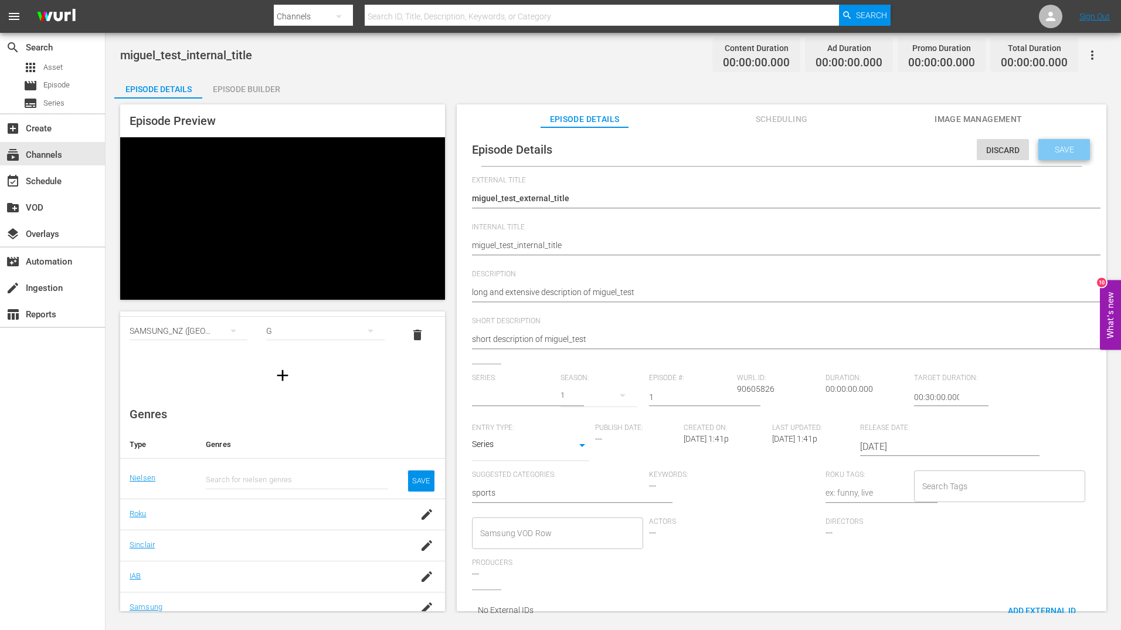
click at [896, 148] on span "Save" at bounding box center [1065, 149] width 38 height 9
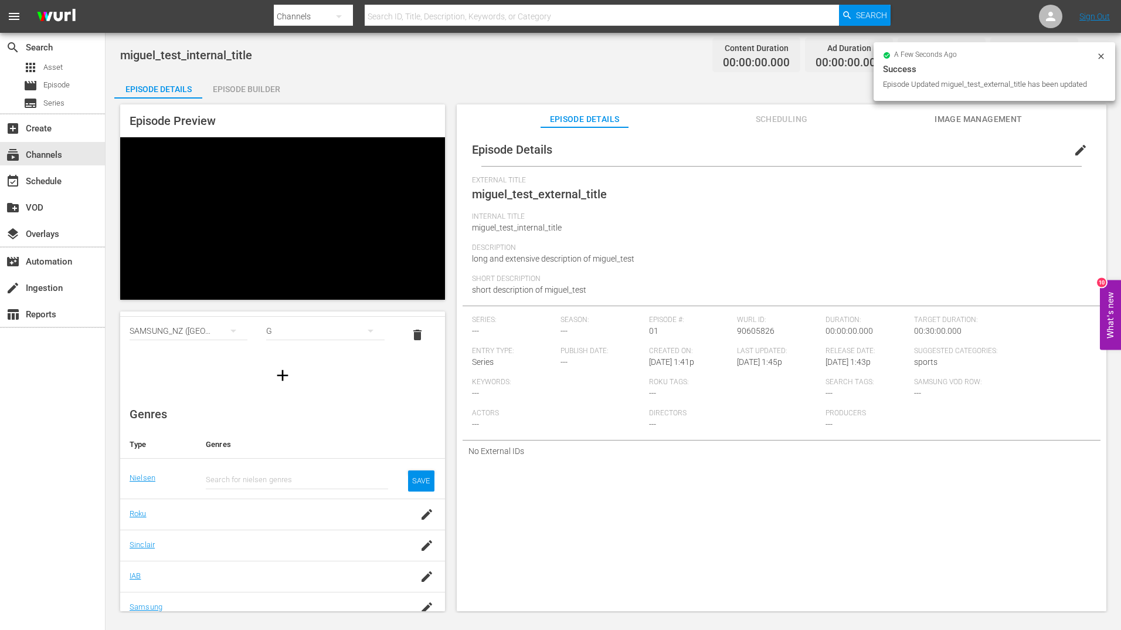
click at [779, 118] on span "Scheduling" at bounding box center [782, 119] width 88 height 15
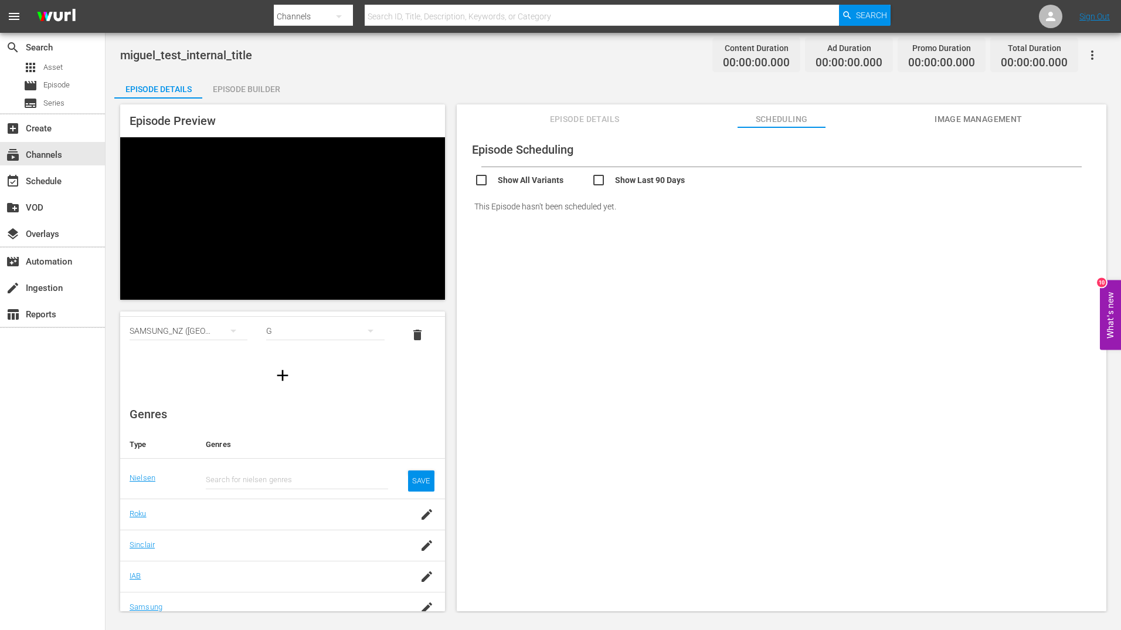
click at [482, 182] on input "checkbox" at bounding box center [533, 181] width 117 height 17
click at [483, 211] on input "checkbox" at bounding box center [533, 216] width 117 height 17
checkbox input "false"
click at [603, 178] on input "checkbox" at bounding box center [650, 181] width 117 height 17
click at [602, 181] on input "checkbox" at bounding box center [650, 181] width 117 height 17
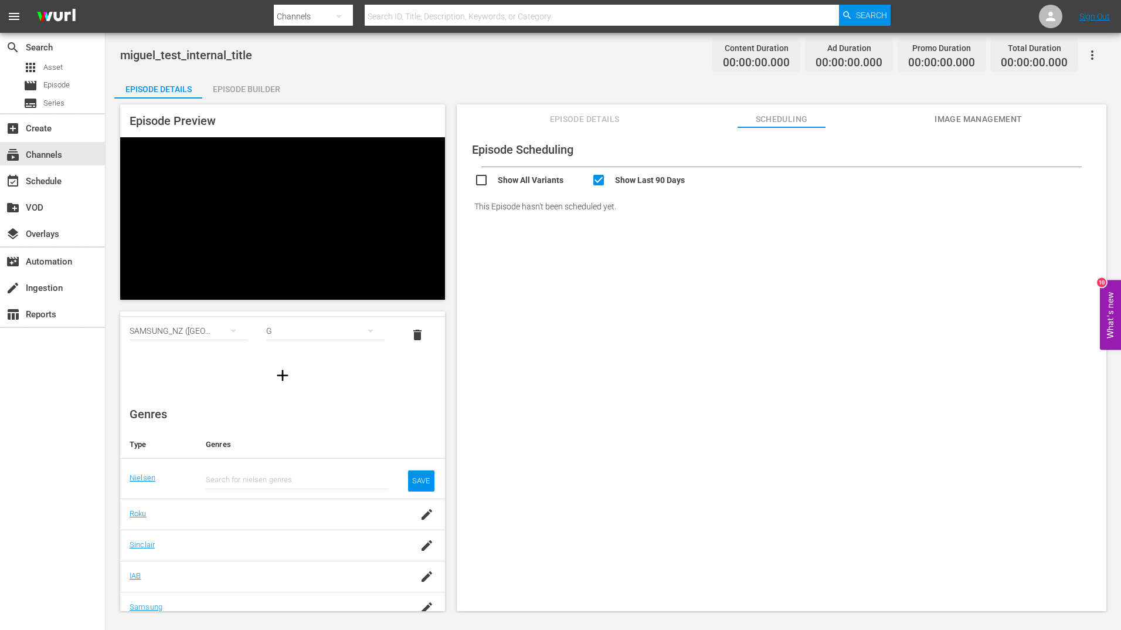
checkbox input "false"
click at [507, 206] on div "This Episode hasn't been scheduled yet." at bounding box center [782, 206] width 638 height 33
click at [896, 115] on span "Image Management" at bounding box center [979, 119] width 88 height 15
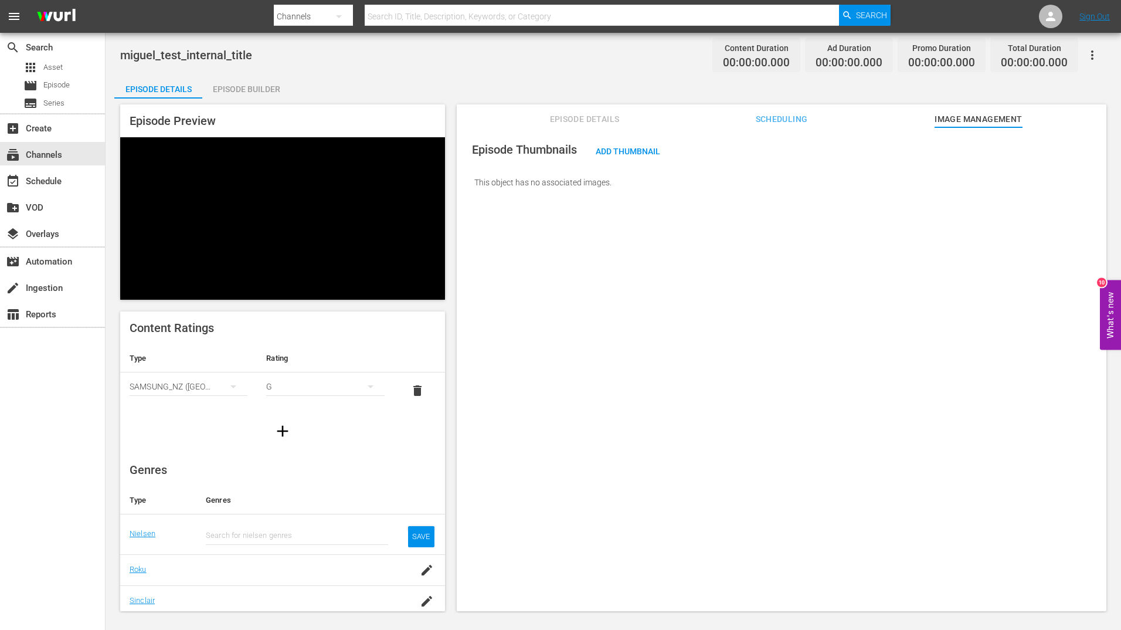
click at [256, 90] on div "Episode Builder" at bounding box center [246, 89] width 88 height 28
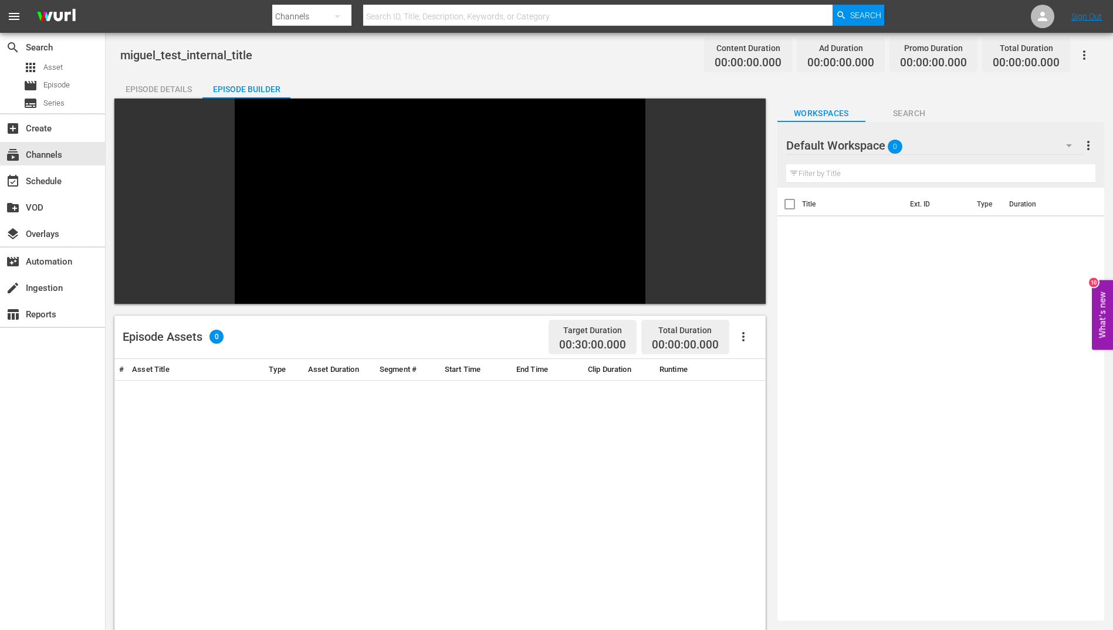
click at [287, 395] on div "# Asset Title Type Asset Duration Segment # Start Time End Time Clip Duration R…" at bounding box center [439, 630] width 651 height 542
click at [404, 139] on video at bounding box center [440, 201] width 411 height 205
click at [896, 114] on span "Search" at bounding box center [909, 113] width 88 height 15
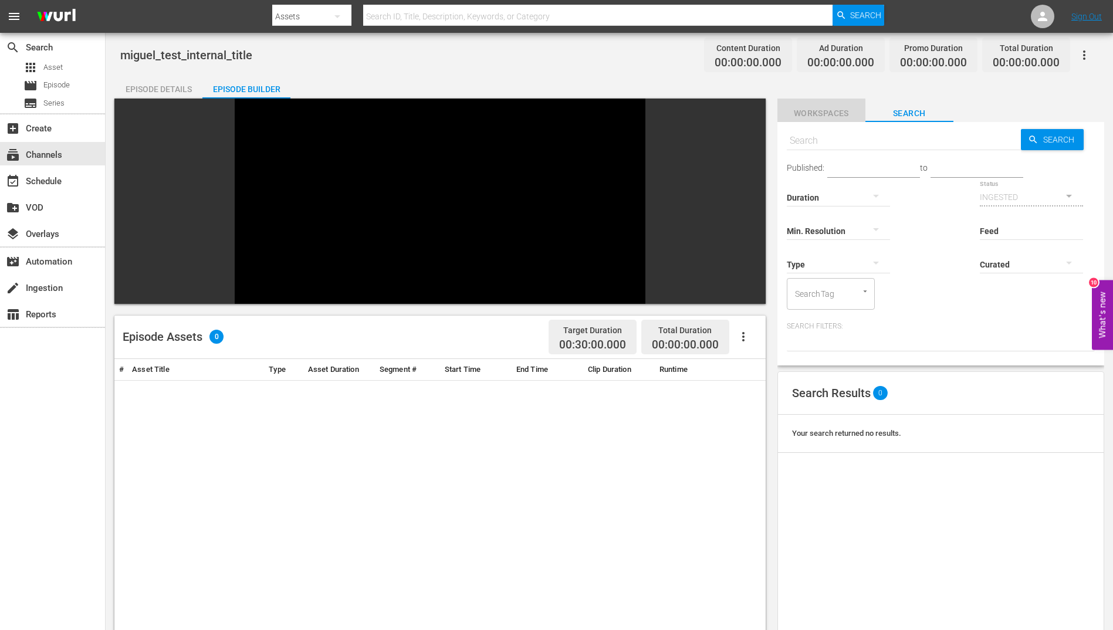
click at [827, 111] on span "Workspaces" at bounding box center [821, 113] width 88 height 15
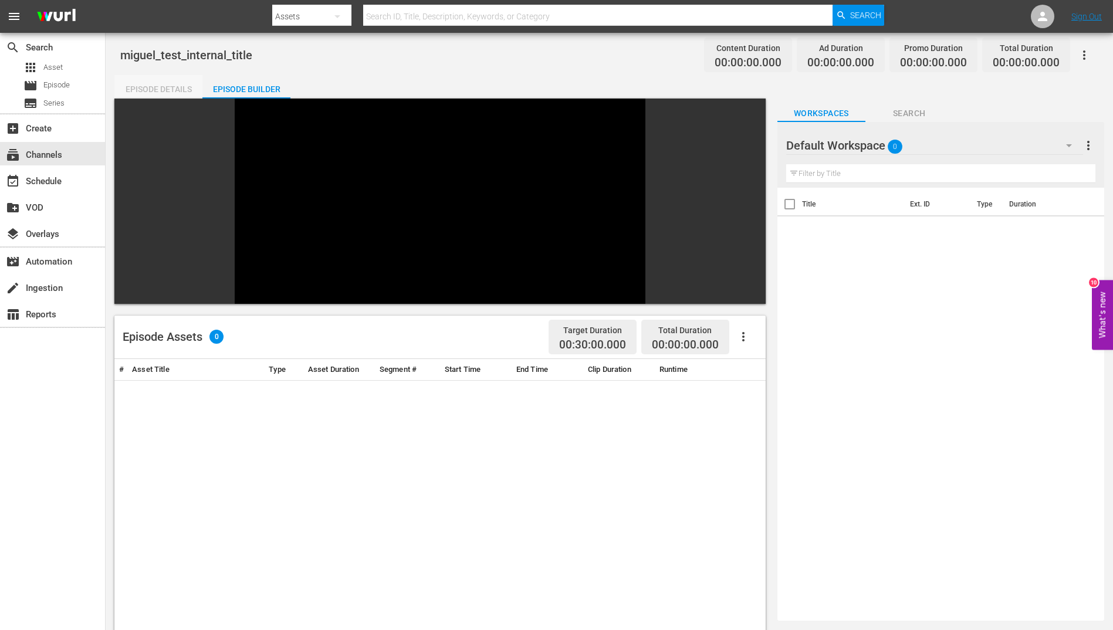
click at [144, 87] on div "Episode Details" at bounding box center [158, 89] width 88 height 28
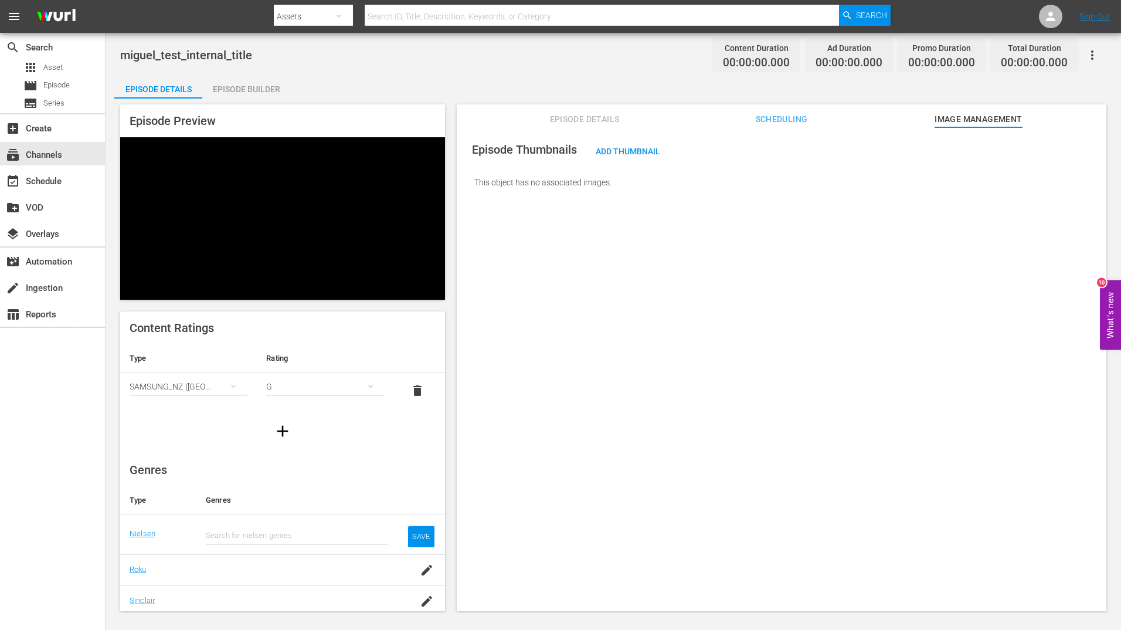
click at [772, 120] on span "Scheduling" at bounding box center [782, 119] width 88 height 15
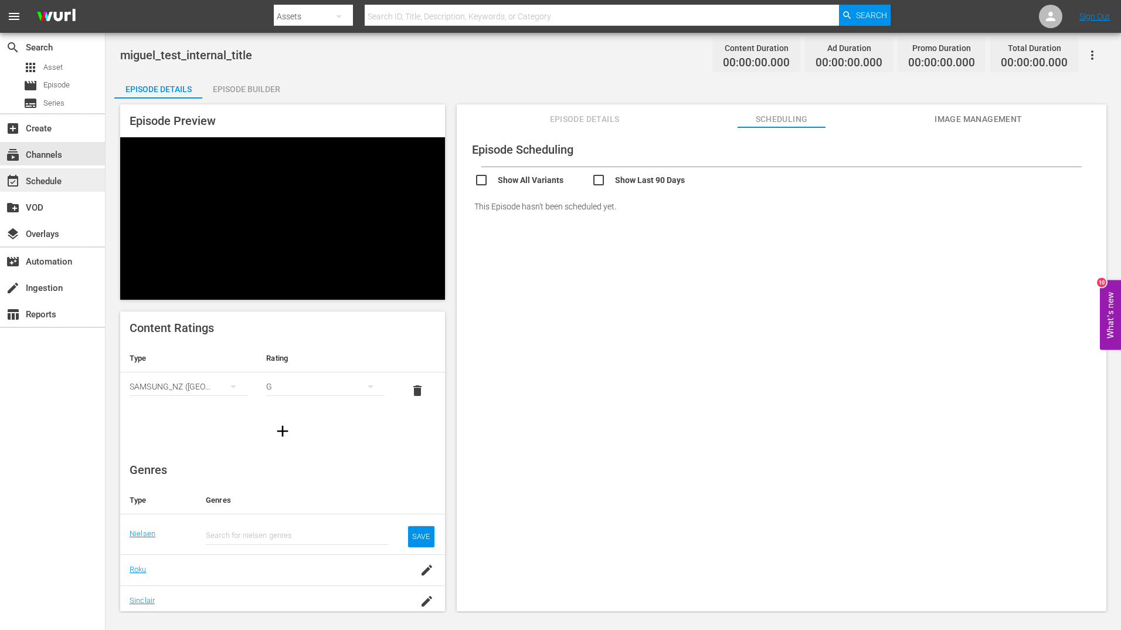
click at [46, 179] on div "event_available Schedule" at bounding box center [33, 179] width 66 height 11
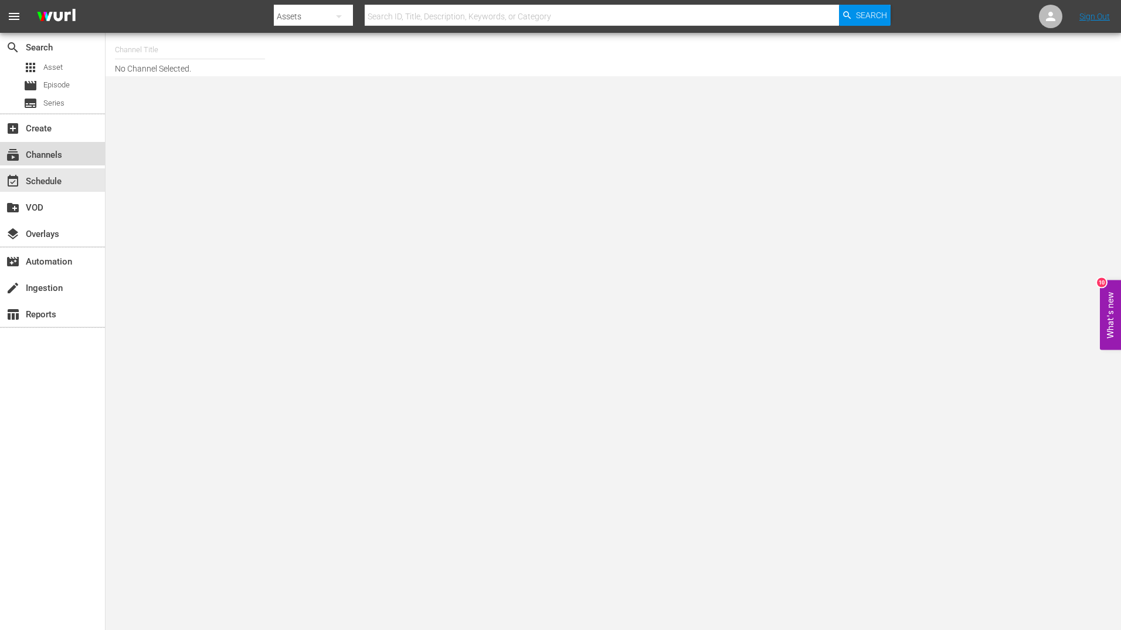
click at [42, 150] on div "subscriptions Channels" at bounding box center [33, 153] width 66 height 11
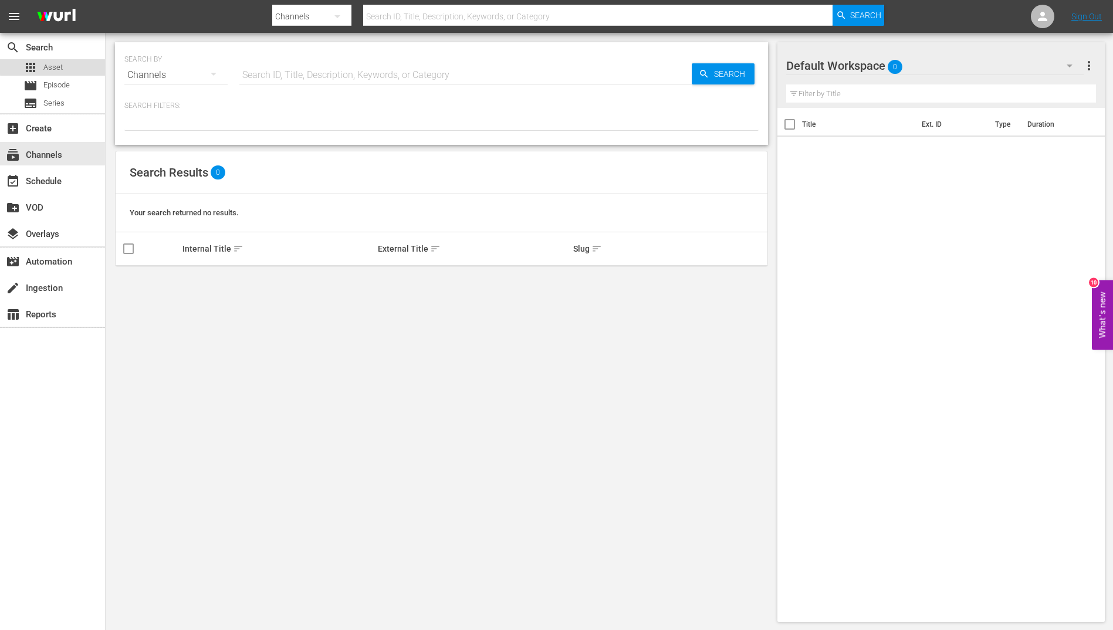
click at [58, 66] on span "Asset" at bounding box center [52, 68] width 19 height 12
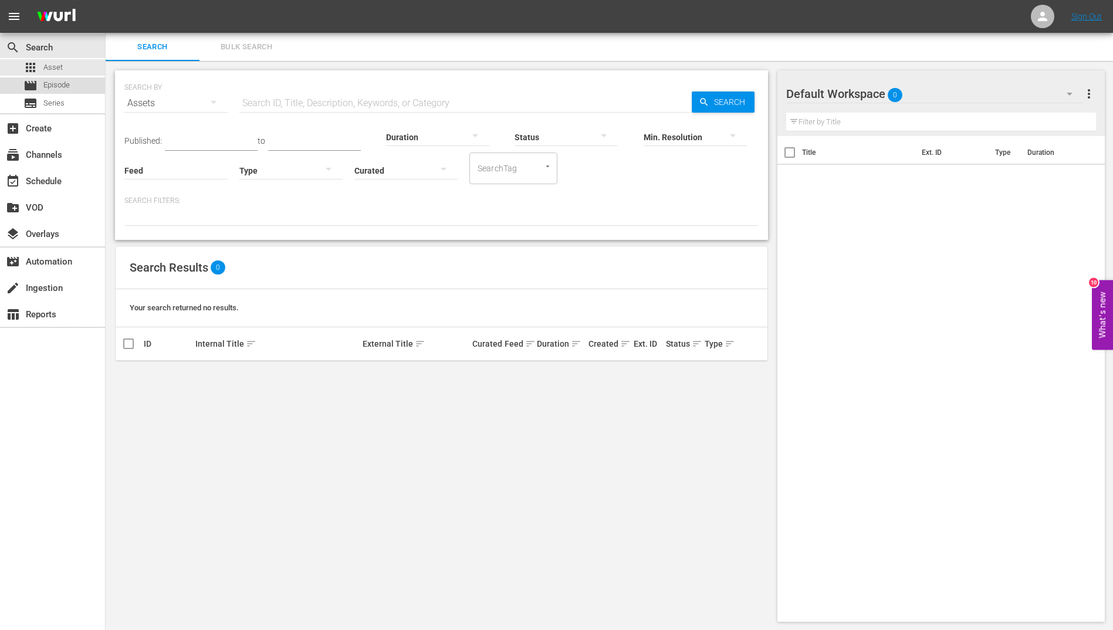
click at [55, 83] on span "Episode" at bounding box center [56, 85] width 26 height 12
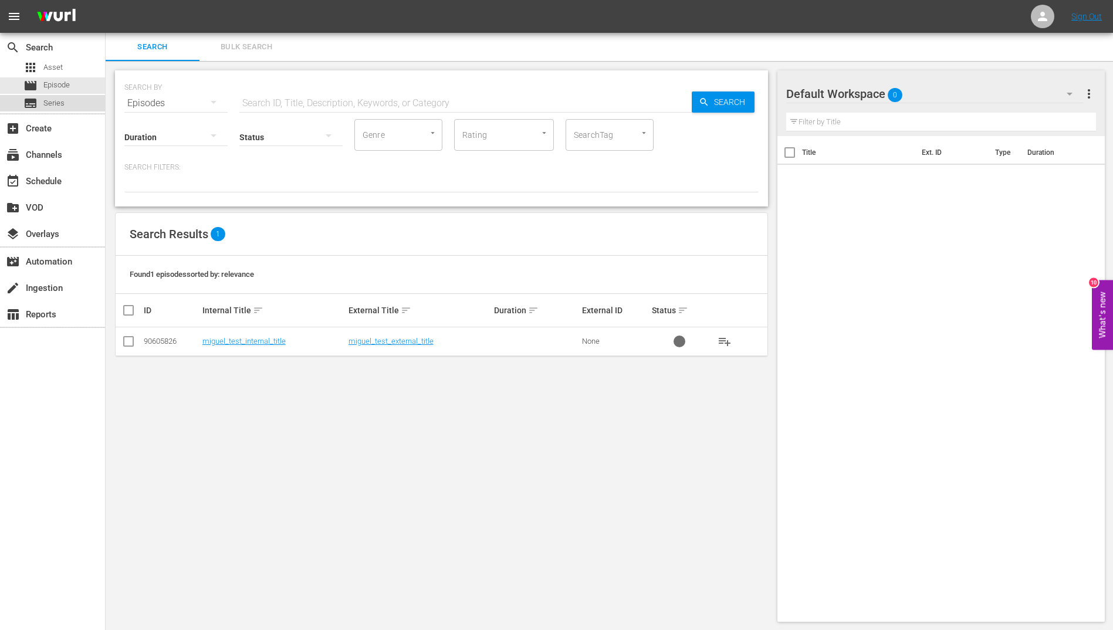
click at [55, 101] on span "Series" at bounding box center [53, 103] width 21 height 12
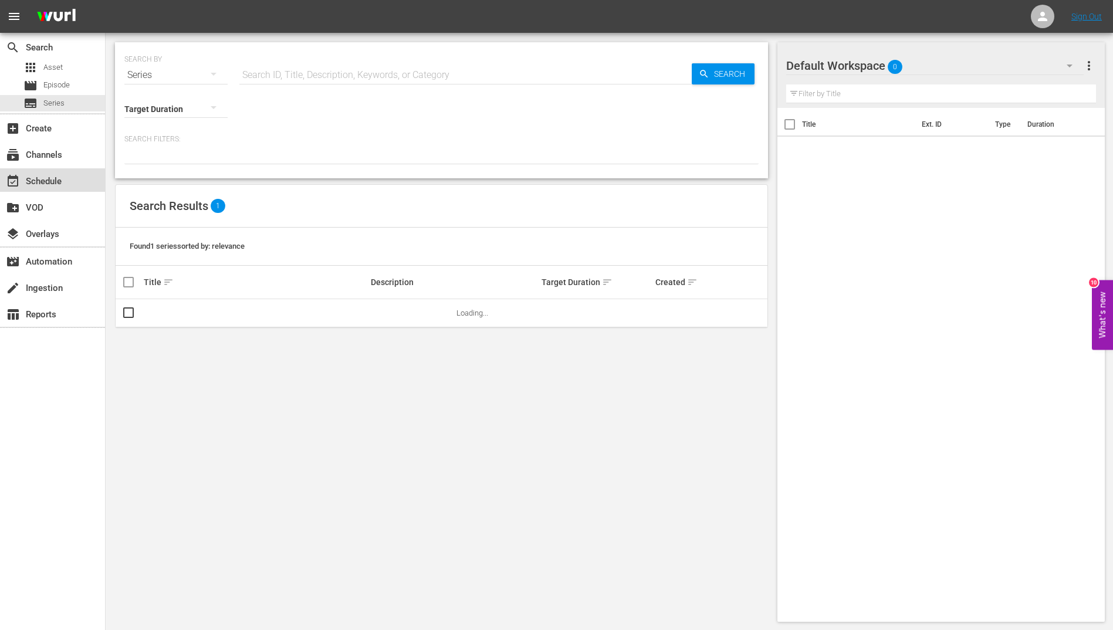
click at [45, 174] on div "event_available Schedule" at bounding box center [33, 179] width 66 height 11
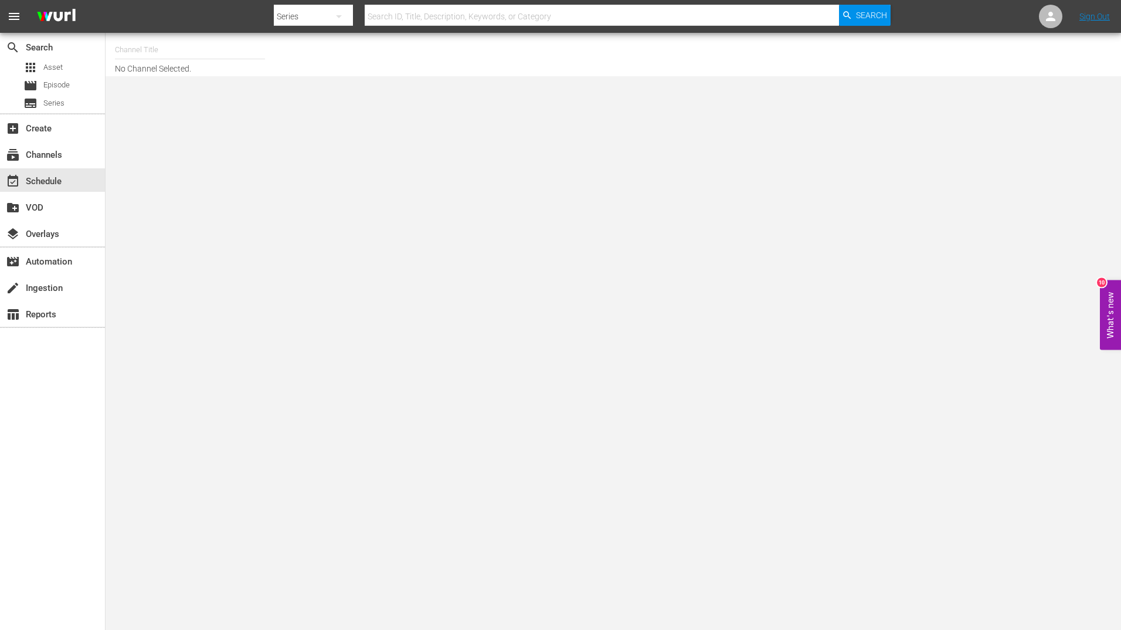
click at [143, 71] on div "Channel Title No Channel Selected." at bounding box center [387, 55] width 544 height 38
click at [213, 69] on div "Channel Title No Channel Selected." at bounding box center [387, 55] width 544 height 38
click at [175, 67] on div "Channel Title No Channel Selected." at bounding box center [387, 55] width 544 height 38
click at [183, 46] on input "text" at bounding box center [190, 50] width 150 height 28
click at [201, 79] on div "(No Entries)" at bounding box center [276, 83] width 304 height 28
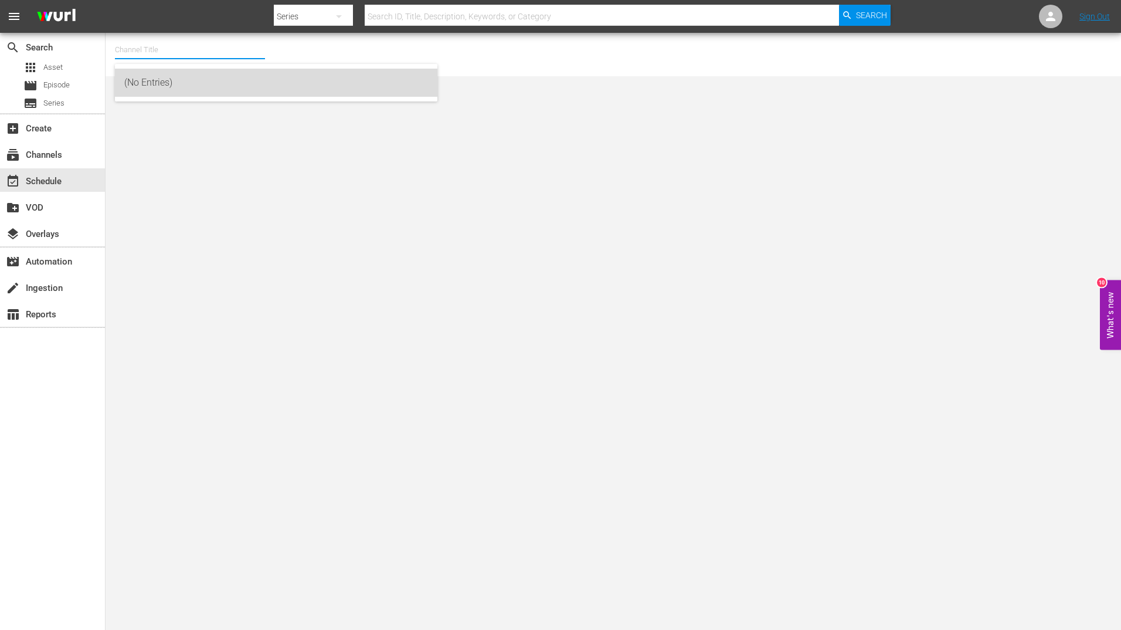
type input "(No Entries)"
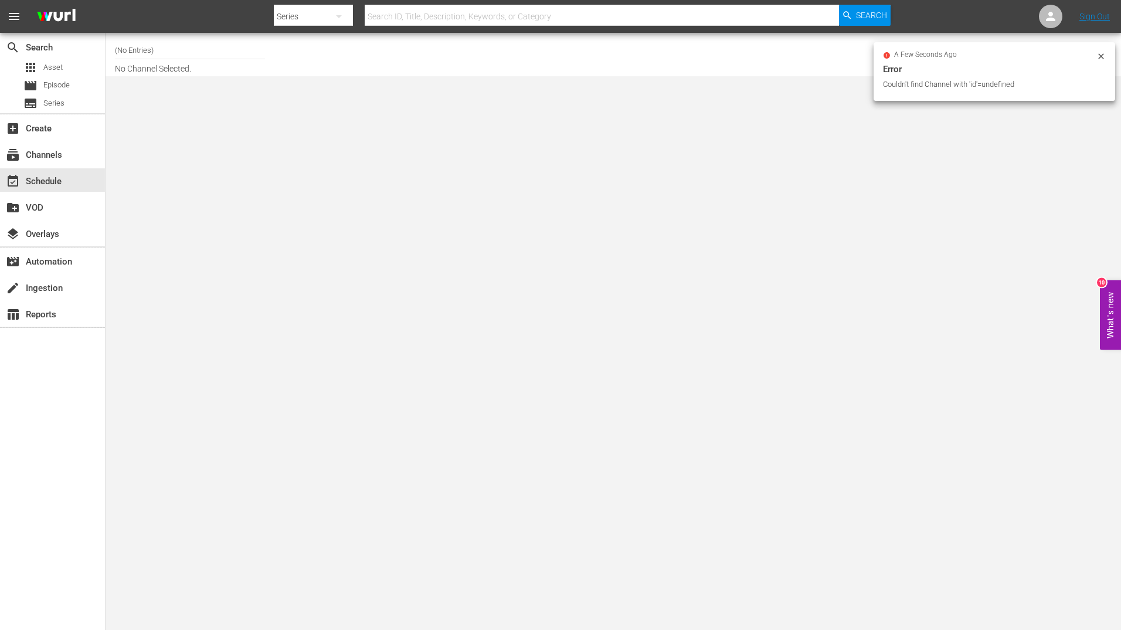
click at [201, 79] on body "menu Search By Series Search ID, Title, Description, Keywords, or Category Sear…" at bounding box center [560, 315] width 1121 height 630
click at [896, 52] on icon at bounding box center [1101, 56] width 9 height 9
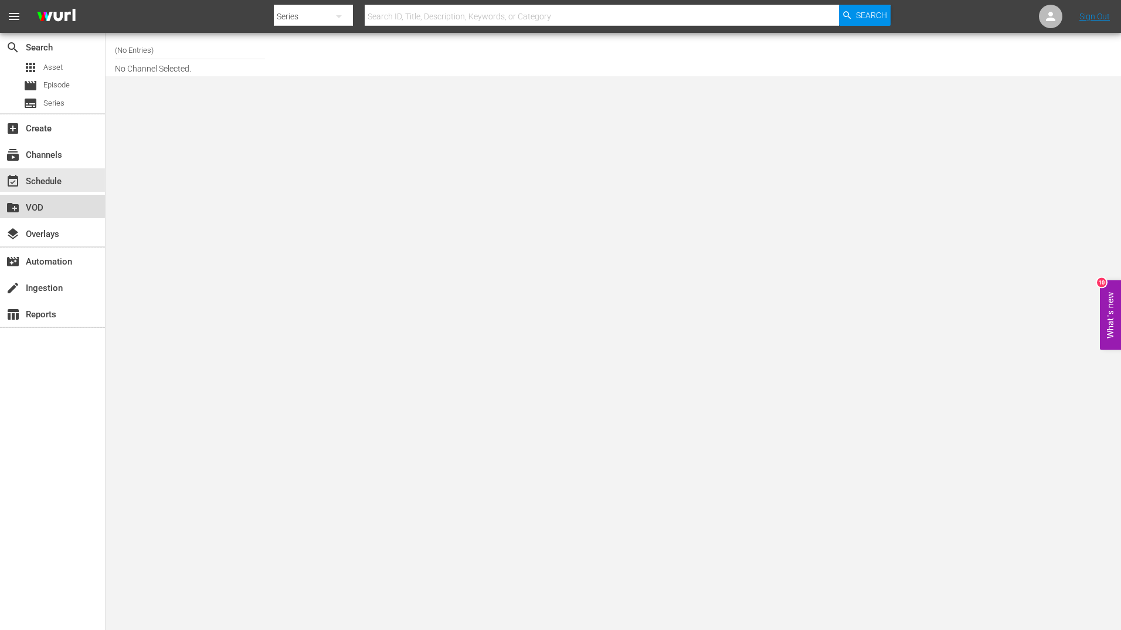
click at [41, 205] on div "create_new_folder VOD" at bounding box center [33, 206] width 66 height 11
click at [44, 178] on div "event_available Schedule" at bounding box center [33, 179] width 66 height 11
click at [35, 211] on div "create_new_folder VOD" at bounding box center [33, 206] width 66 height 11
click at [38, 204] on div "create_new_folder VOD" at bounding box center [33, 206] width 66 height 11
click at [40, 179] on div "event_available Schedule" at bounding box center [33, 179] width 66 height 11
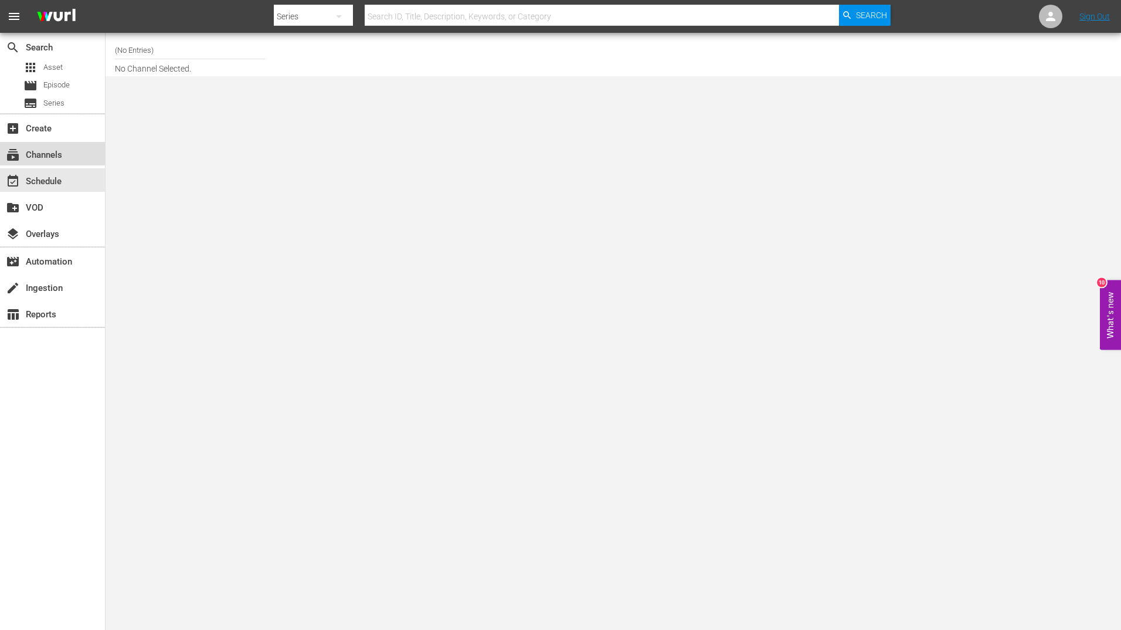
click at [45, 152] on div "subscriptions Channels" at bounding box center [33, 153] width 66 height 11
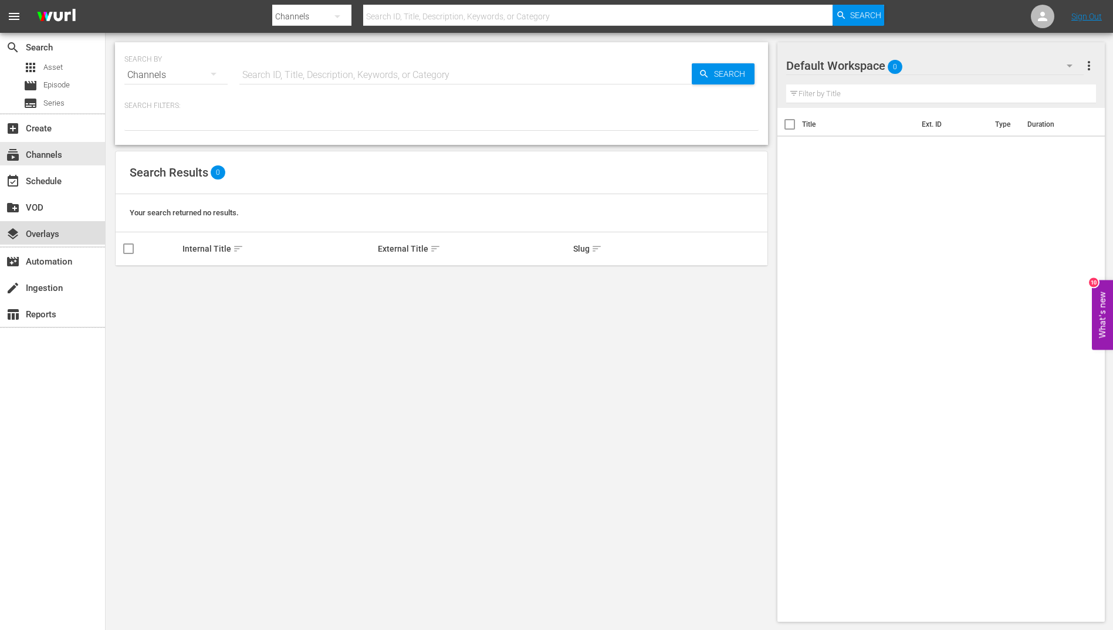
click at [38, 230] on div "layers Overlays" at bounding box center [33, 232] width 66 height 11
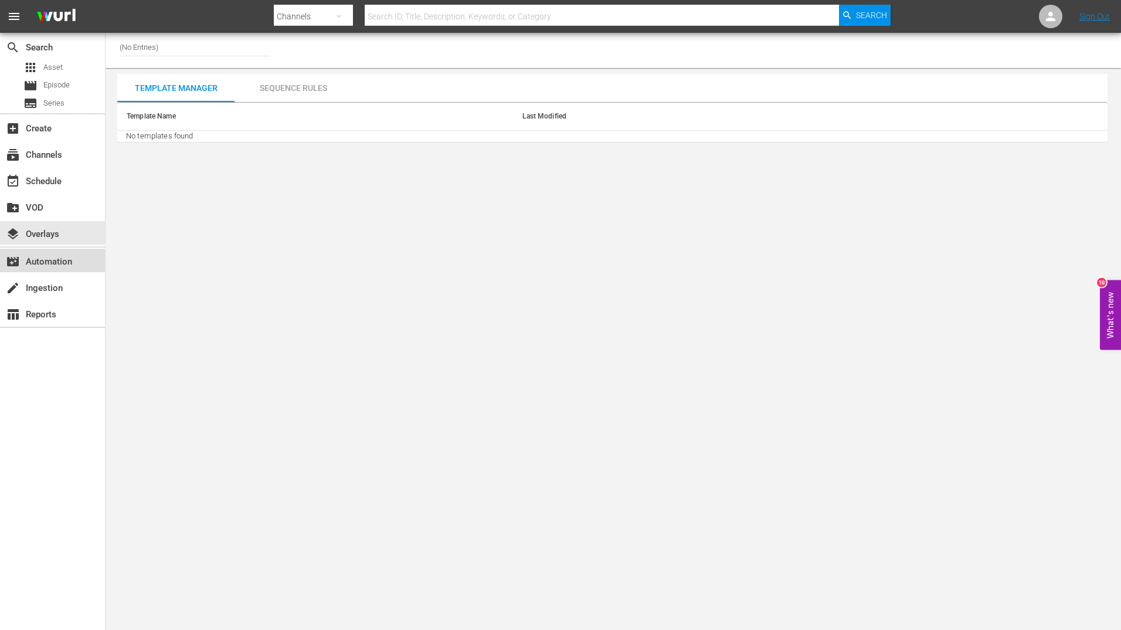
click at [39, 263] on div "movie_filter Automation" at bounding box center [33, 260] width 66 height 11
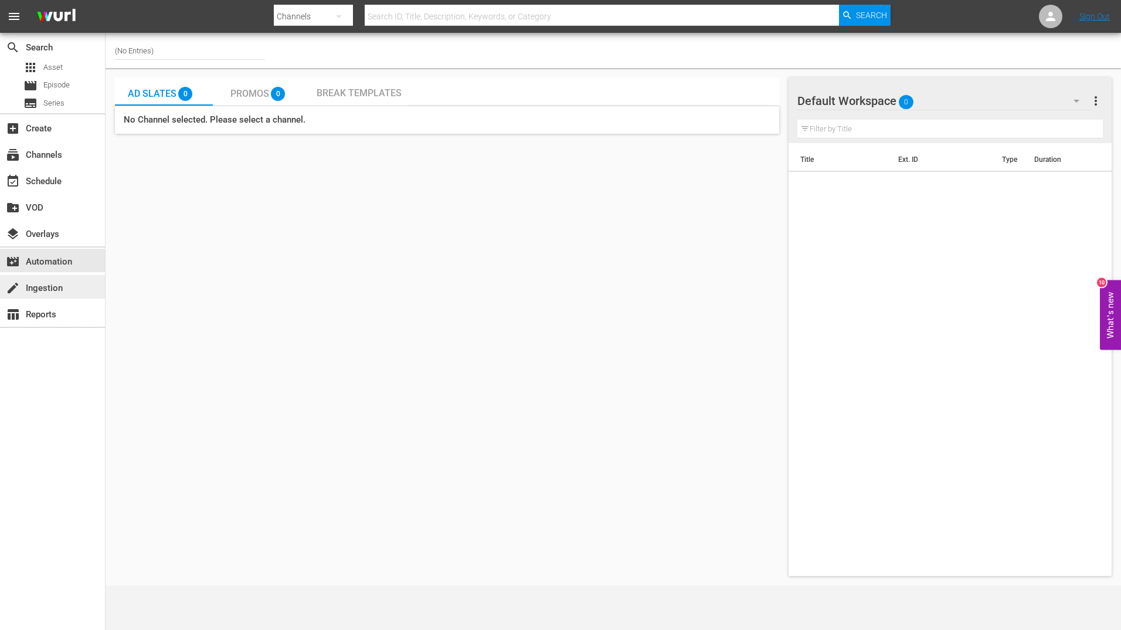
click at [45, 288] on div "create Ingestion" at bounding box center [33, 286] width 66 height 11
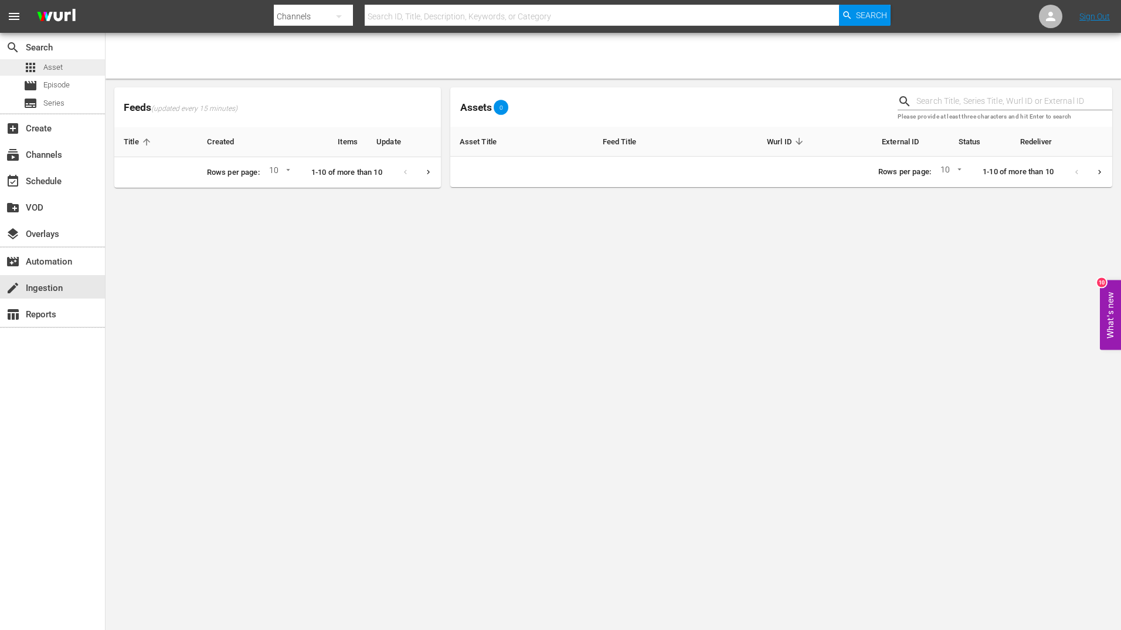
click at [49, 66] on span "Asset" at bounding box center [52, 68] width 19 height 12
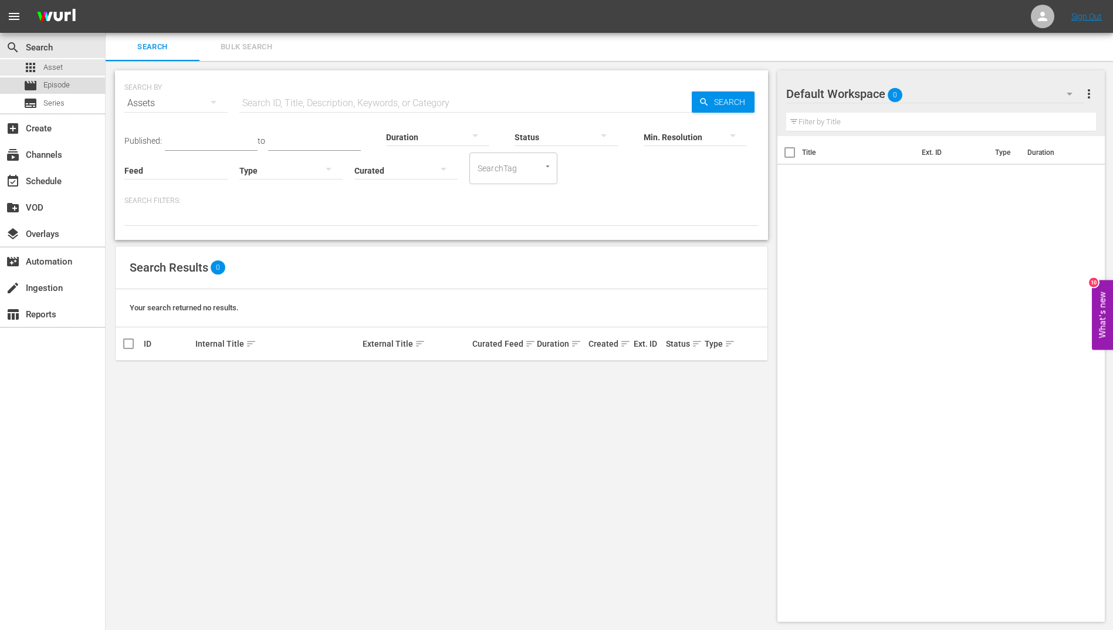
click at [52, 87] on span "Episode" at bounding box center [56, 85] width 26 height 12
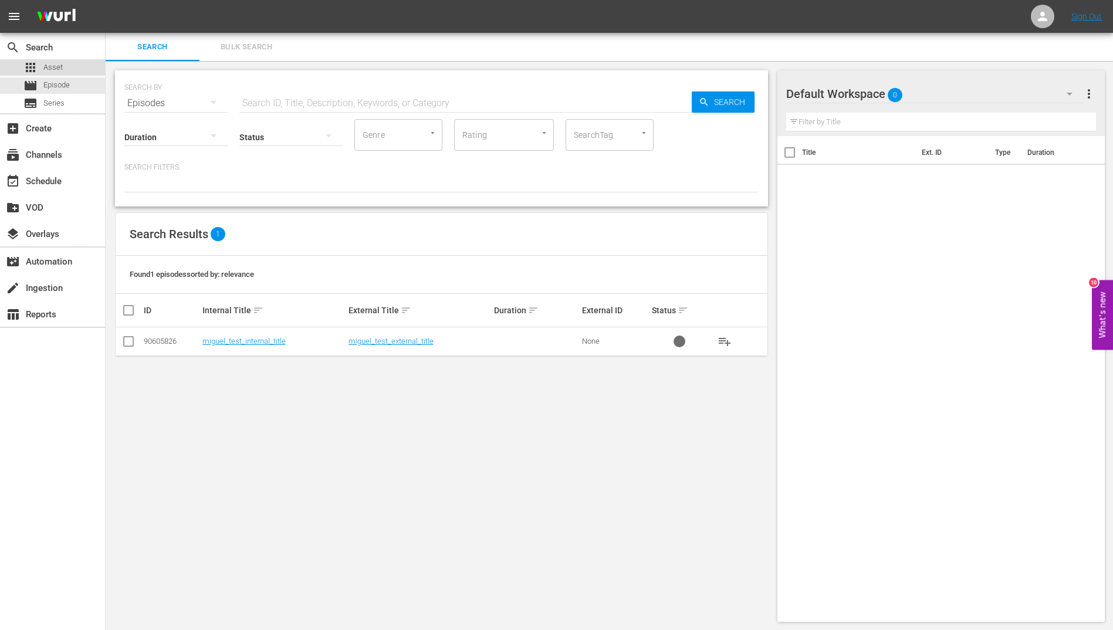
click at [52, 67] on span "Asset" at bounding box center [52, 68] width 19 height 12
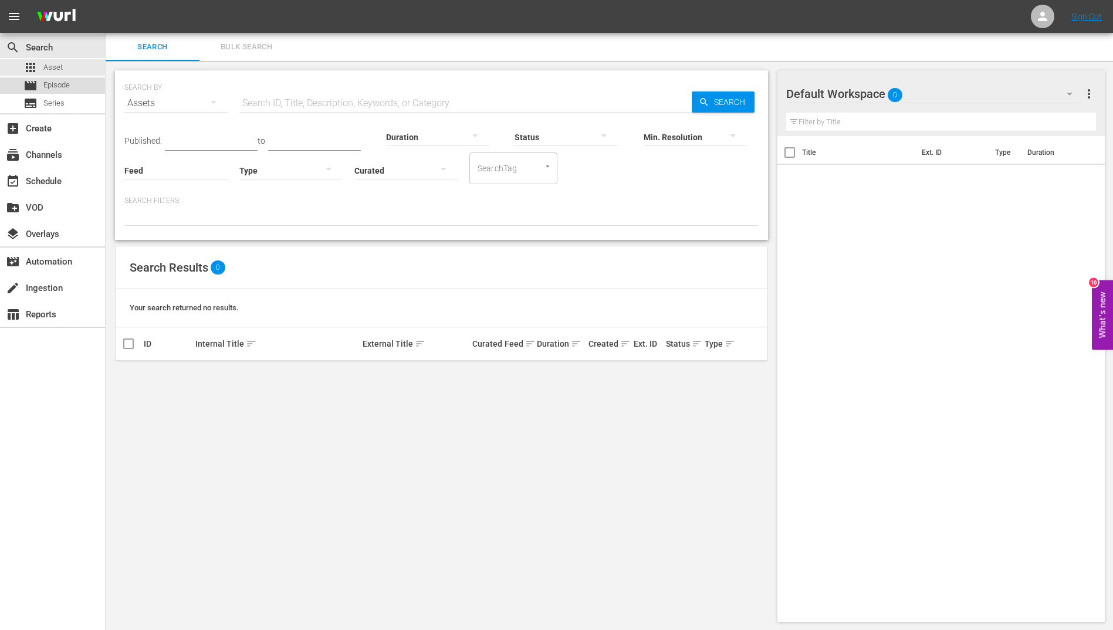
click at [51, 83] on span "Episode" at bounding box center [56, 85] width 26 height 12
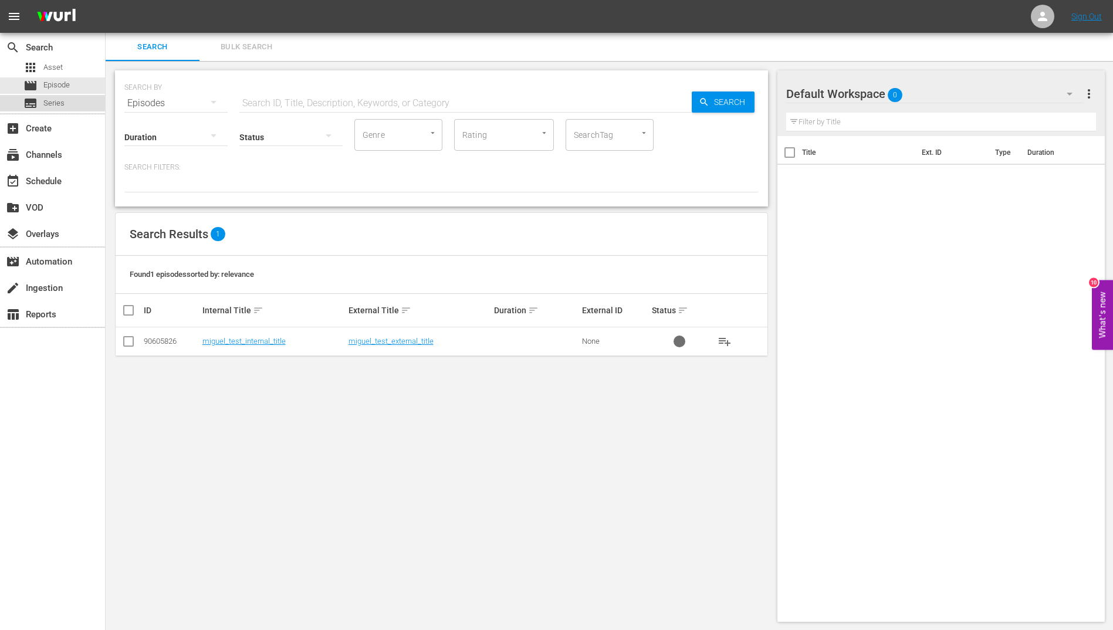
click at [52, 102] on span "Series" at bounding box center [53, 103] width 21 height 12
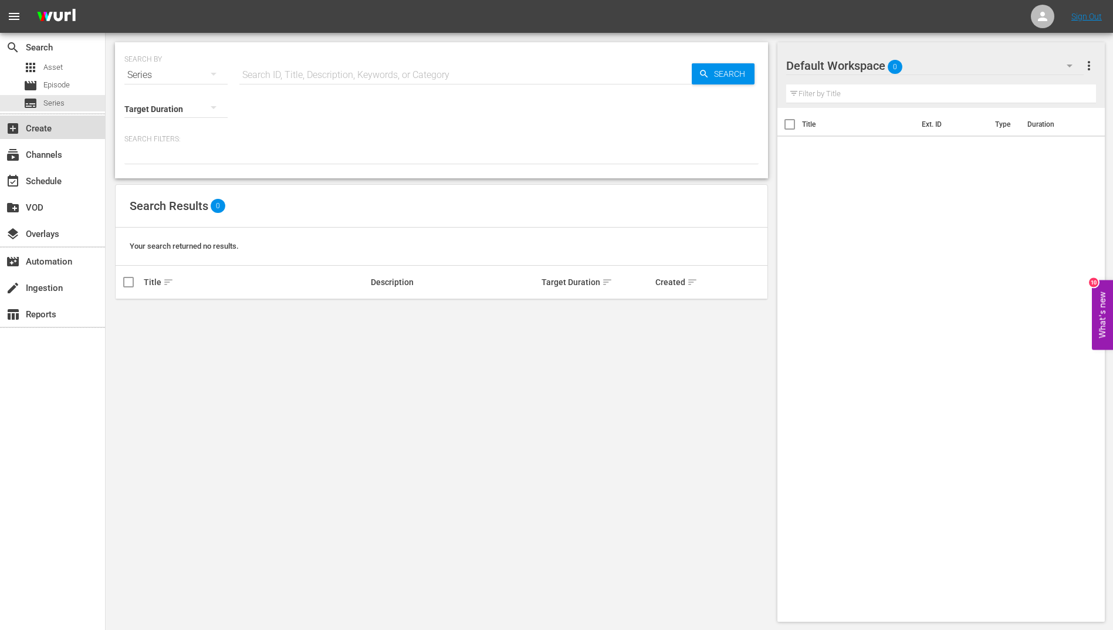
click at [44, 130] on div "add_box Create" at bounding box center [33, 126] width 66 height 11
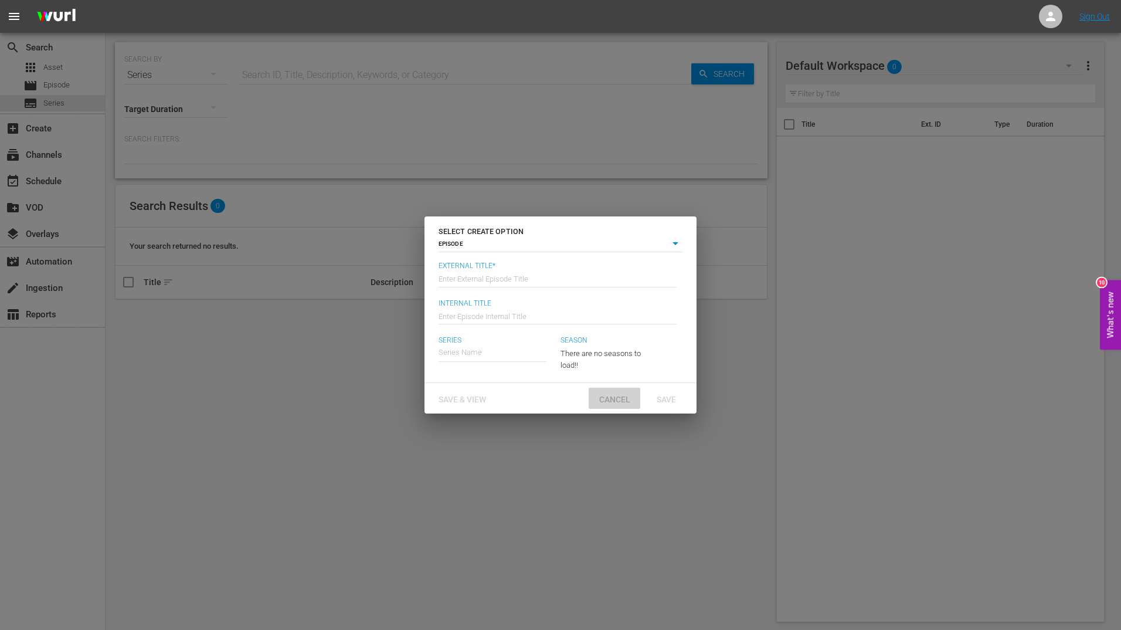
click at [616, 398] on span "Cancel" at bounding box center [615, 399] width 50 height 9
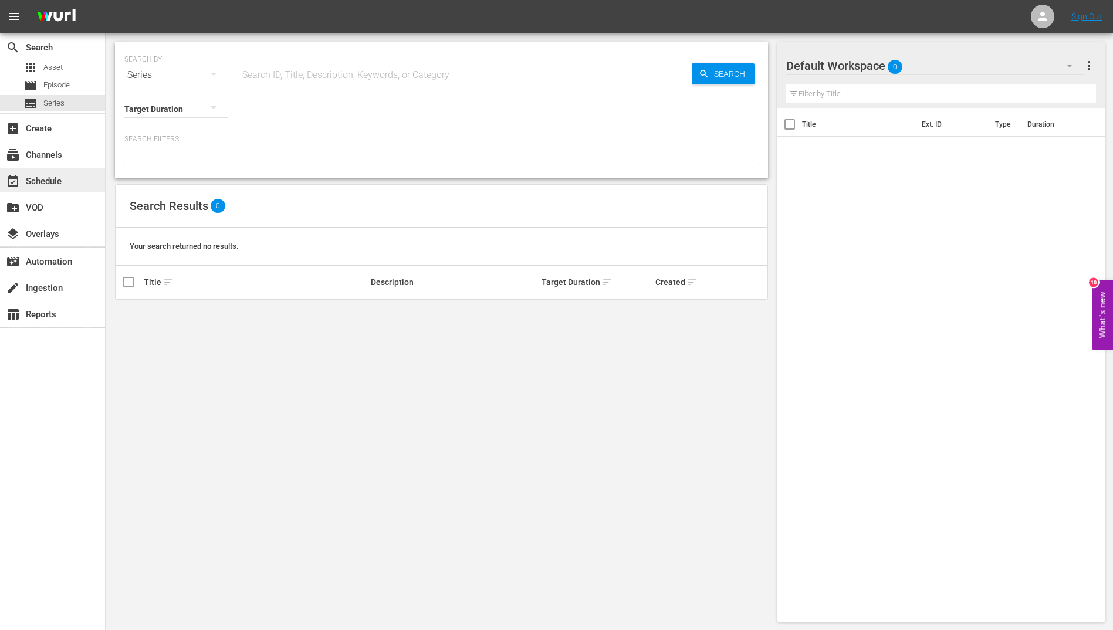
click at [45, 178] on div "event_available Schedule" at bounding box center [33, 179] width 66 height 11
